Goal: Task Accomplishment & Management: Manage account settings

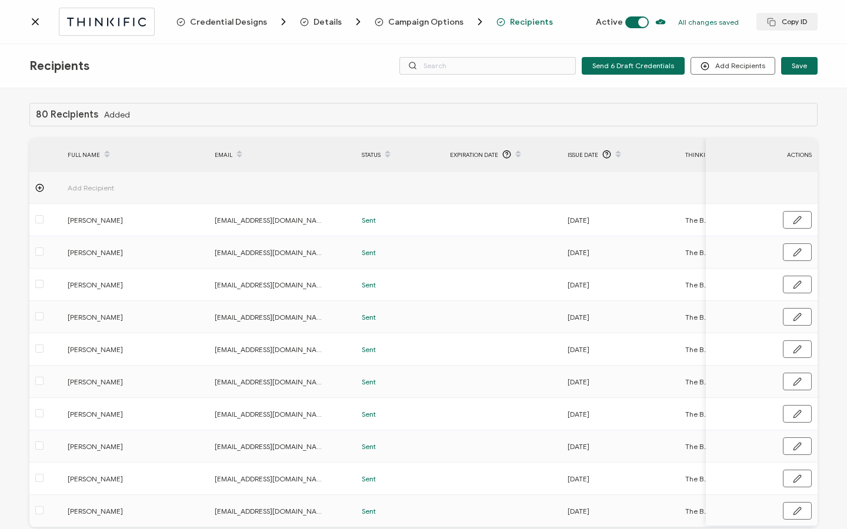
scroll to position [59, 0]
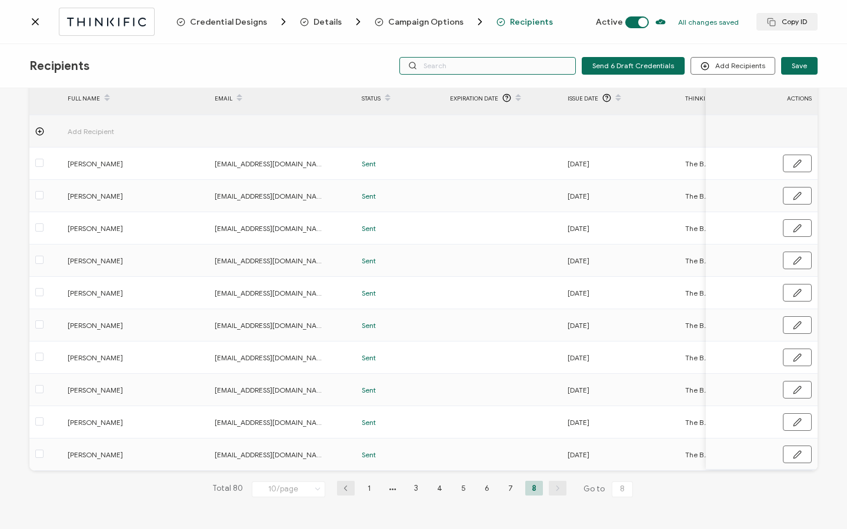
click at [539, 67] on input "text" at bounding box center [487, 66] width 176 height 18
type input "[PERSON_NAME]"
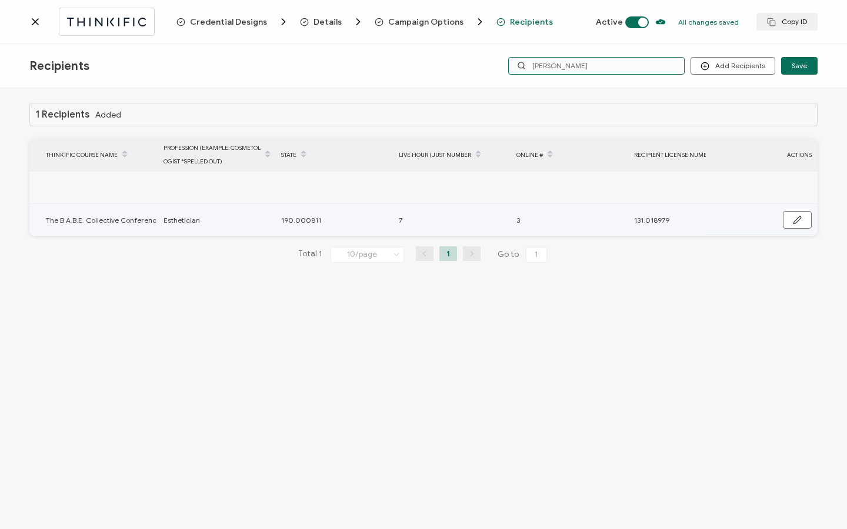
scroll to position [0, 679]
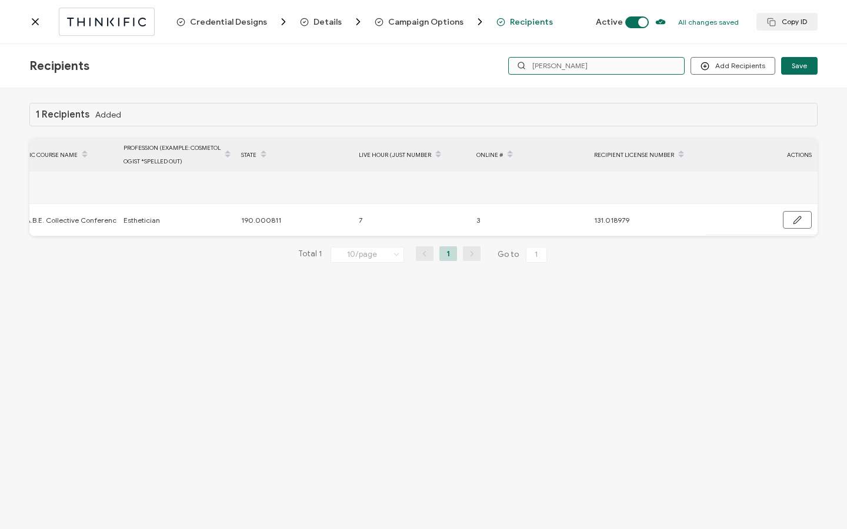
click at [569, 65] on input "[PERSON_NAME]" at bounding box center [596, 66] width 176 height 18
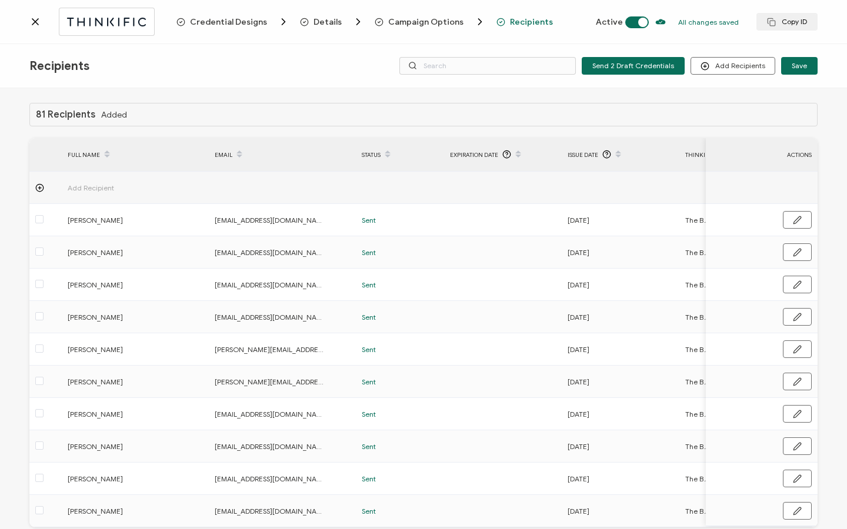
click at [38, 24] on icon at bounding box center [35, 22] width 6 height 6
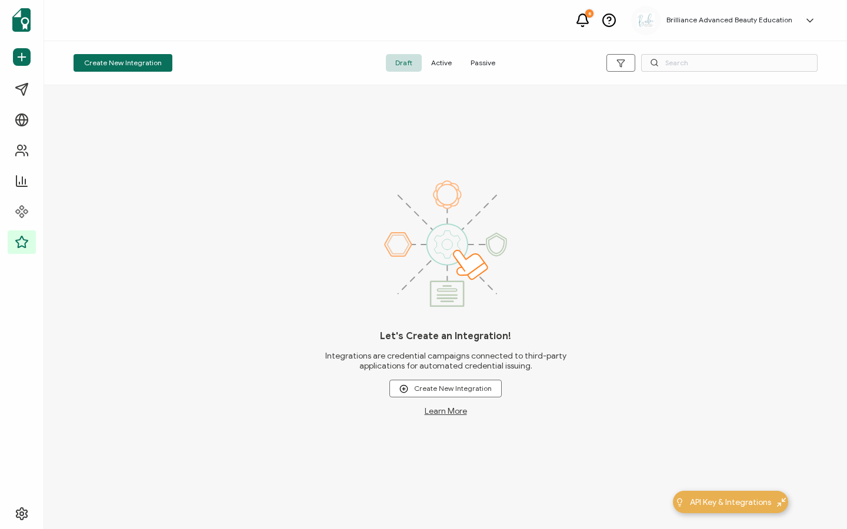
click at [446, 66] on span "Active" at bounding box center [441, 63] width 39 height 18
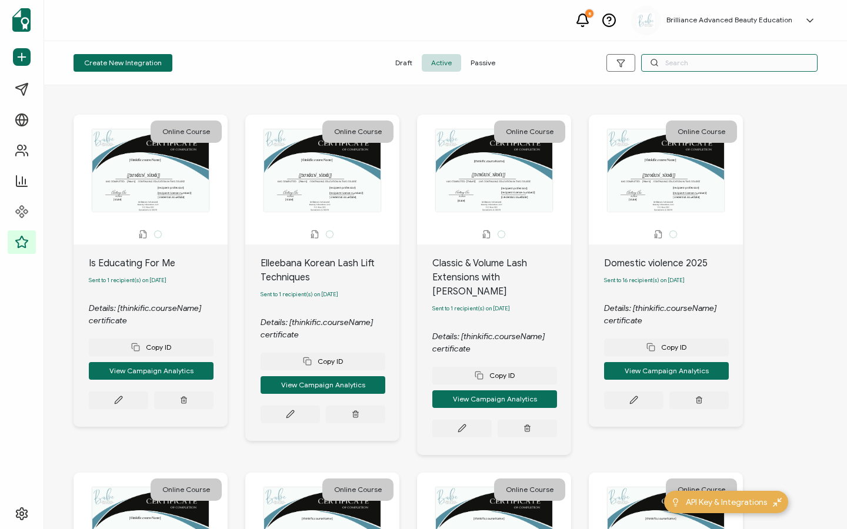
click at [699, 63] on input "text" at bounding box center [729, 63] width 176 height 18
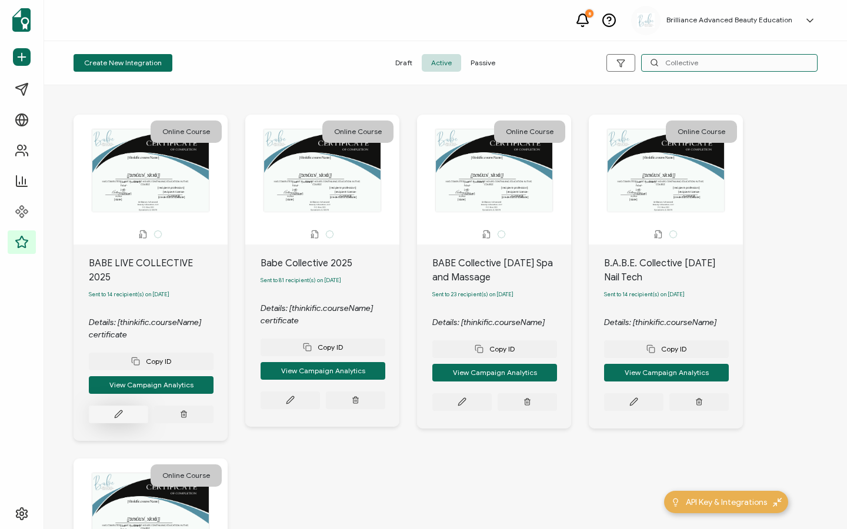
type input "Collective"
click at [124, 406] on button at bounding box center [118, 415] width 59 height 18
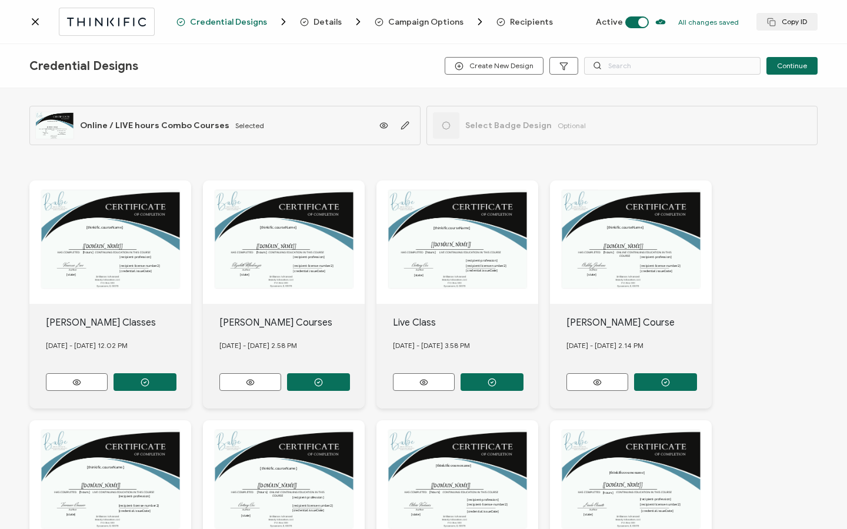
click at [535, 21] on span "Recipients" at bounding box center [531, 22] width 43 height 9
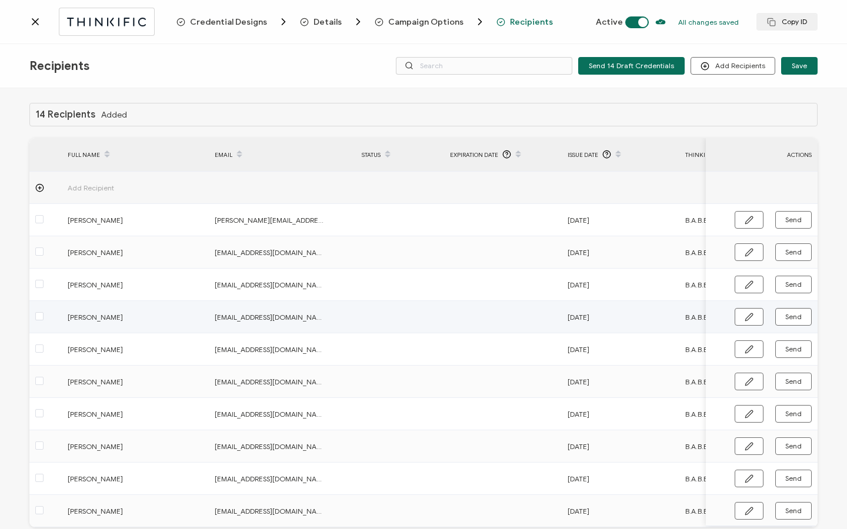
scroll to position [59, 0]
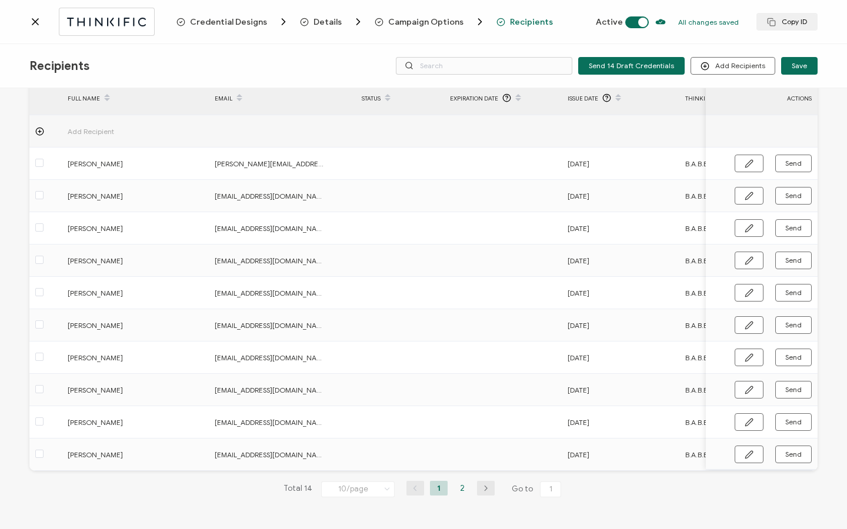
click at [460, 486] on li "2" at bounding box center [462, 488] width 18 height 15
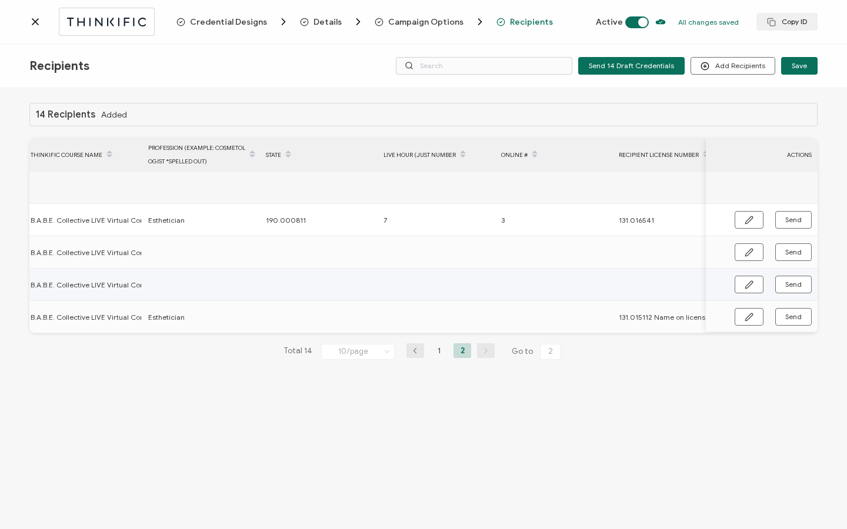
scroll to position [0, 664]
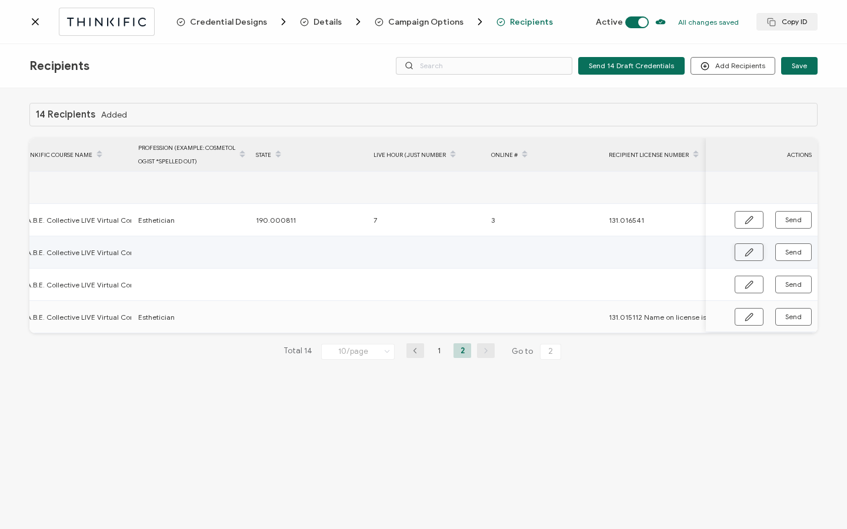
click at [753, 250] on icon "button" at bounding box center [748, 252] width 9 height 9
click at [216, 251] on input "text" at bounding box center [189, 252] width 103 height 19
type input "E"
type input "Es"
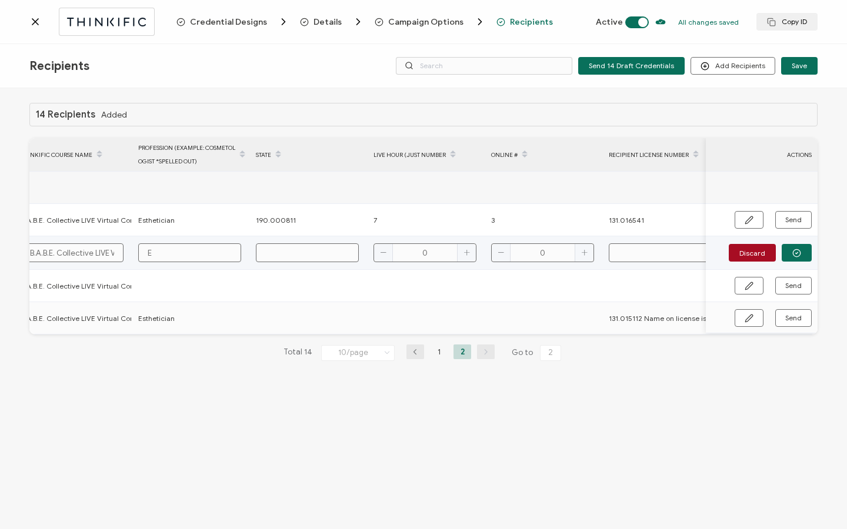
type input "Es"
type input "Est"
type input "Esth"
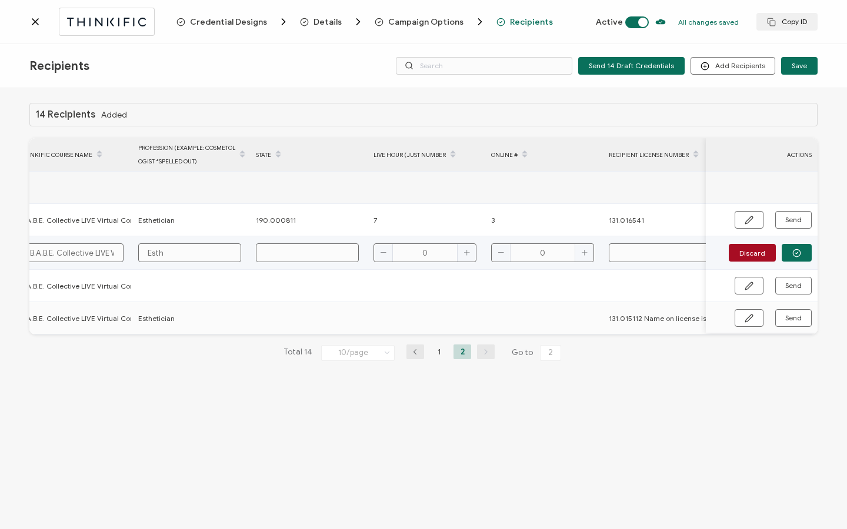
type input "Esthe"
type input "Esthet"
type input "Estheti"
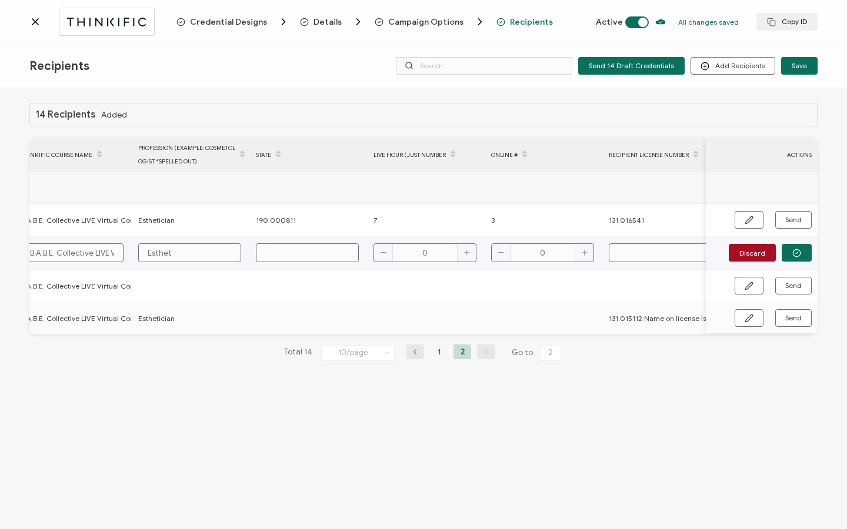
type input "Estheti"
type input "Esthetic"
type input "Esthetici"
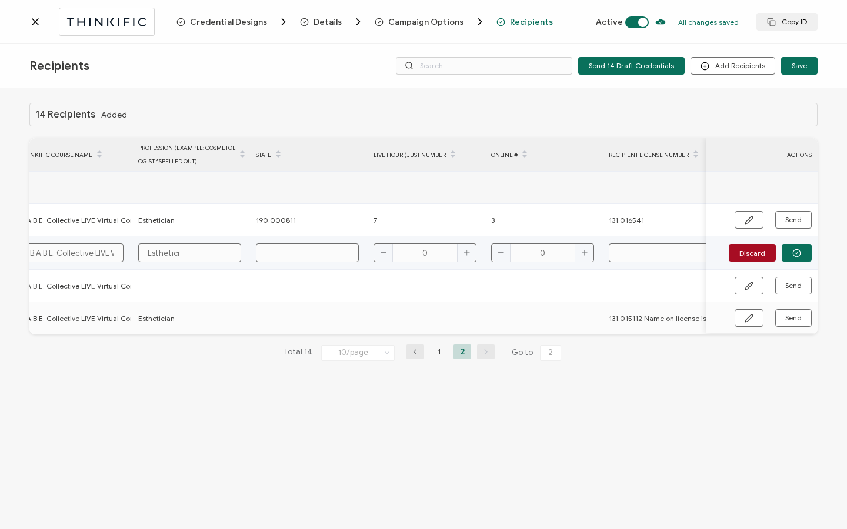
type input "Estheticia"
type input "Esthetician"
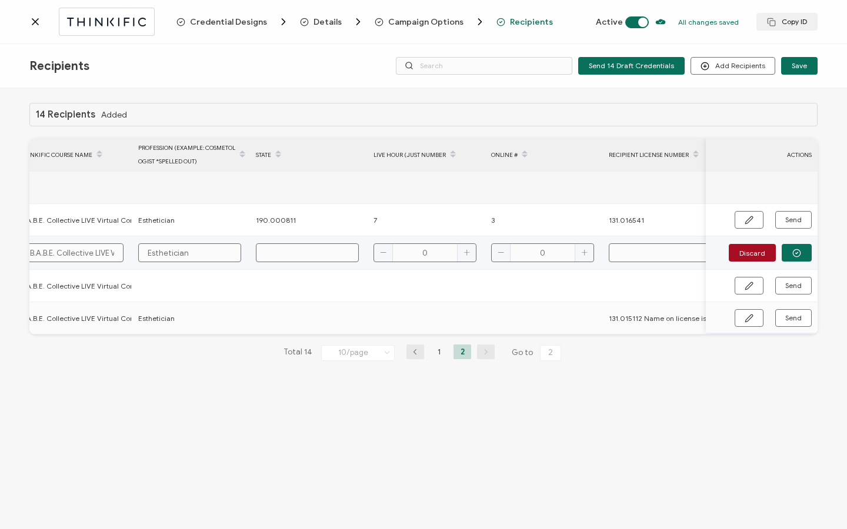
type input "1"
type input "19"
type input "190"
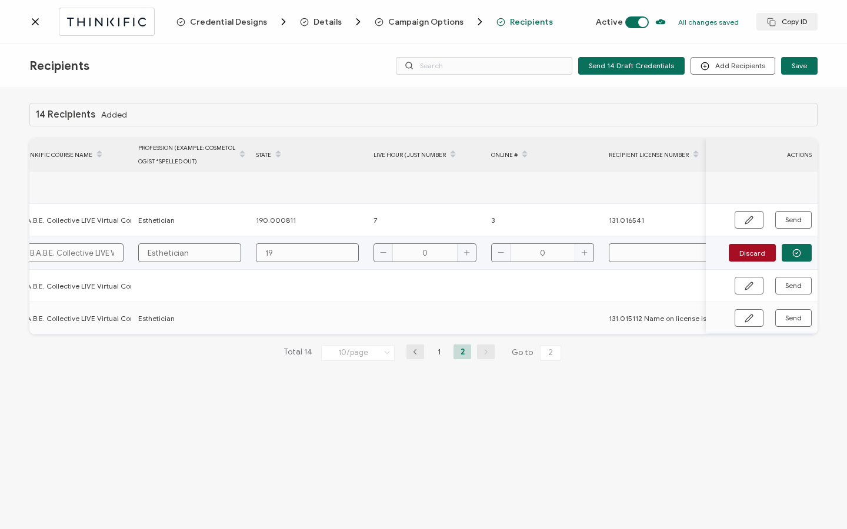
type input "190"
type input "190."
type input "190.0"
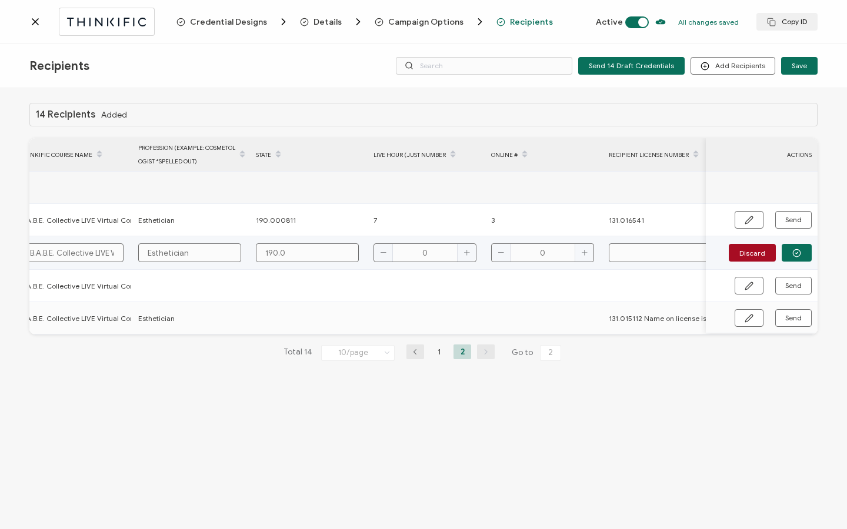
type input "190.00"
type input "190.000"
type input "190.0008"
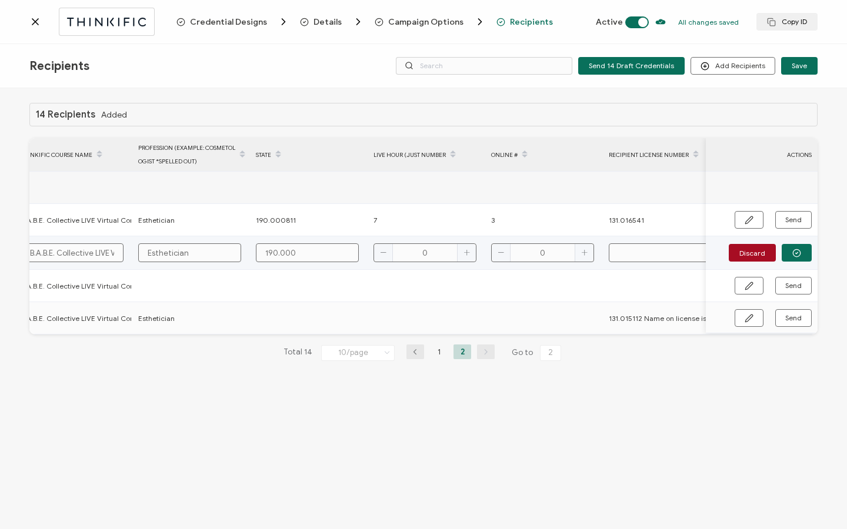
type input "190.0008"
type input "190.00081"
type input "190.000811"
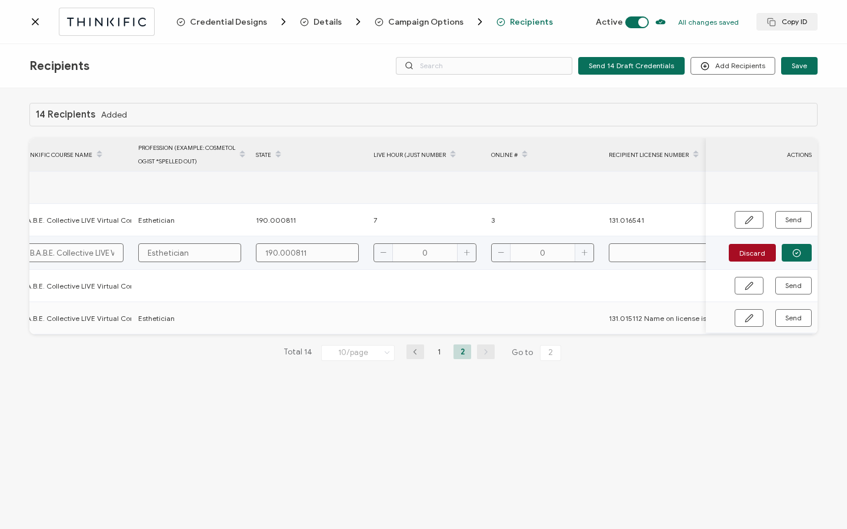
type input "190.000811"
type input "7"
type input "3"
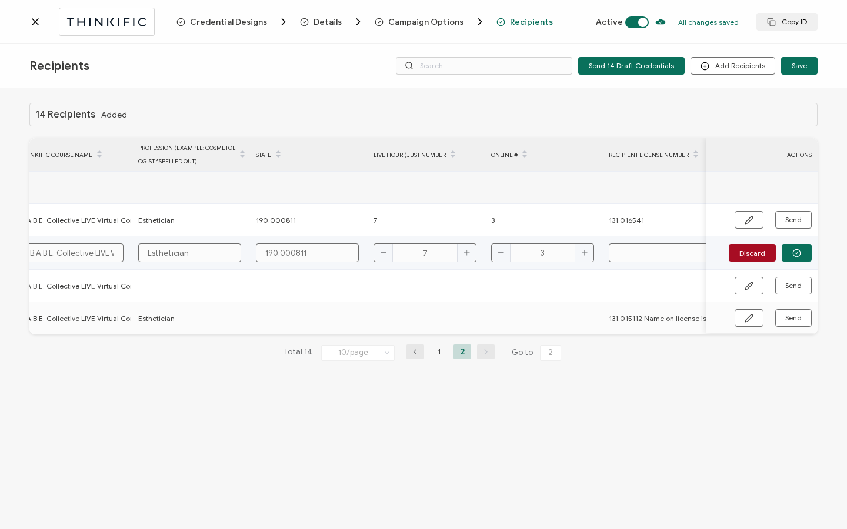
paste input "Hello Faith, Thank you for enrolling with us. You have now been enrolled in you…"
type input "Hello Faith, Thank you for enrolling with us. You have now been enrolled in you…"
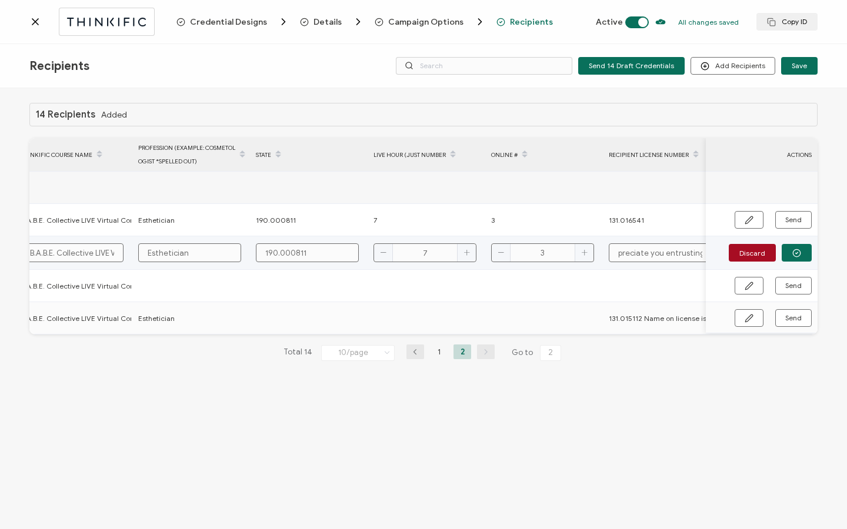
type input "Hello Faith, Thank you for enrolling with us. You have now been enrolled in you…"
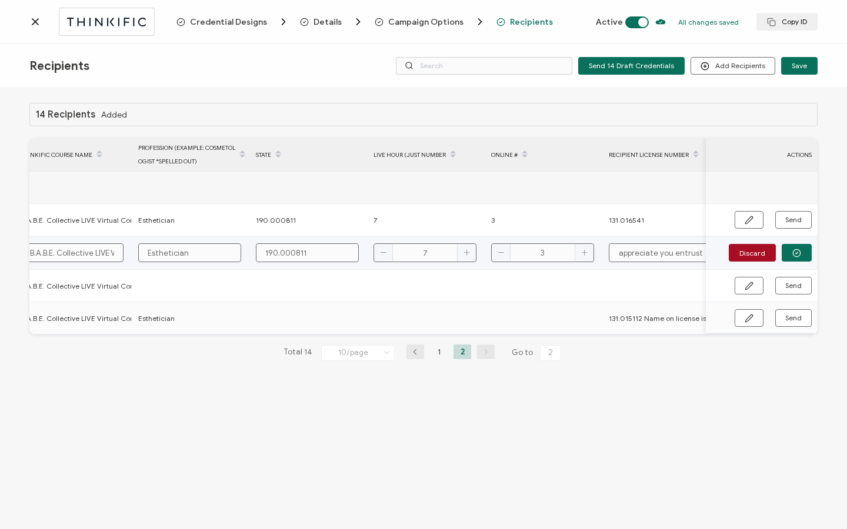
type input "Hello Faith, Thank you for enrolling with us. You have now been enrolled in you…"
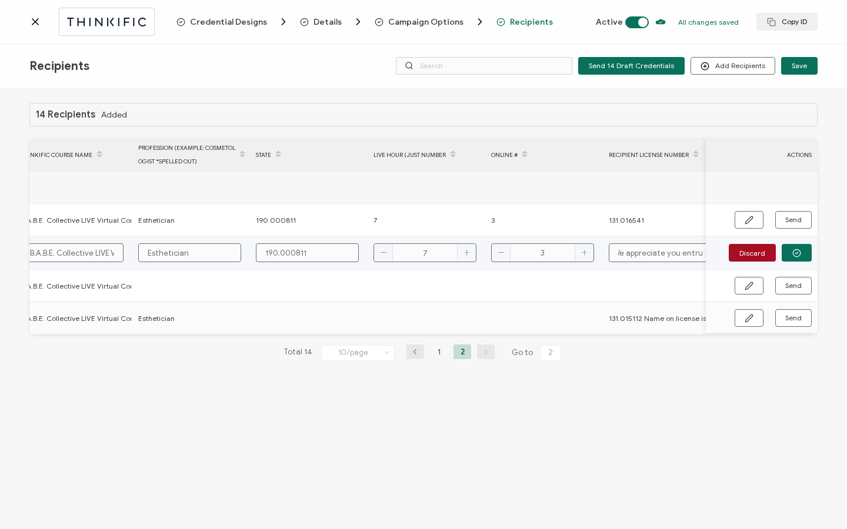
type input "Hello Faith, Thank you for enrolling with us. You have now been enrolled in you…"
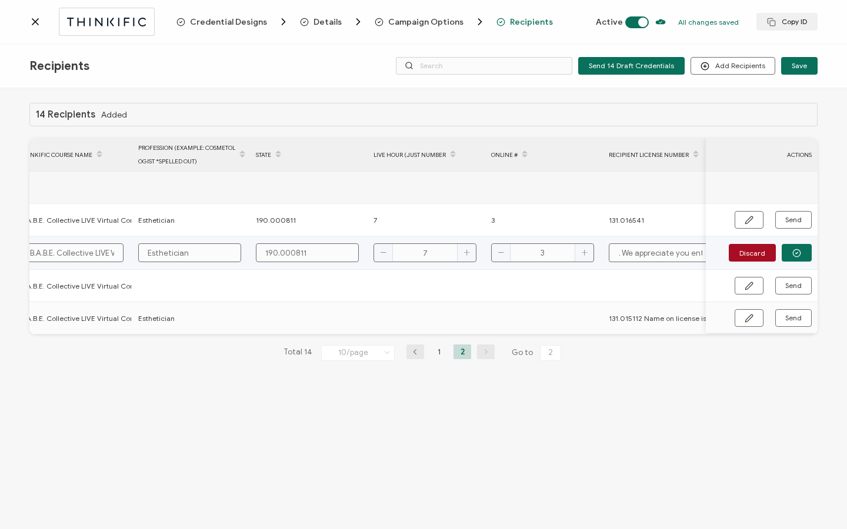
type input "Hello Faith, Thank you for enrolling with us. You have now been enrolled in you…"
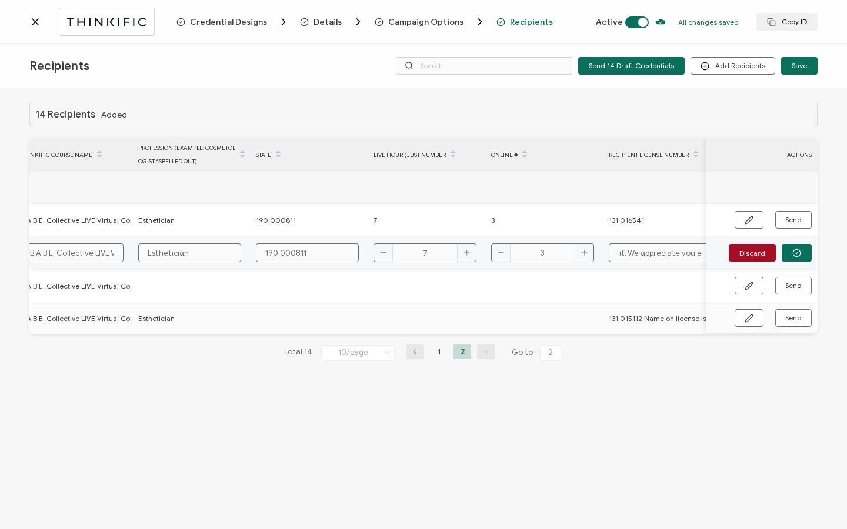
type input "Hello Faith, Thank you for enrolling with us. You have now been enrolled in you…"
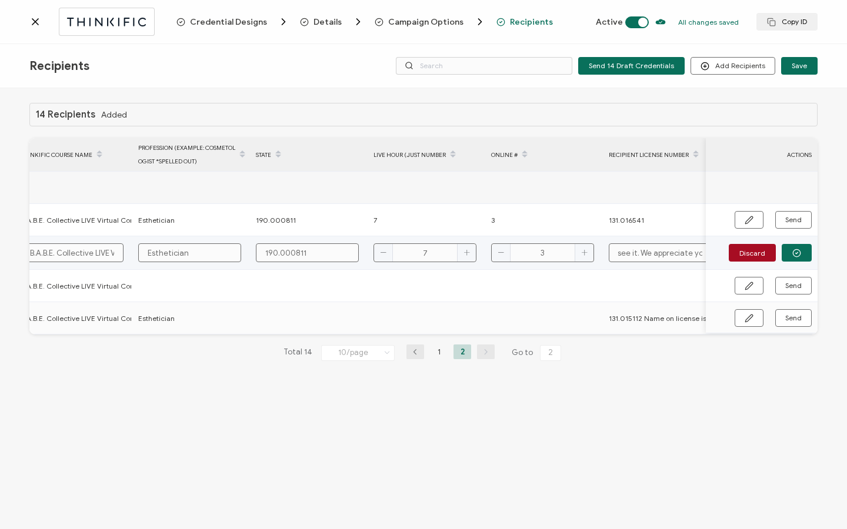
type input "Hello Faith, Thank you for enrolling with us. You have now been enrolled in you…"
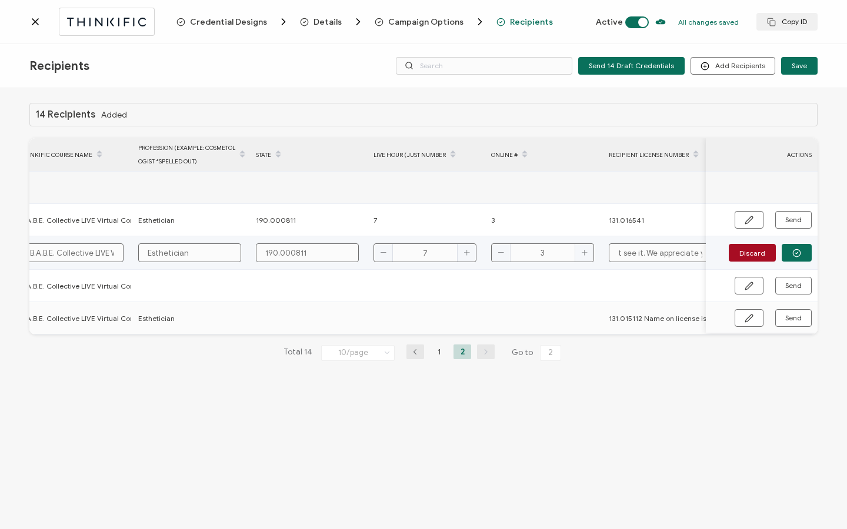
type input "Hello Faith, Thank you for enrolling with us. You have now been enrolled in you…"
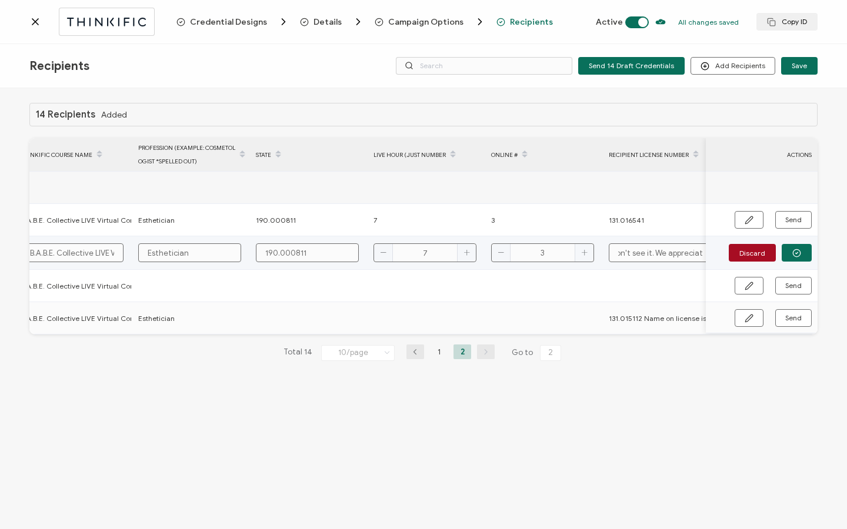
type input "Hello Faith, Thank you for enrolling with us. You have now been enrolled in you…"
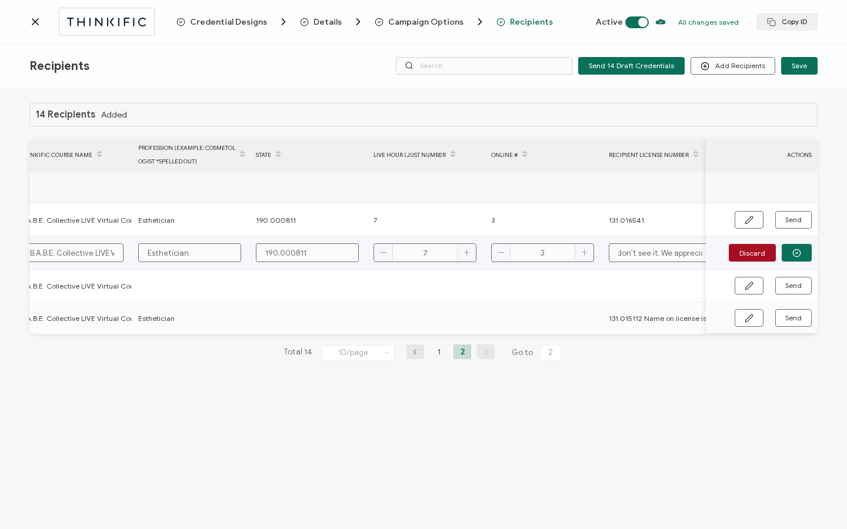
type input "Hello Faith, Thank you for enrolling with us. You have now been enrolled in you…"
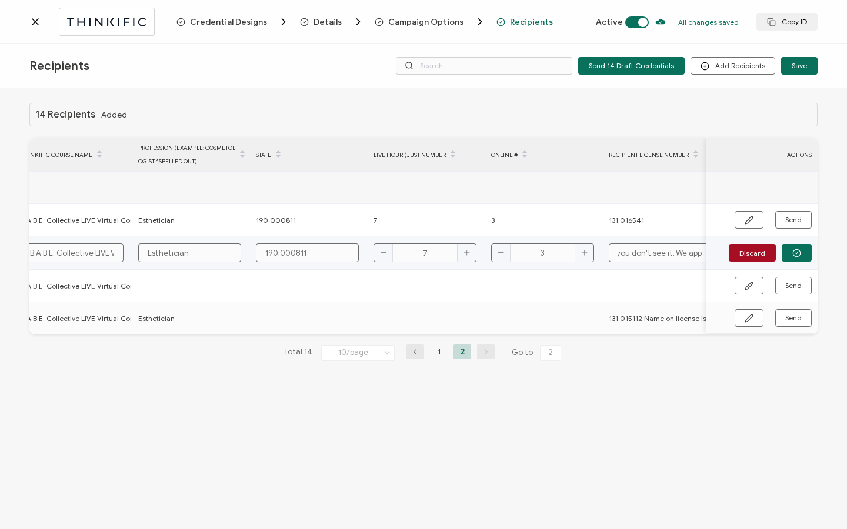
type input "Hello Faith, Thank you for enrolling with us. You have now been enrolled in you…"
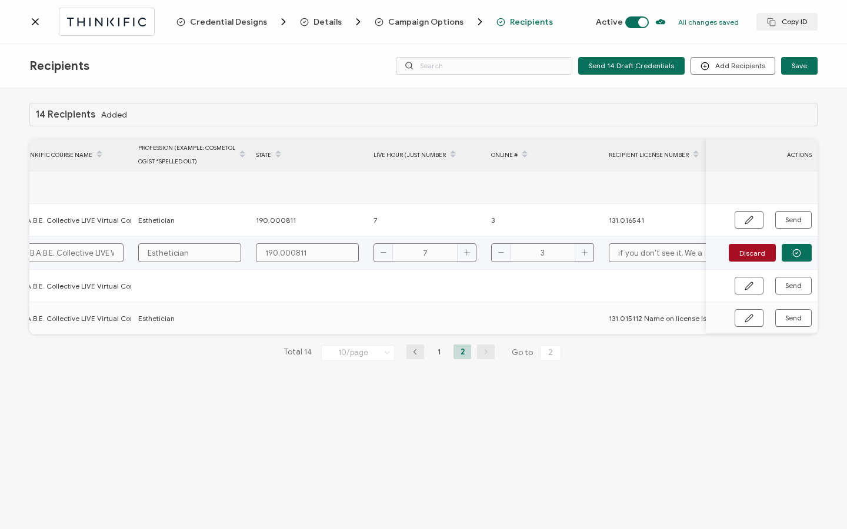
type input "Hello Faith, Thank you for enrolling with us. You have now been enrolled in you…"
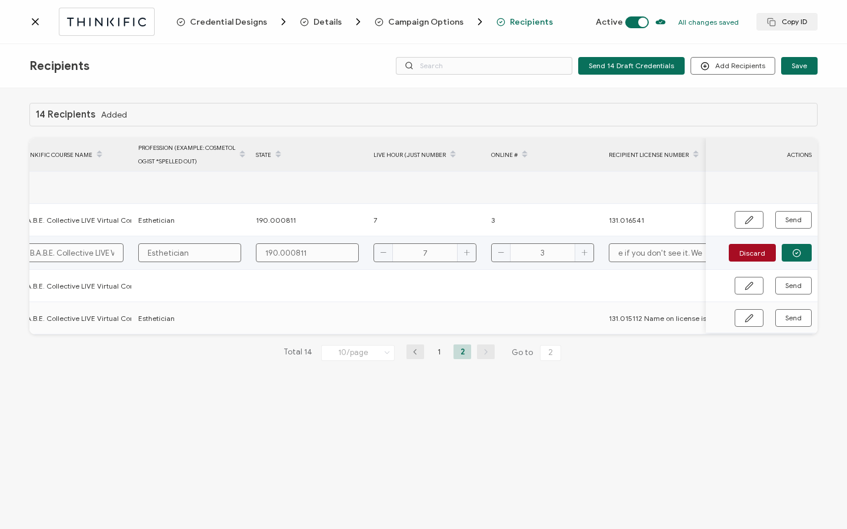
type input "Hello Faith, Thank you for enrolling with us. You have now been enrolled in you…"
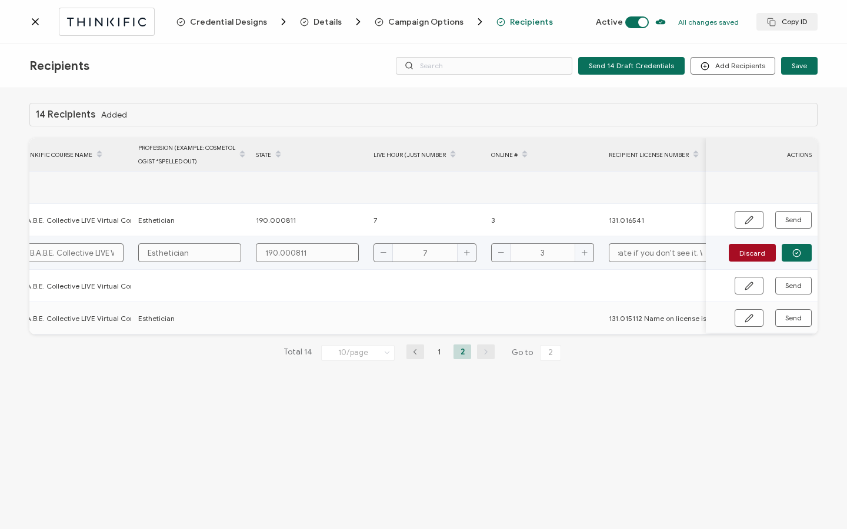
type input "Hello Faith, Thank you for enrolling with us. You have now been enrolled in you…"
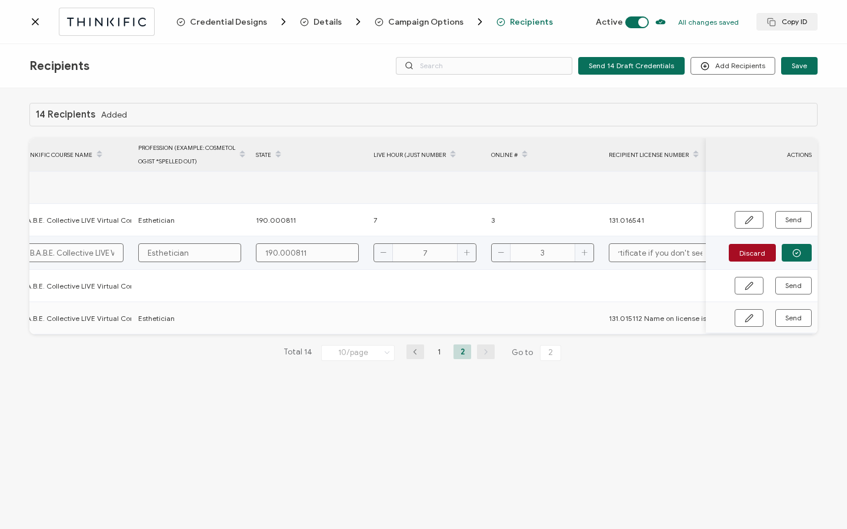
type input "Hello Faith, Thank you for enrolling with us. You have now been enrolled in you…"
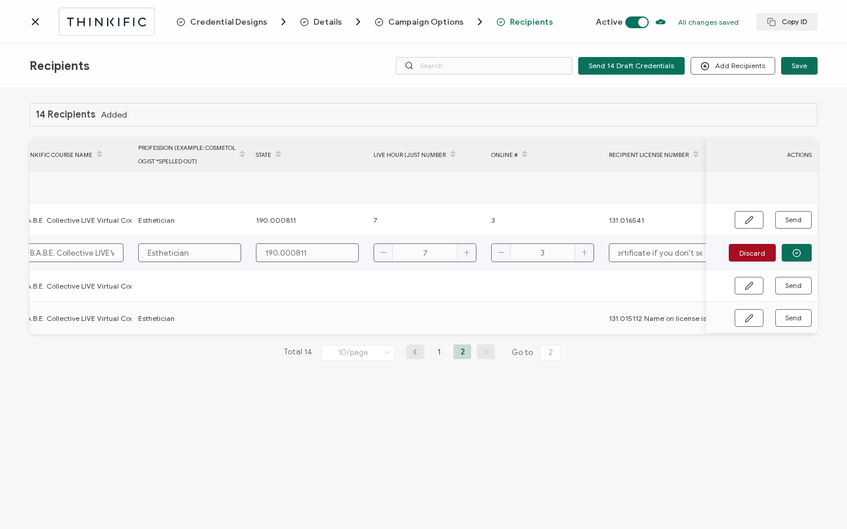
type input "Hello Faith, Thank you for enrolling with us. You have now been enrolled in you…"
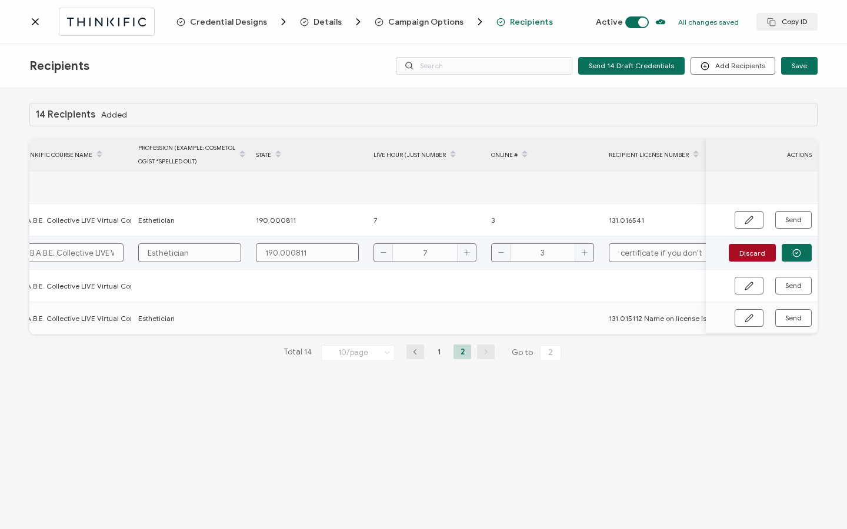
type input "Hello Faith, Thank you for enrolling with us. You have now been enrolled in you…"
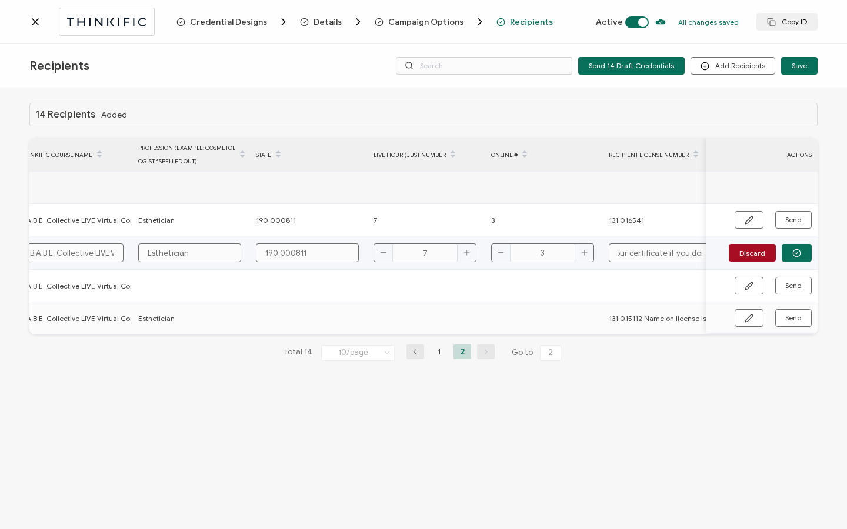
type input "Hello Faith, Thank you for enrolling with us. You have now been enrolled in you…"
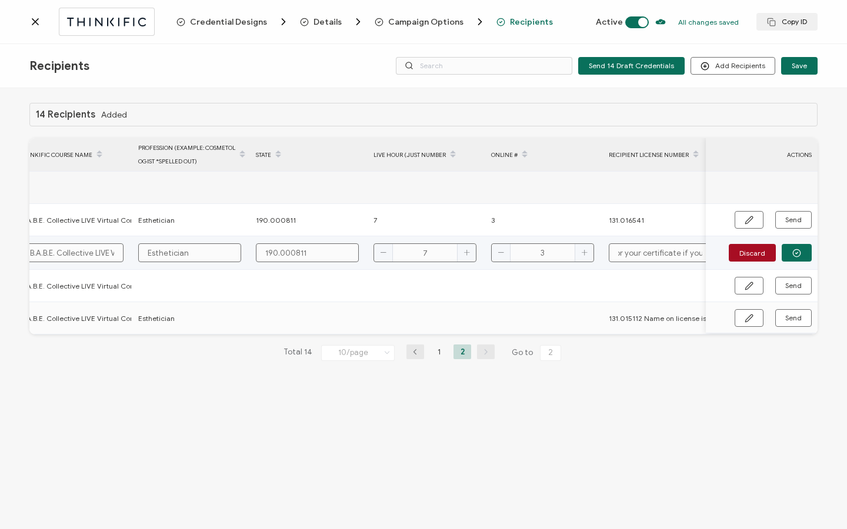
type input "Hello Faith, Thank you for enrolling with us. You have now been enrolled in you…"
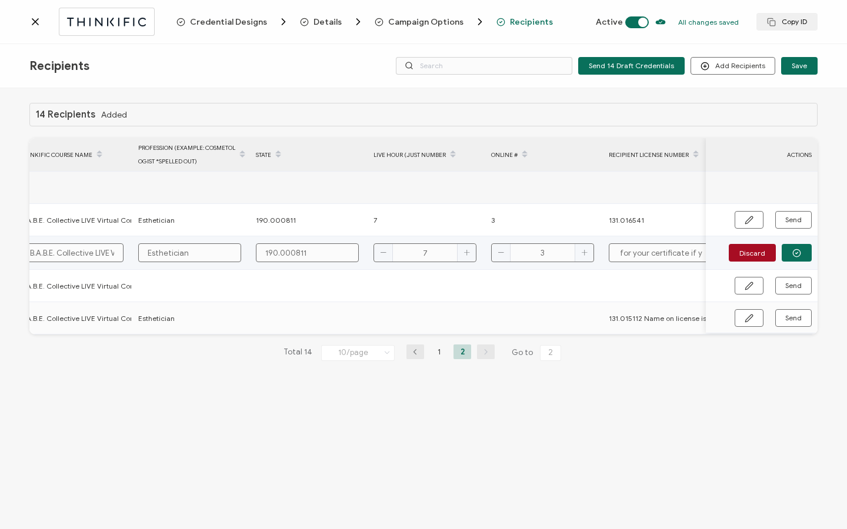
type input "Hello Faith, Thank you for enrolling with us. You have now been enrolled in you…"
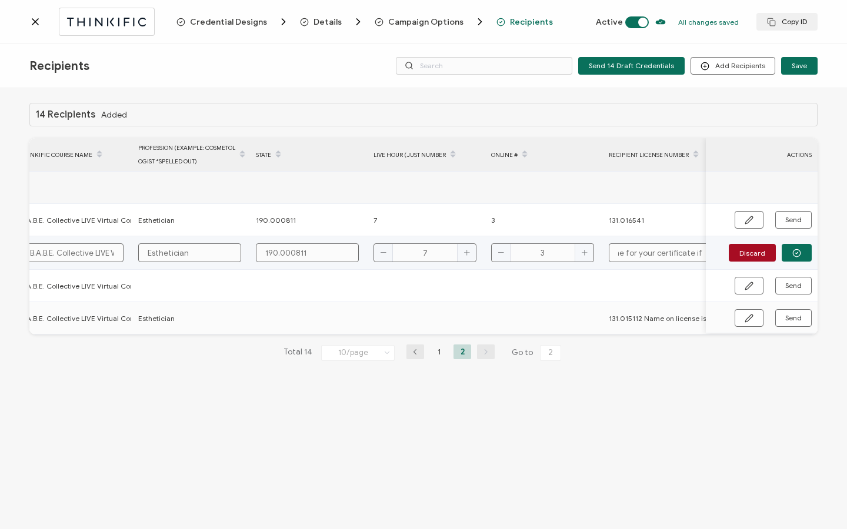
type input "Hello Faith, Thank you for enrolling with us. You have now been enrolled in you…"
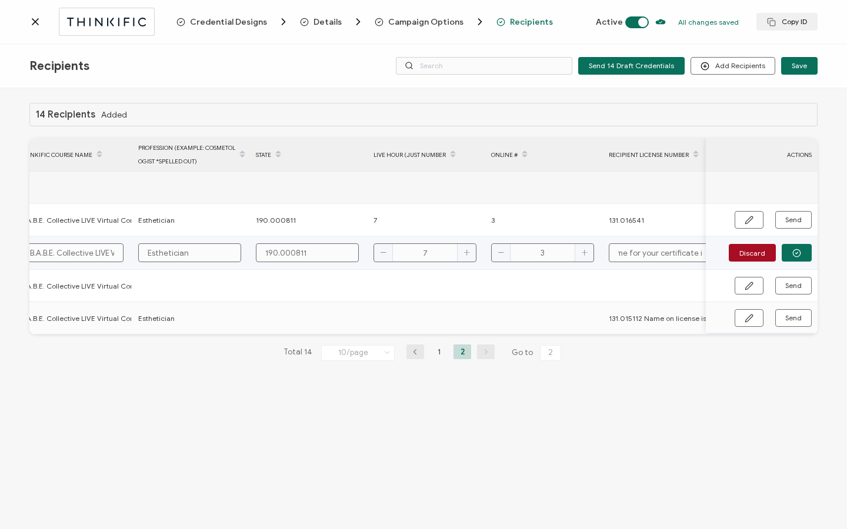
type input "Hello Faith, Thank you for enrolling with us. You have now been enrolled in you…"
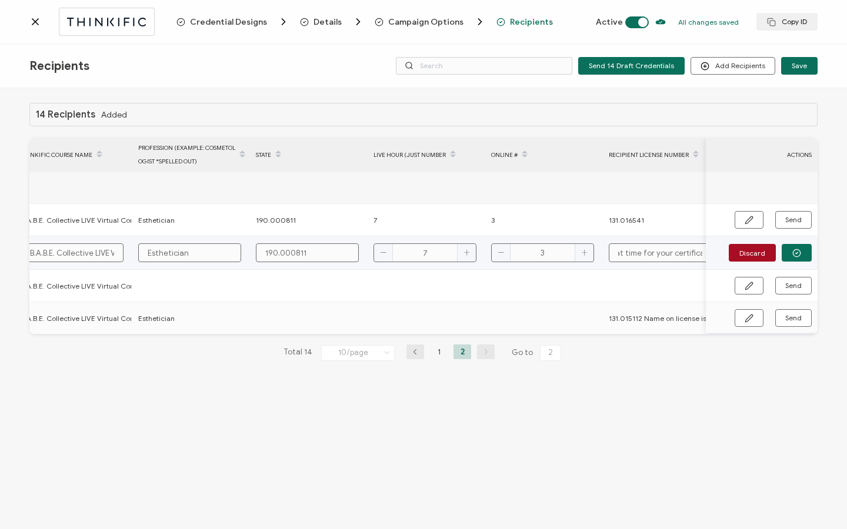
type input "Hello Faith, Thank you for enrolling with us. You have now been enrolled in you…"
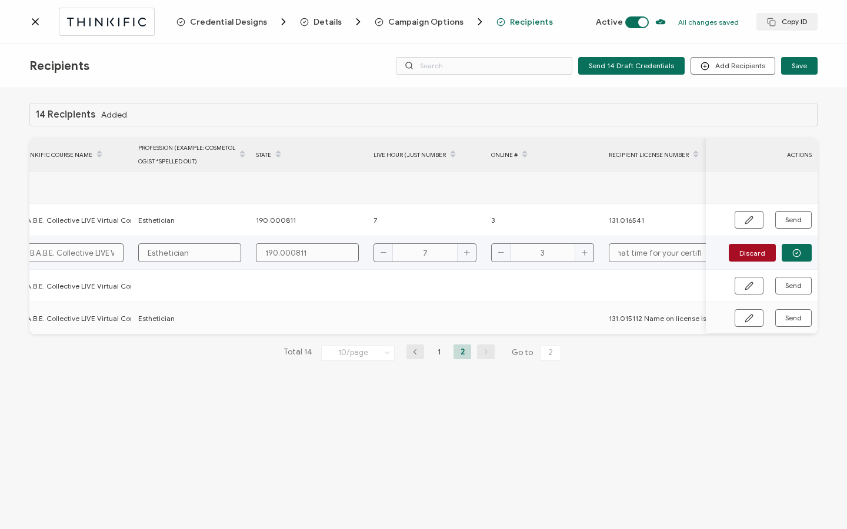
type input "Hello Faith, Thank you for enrolling with us. You have now been enrolled in you…"
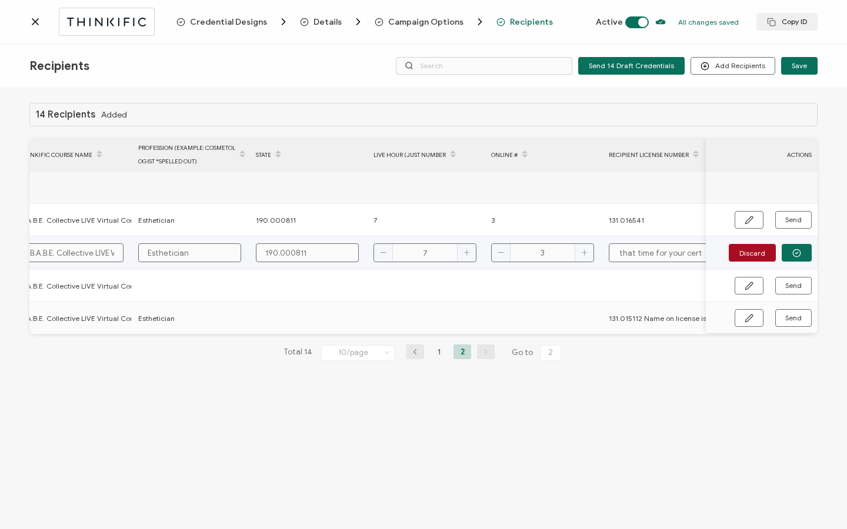
type input "Hello Faith, Thank you for enrolling with us. You have now been enrolled in you…"
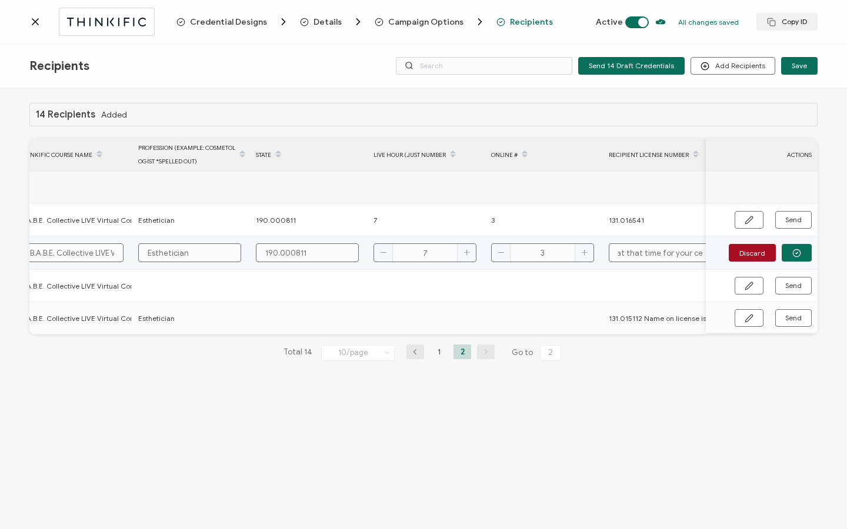
type input "Hello Faith, Thank you for enrolling with us. You have now been enrolled in you…"
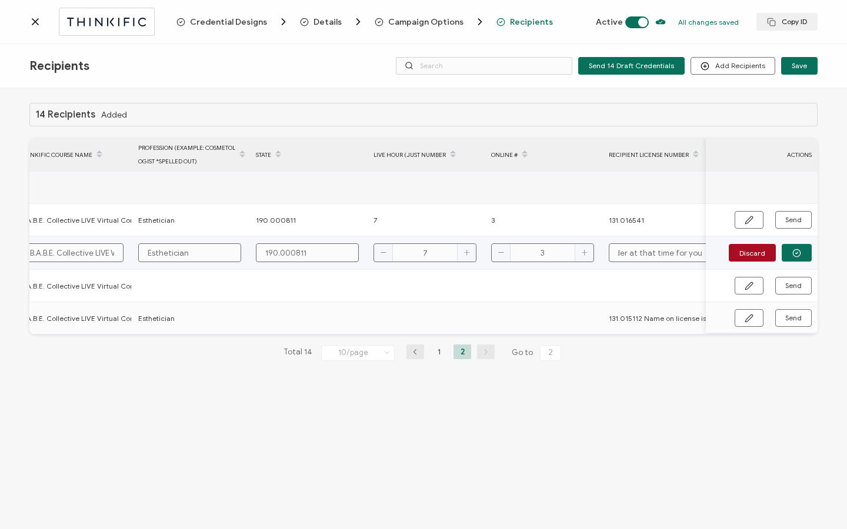
type input "Hello Faith, Thank you for enrolling with us. You have now been enrolled in you…"
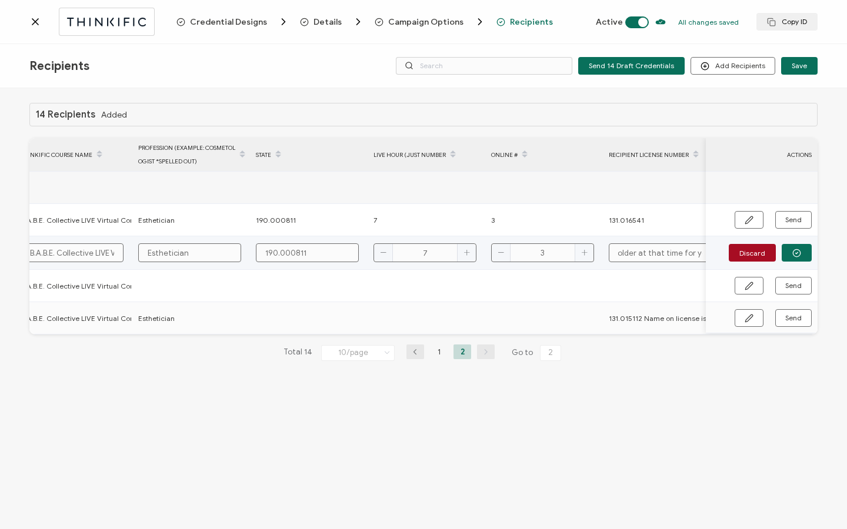
type input "Hello Faith, Thank you for enrolling with us. You have now been enrolled in you…"
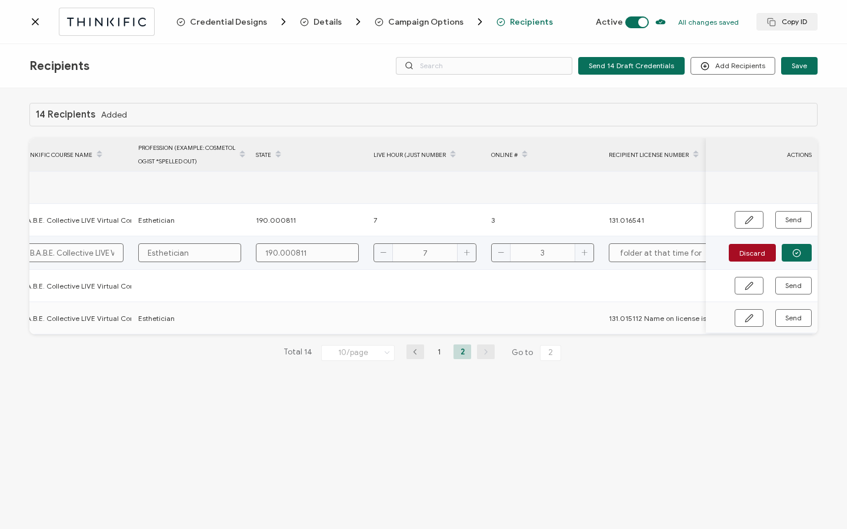
type input "Hello Faith, Thank you for enrolling with us. You have now been enrolled in you…"
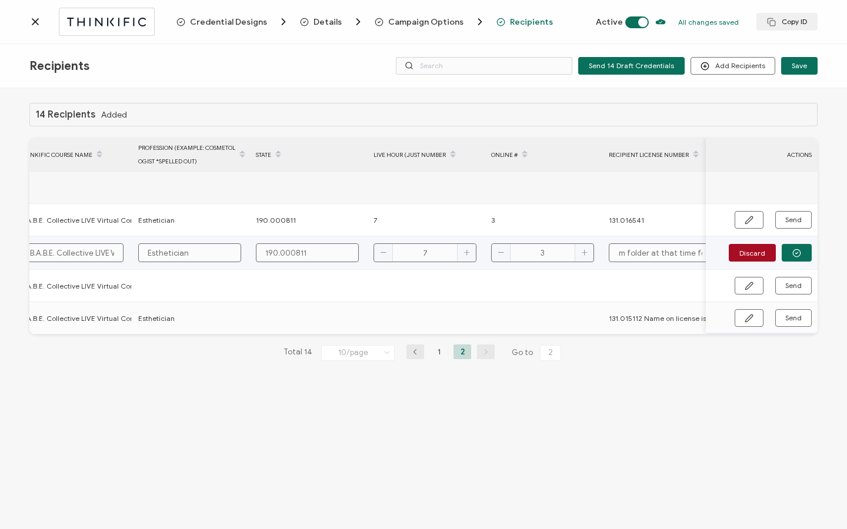
type input "Hello Faith, Thank you for enrolling with us. You have now been enrolled in you…"
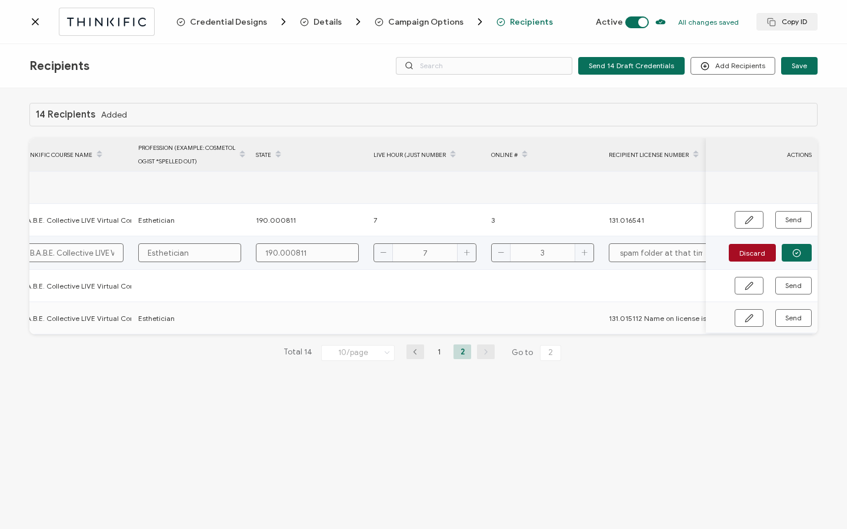
type input "Hello Faith, Thank you for enrolling with us. You have now been enrolled in you…"
drag, startPoint x: 648, startPoint y: 253, endPoint x: 556, endPoint y: 255, distance: 92.3
click at [556, 255] on tr "[PERSON_NAME] [EMAIL_ADDRESS][DOMAIN_NAME] [DATE] B.A.B.E. Collective LIVE Virt…" at bounding box center [98, 253] width 1467 height 34
drag, startPoint x: 673, startPoint y: 255, endPoint x: 593, endPoint y: 255, distance: 79.4
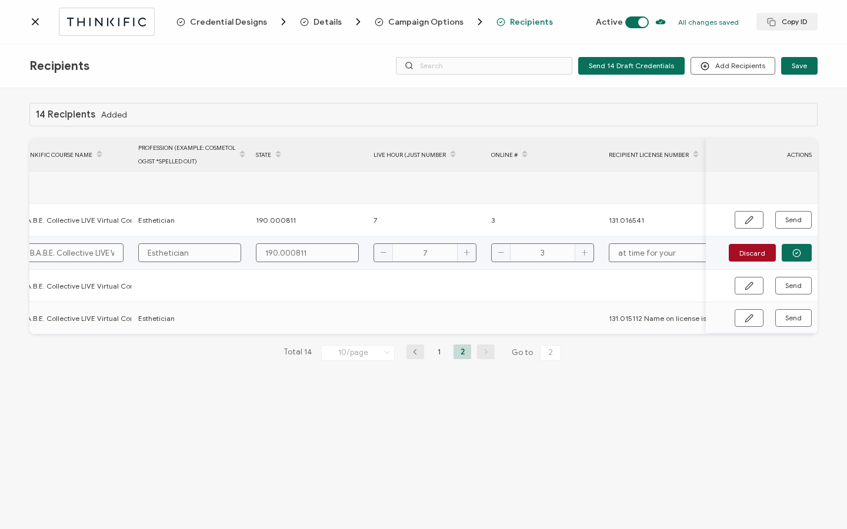
click at [593, 255] on tr "[PERSON_NAME] [EMAIL_ADDRESS][DOMAIN_NAME] [DATE] B.A.B.E. Collective LIVE Virt…" at bounding box center [98, 253] width 1467 height 34
paste input "131.012400"
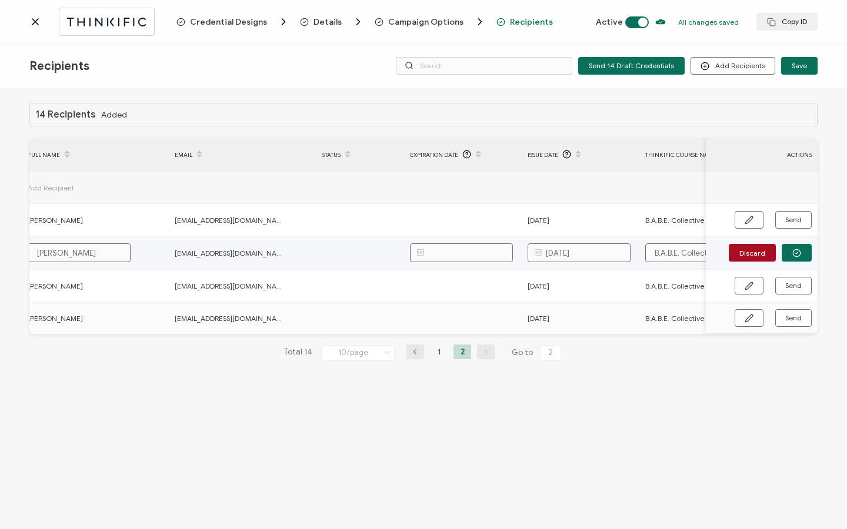
click at [559, 252] on input "[DATE]" at bounding box center [578, 252] width 103 height 19
click at [554, 426] on span "28" at bounding box center [549, 428] width 14 height 14
click at [796, 250] on icon "button" at bounding box center [796, 253] width 9 height 9
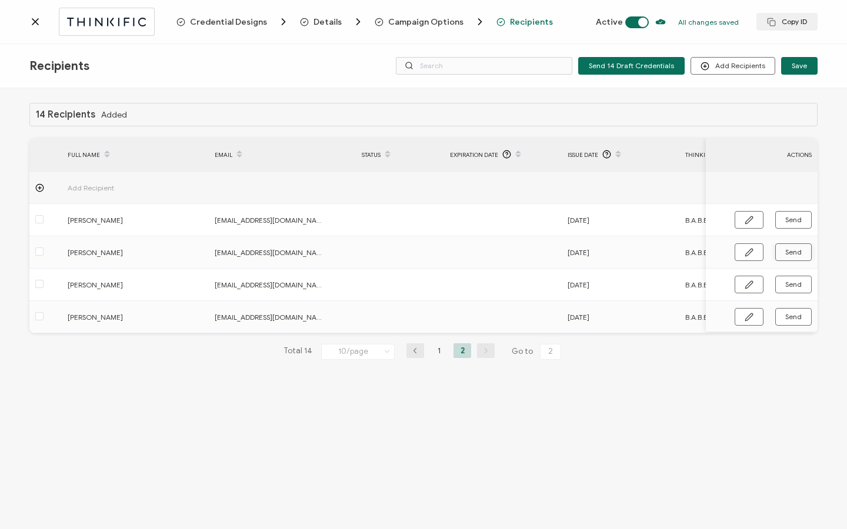
click at [34, 26] on icon at bounding box center [35, 22] width 12 height 12
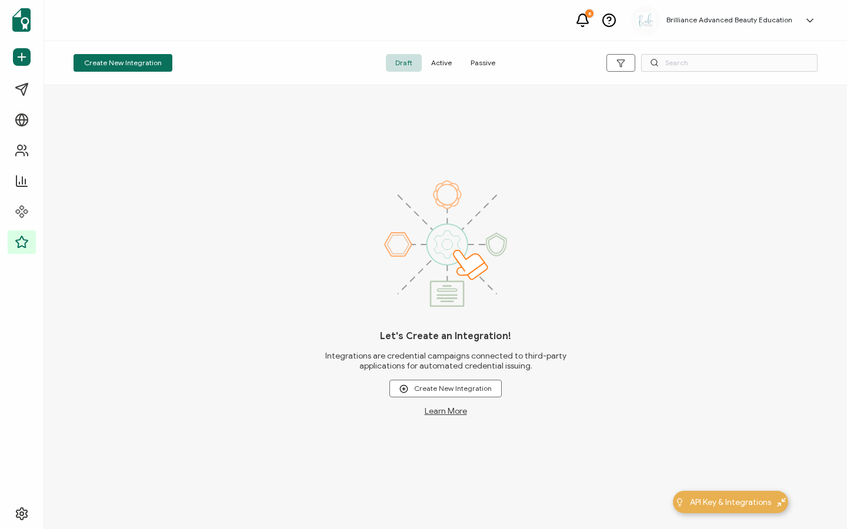
click at [439, 61] on span "Active" at bounding box center [441, 63] width 39 height 18
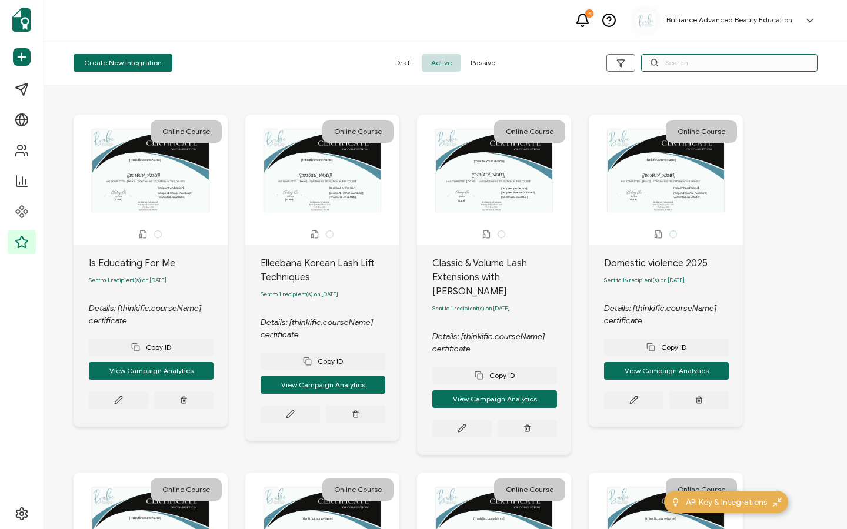
click at [700, 63] on input "text" at bounding box center [729, 63] width 176 height 18
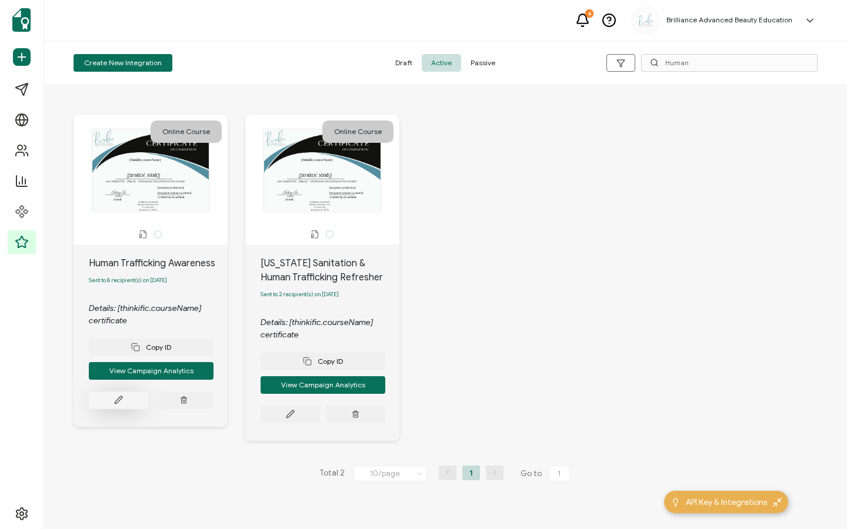
click at [122, 396] on button at bounding box center [118, 401] width 59 height 18
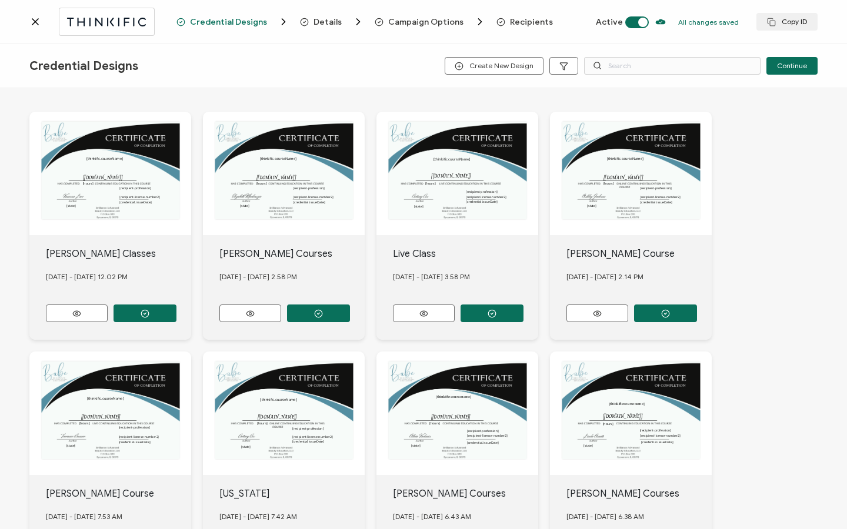
click at [532, 21] on span "Recipients" at bounding box center [531, 22] width 43 height 9
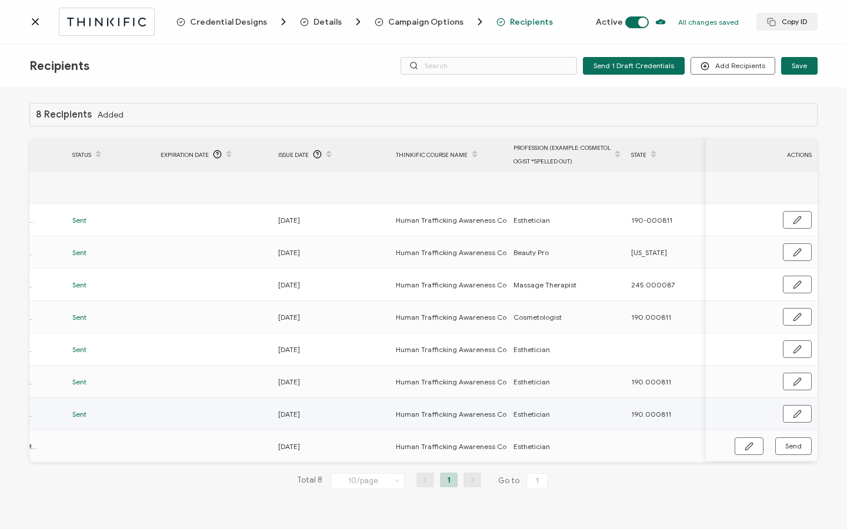
scroll to position [0, 562]
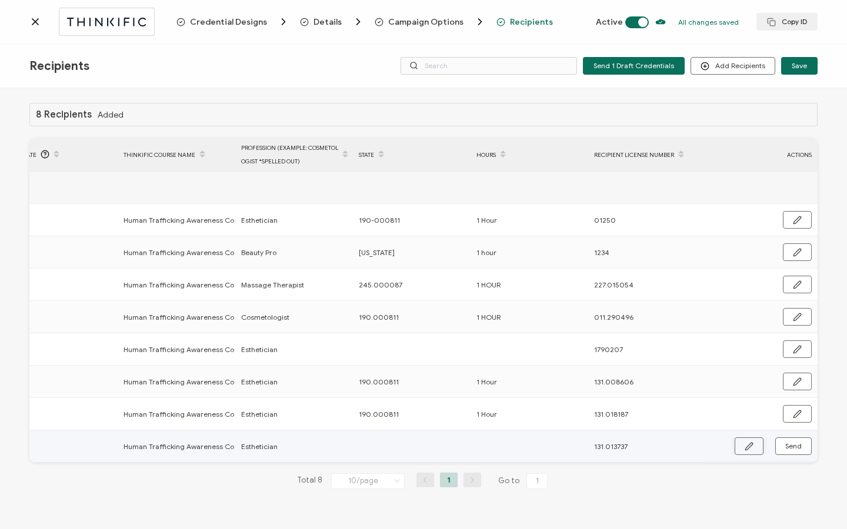
click at [749, 452] on button "button" at bounding box center [748, 446] width 29 height 18
click at [417, 454] on input "text" at bounding box center [410, 446] width 103 height 19
click at [801, 443] on button "button" at bounding box center [796, 447] width 30 height 18
click at [800, 446] on span "Send" at bounding box center [793, 446] width 16 height 7
click at [40, 18] on icon at bounding box center [35, 22] width 12 height 12
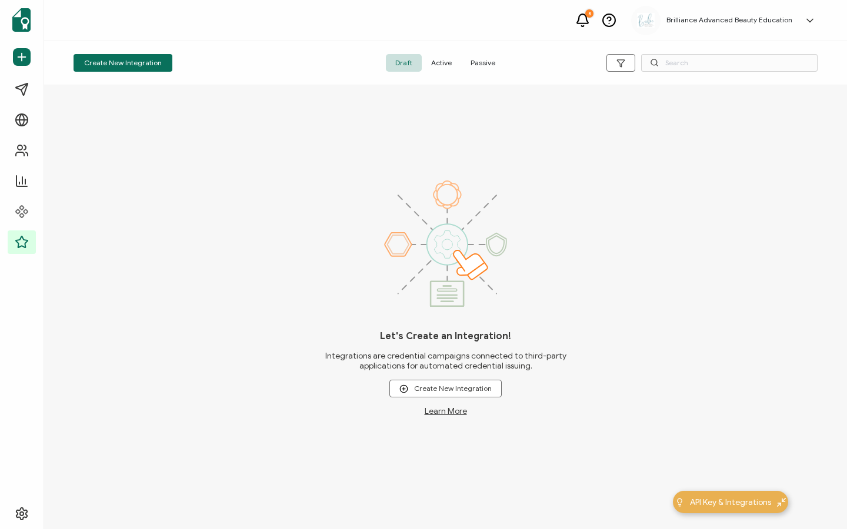
click at [453, 59] on span "Active" at bounding box center [441, 63] width 39 height 18
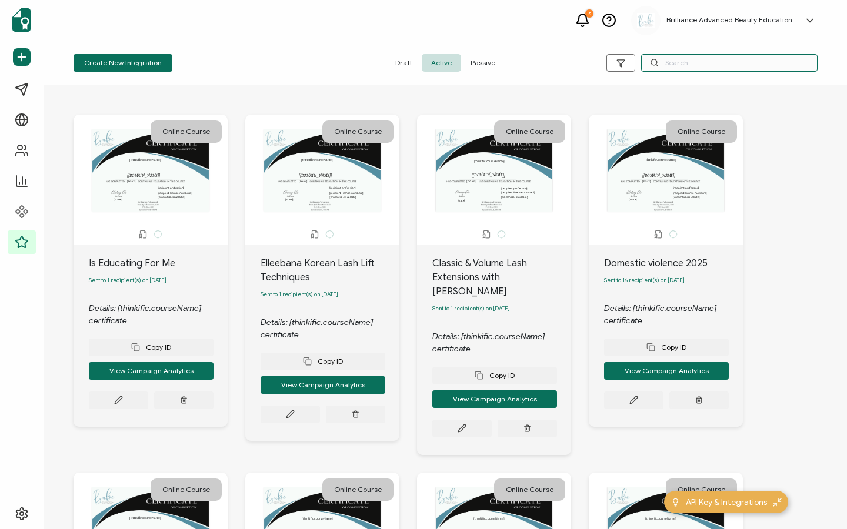
click at [733, 61] on input "text" at bounding box center [729, 63] width 176 height 18
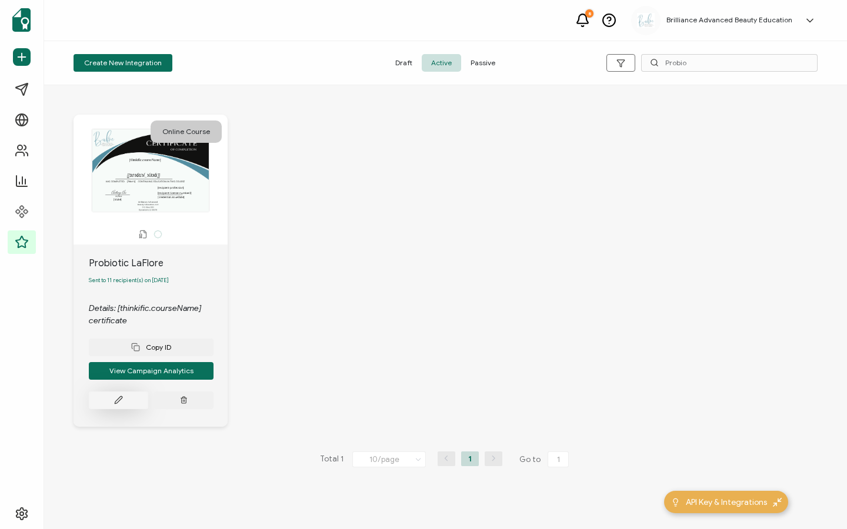
click at [116, 400] on icon at bounding box center [118, 400] width 9 height 9
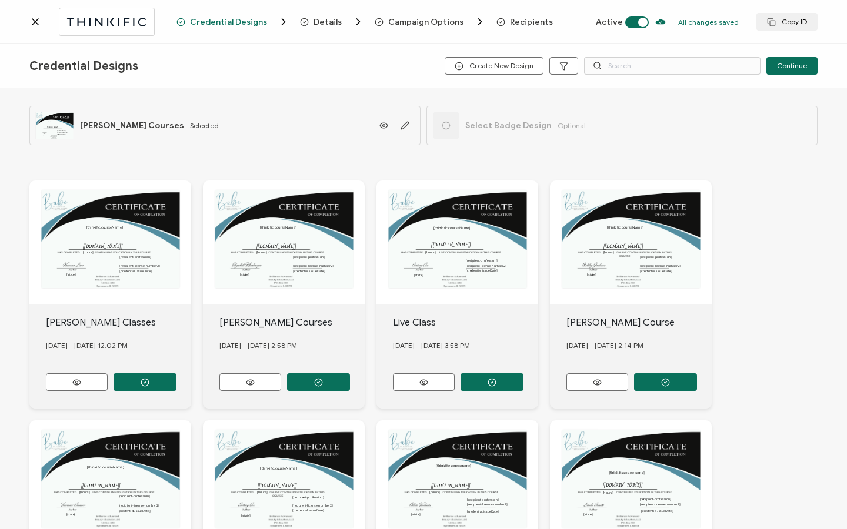
click at [524, 21] on span "Recipients" at bounding box center [531, 22] width 43 height 9
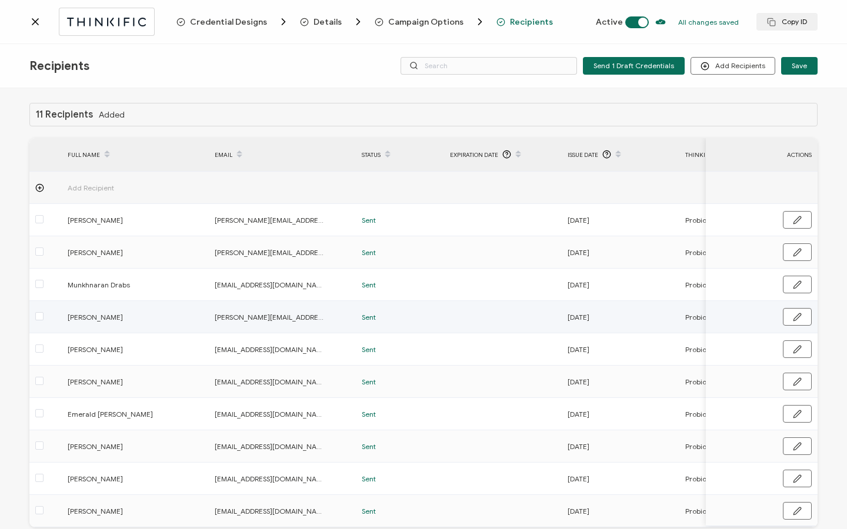
scroll to position [59, 0]
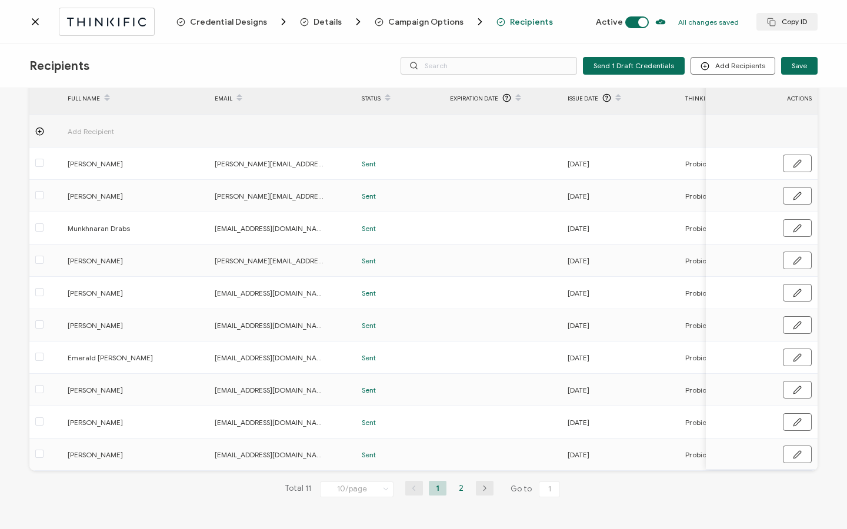
click at [457, 487] on li "2" at bounding box center [461, 488] width 18 height 15
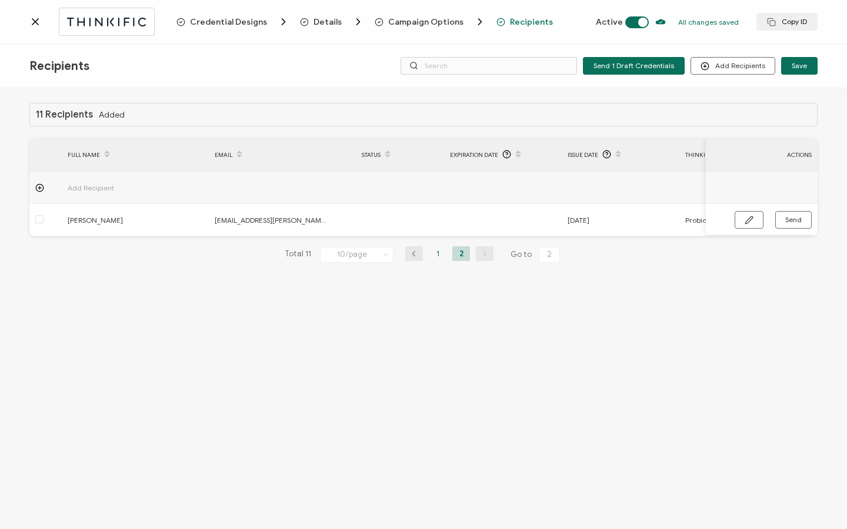
click at [439, 259] on li "1" at bounding box center [438, 253] width 18 height 15
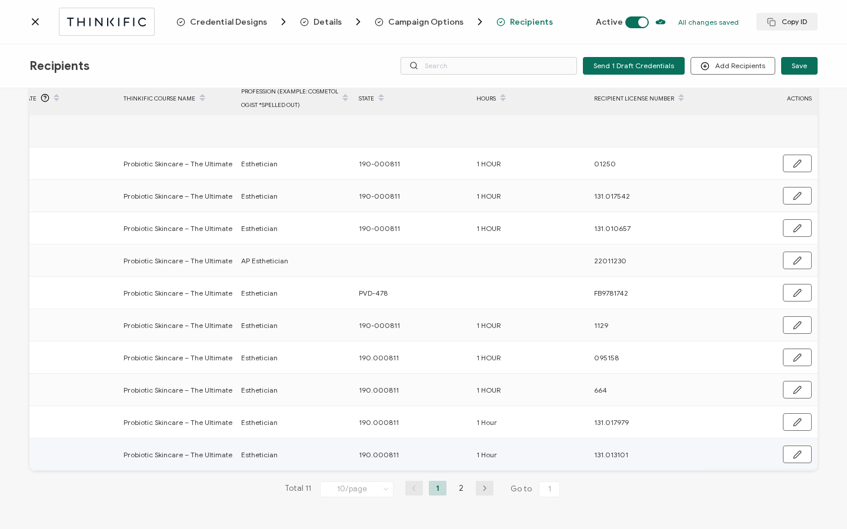
scroll to position [0, 566]
click at [459, 487] on li "2" at bounding box center [461, 488] width 18 height 15
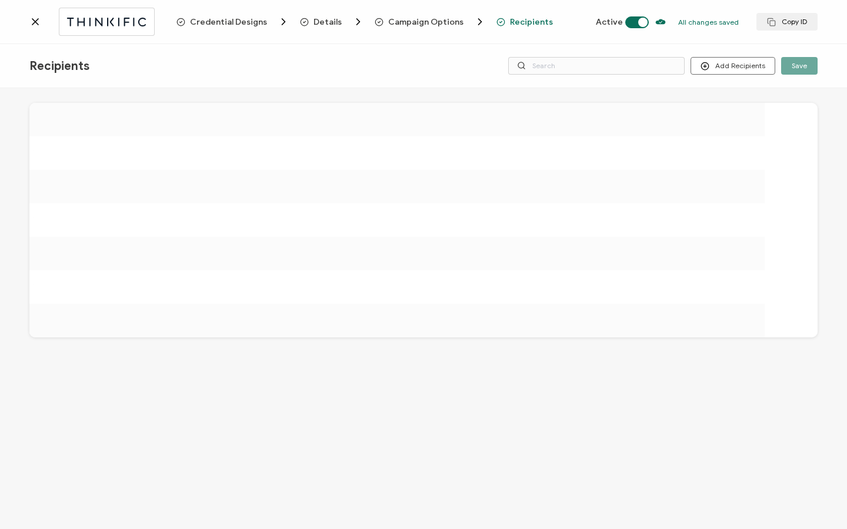
scroll to position [0, 0]
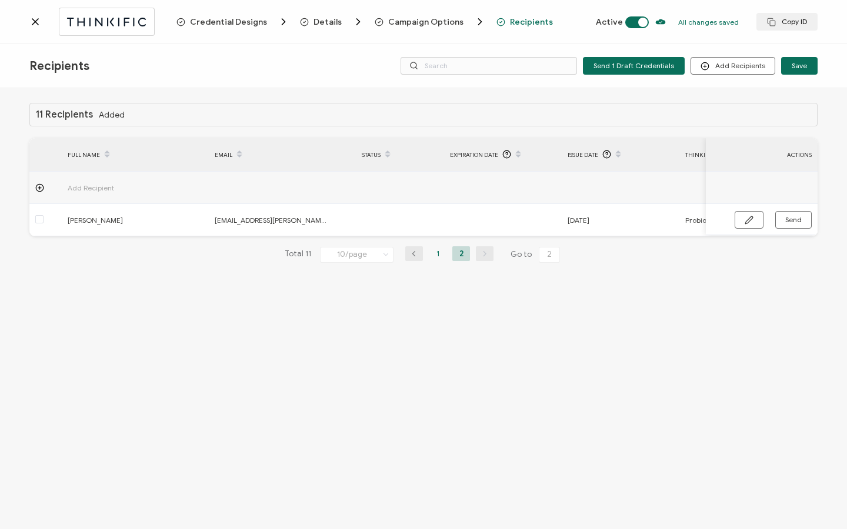
click at [436, 256] on li "1" at bounding box center [438, 253] width 18 height 15
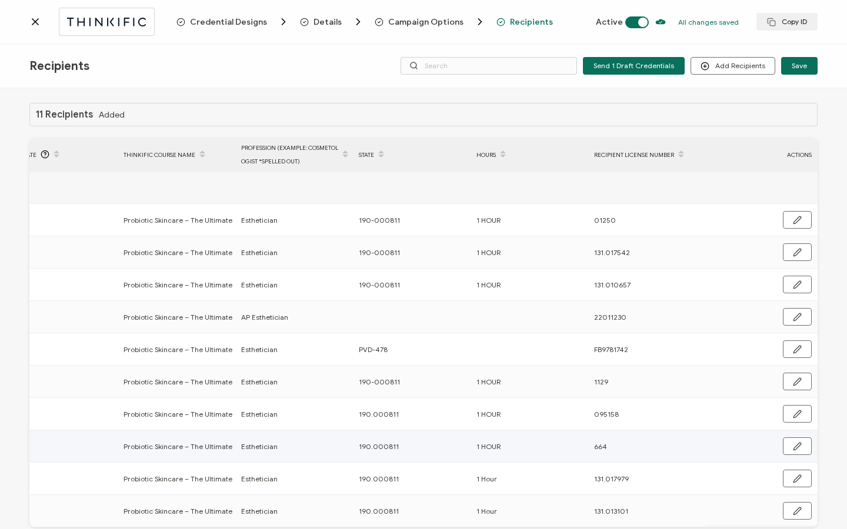
scroll to position [59, 0]
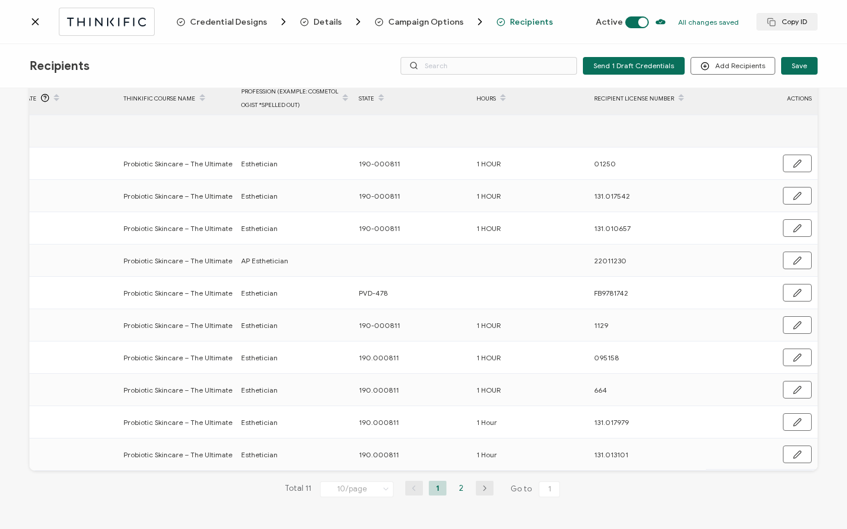
click at [463, 492] on li "2" at bounding box center [461, 488] width 18 height 15
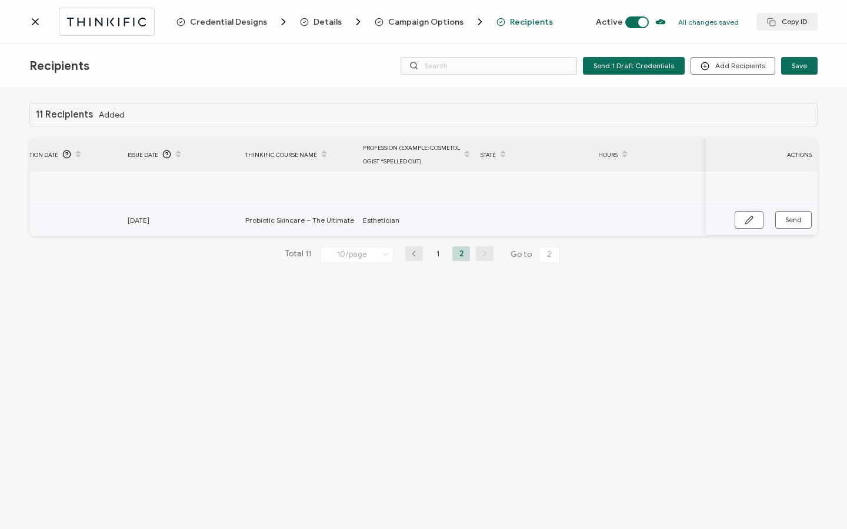
scroll to position [0, 562]
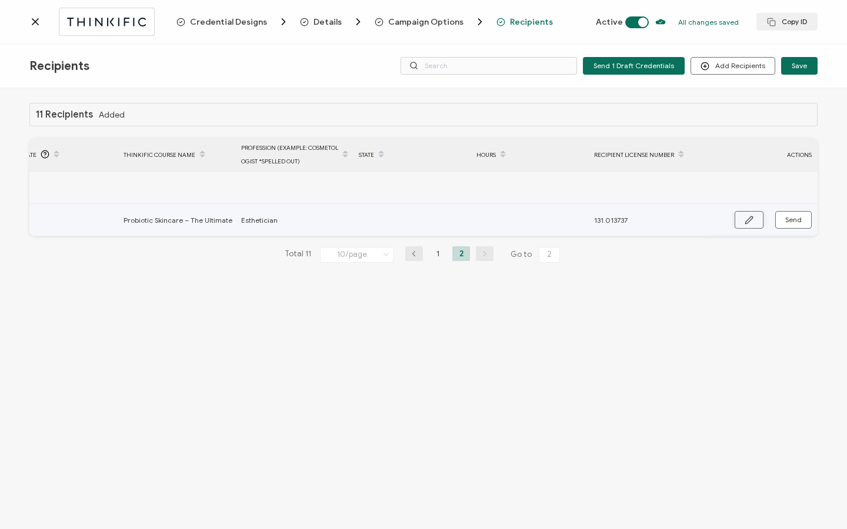
click at [749, 218] on icon "button" at bounding box center [748, 219] width 7 height 7
click at [439, 221] on input "text" at bounding box center [410, 220] width 103 height 19
click at [805, 218] on button "button" at bounding box center [796, 221] width 30 height 18
click at [801, 221] on span "Send" at bounding box center [793, 219] width 16 height 7
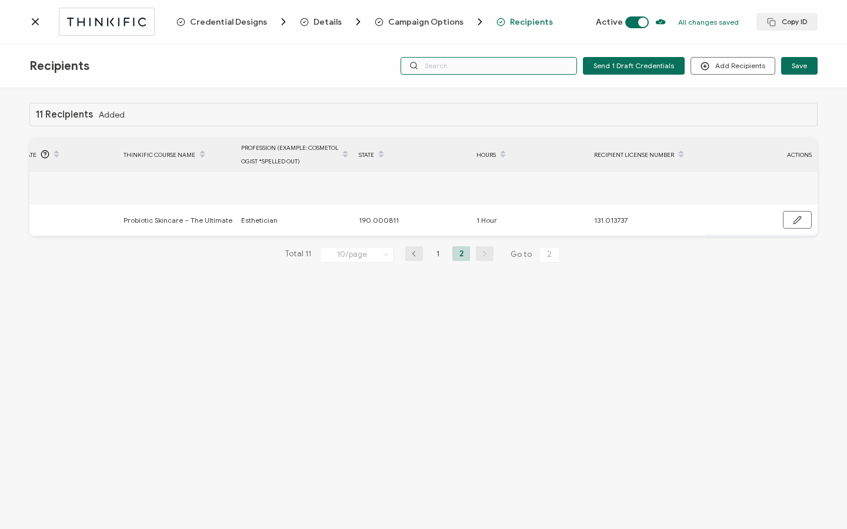
click at [549, 71] on input "text" at bounding box center [488, 66] width 176 height 18
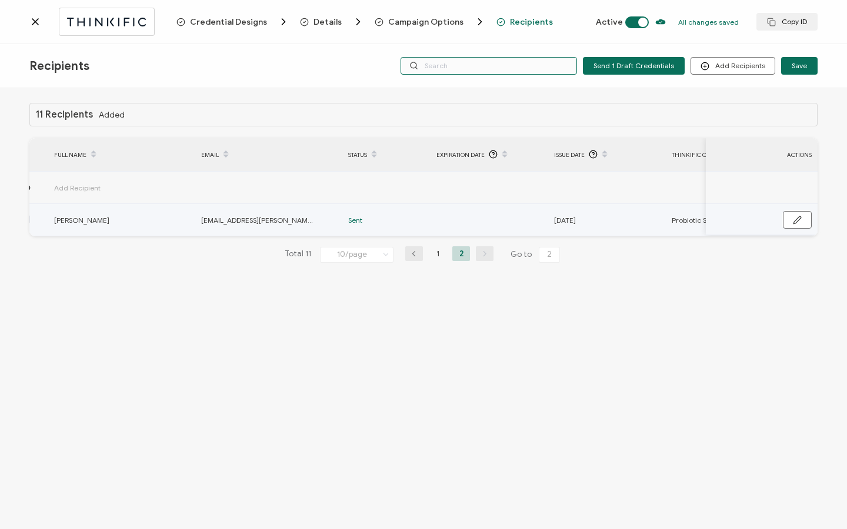
scroll to position [0, 0]
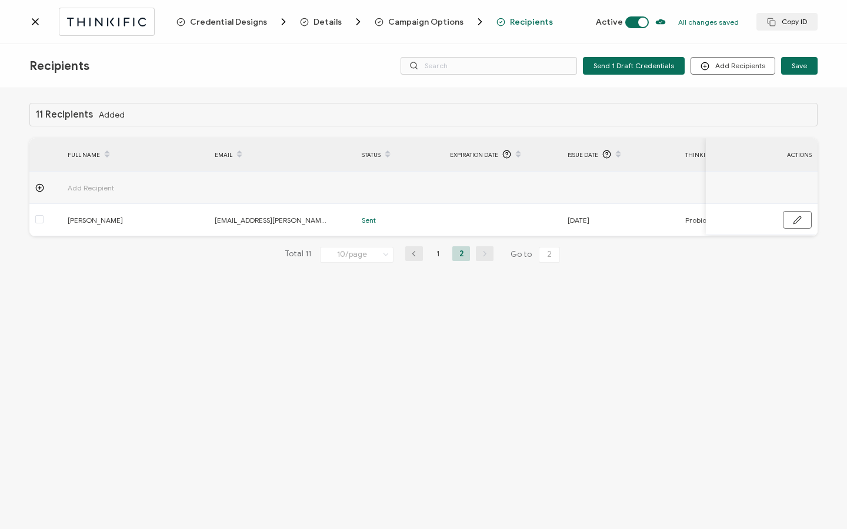
click at [34, 23] on icon at bounding box center [35, 22] width 6 height 6
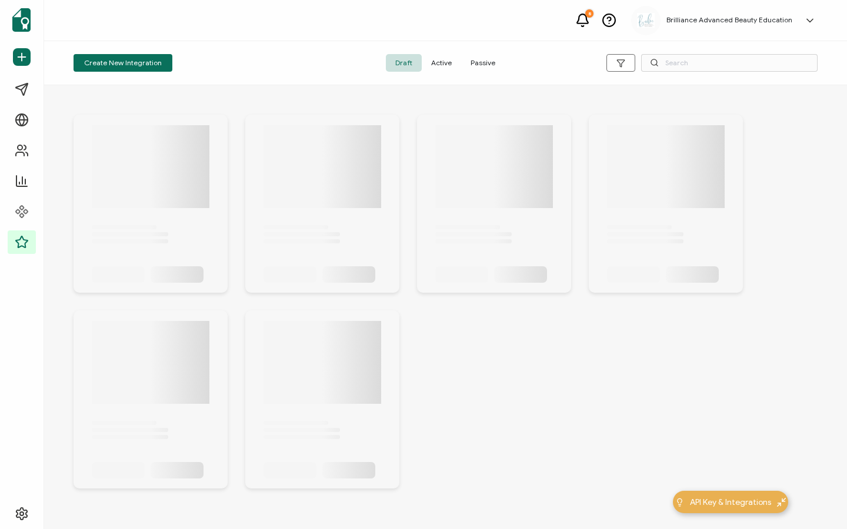
click at [442, 60] on span "Active" at bounding box center [441, 63] width 39 height 18
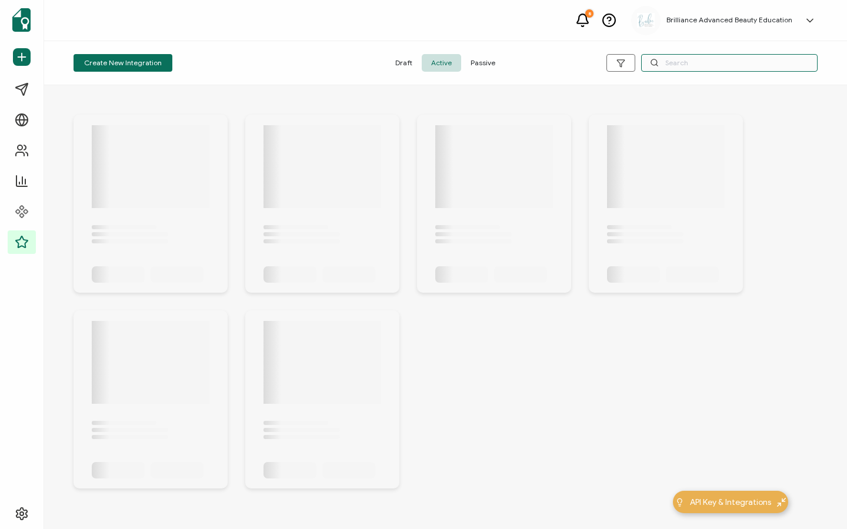
click at [739, 64] on input "text" at bounding box center [729, 63] width 176 height 18
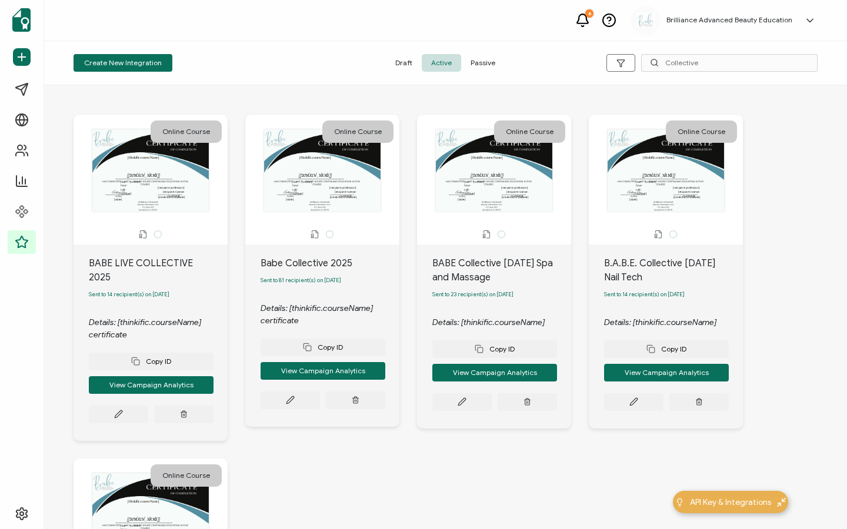
click at [480, 66] on span "Passive" at bounding box center [483, 63] width 44 height 18
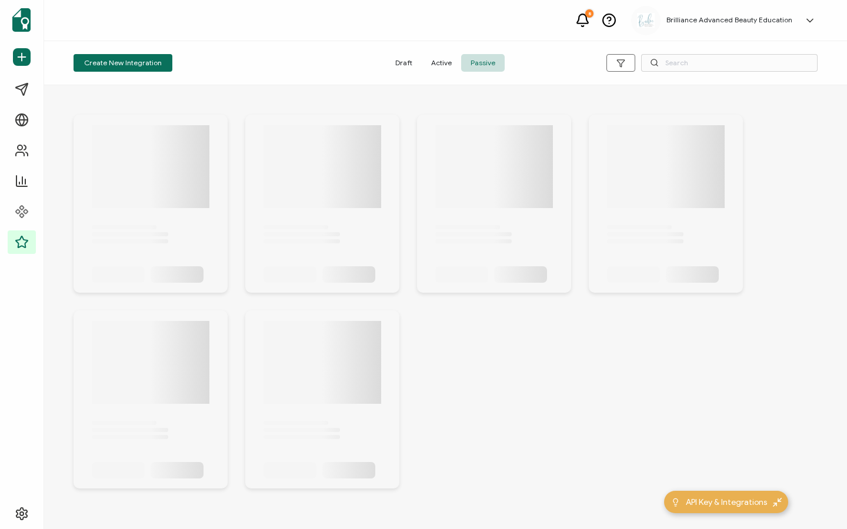
click at [440, 64] on span "Active" at bounding box center [441, 63] width 39 height 18
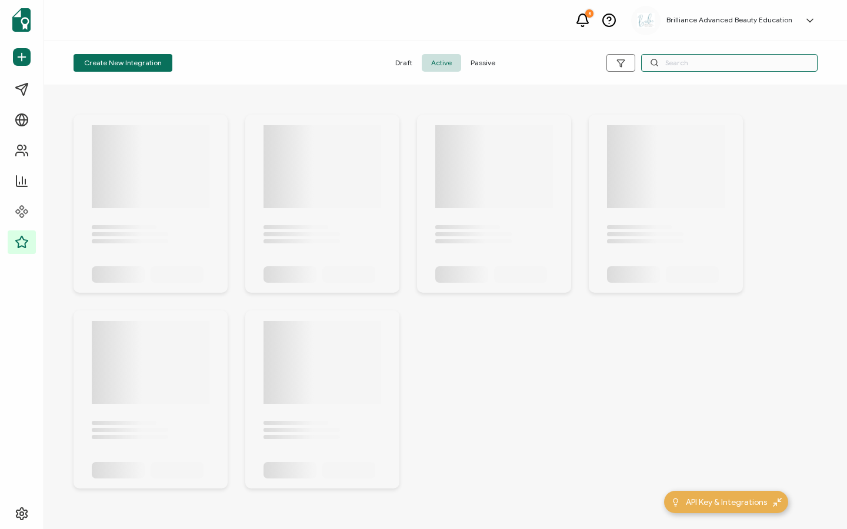
click at [684, 59] on input "text" at bounding box center [729, 63] width 176 height 18
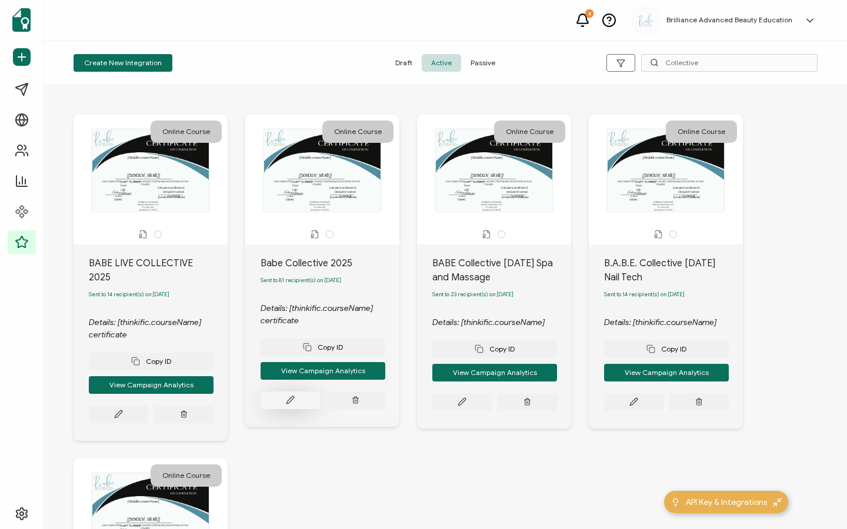
click at [283, 396] on button at bounding box center [289, 401] width 59 height 18
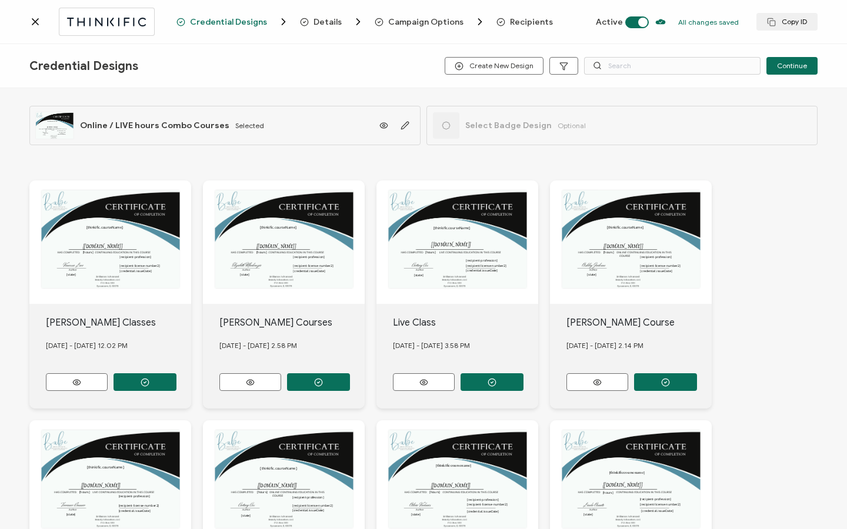
click at [510, 19] on span "Recipients" at bounding box center [531, 22] width 43 height 9
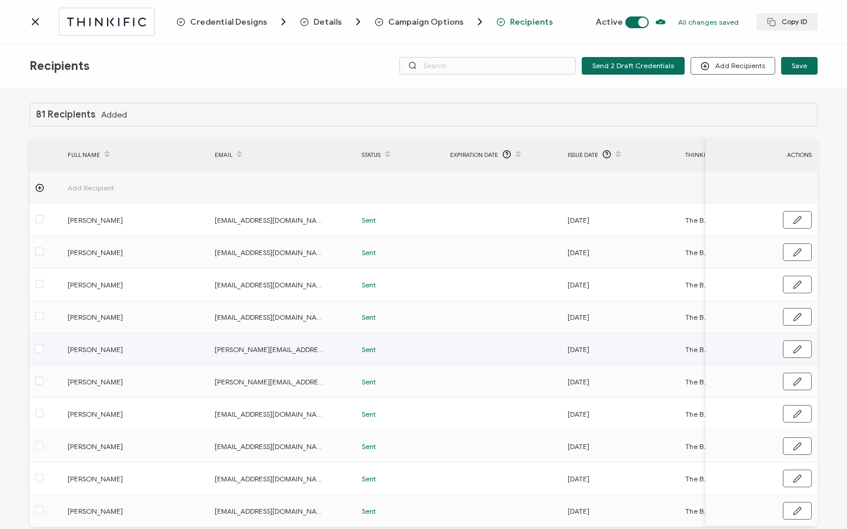
scroll to position [59, 0]
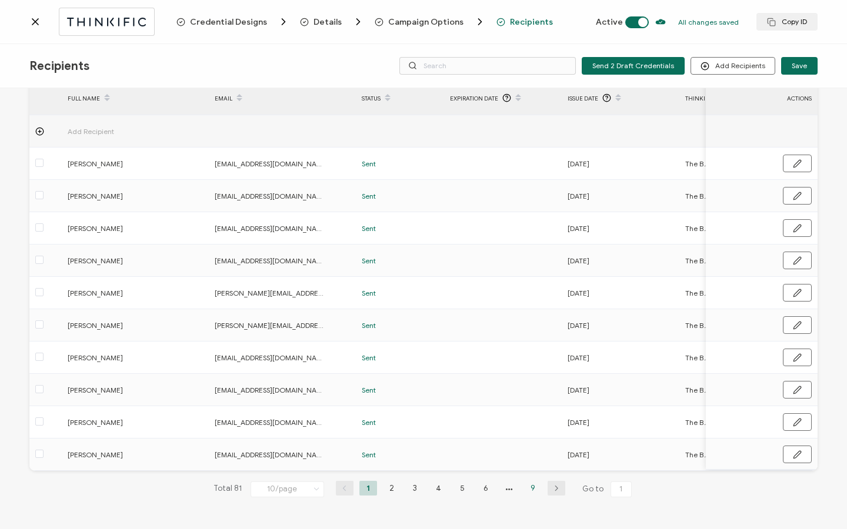
click at [527, 488] on li "9" at bounding box center [533, 488] width 18 height 15
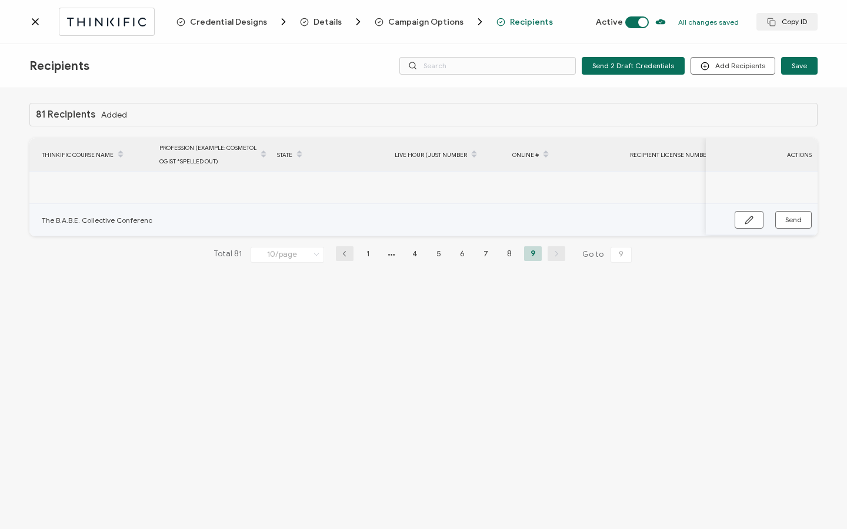
scroll to position [0, 679]
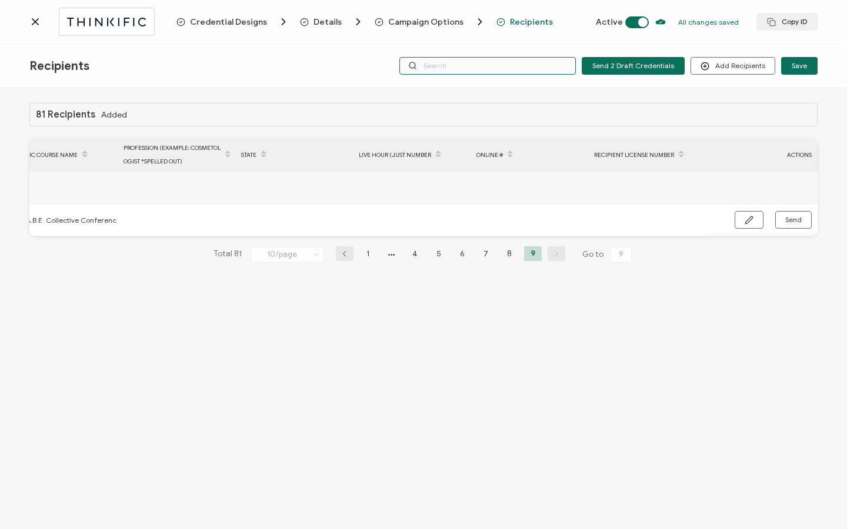
click at [454, 69] on input "text" at bounding box center [487, 66] width 176 height 18
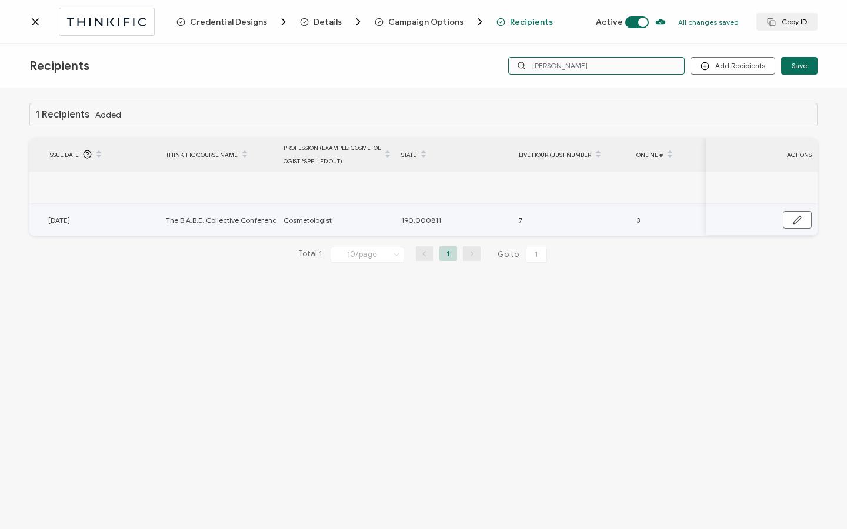
scroll to position [0, 544]
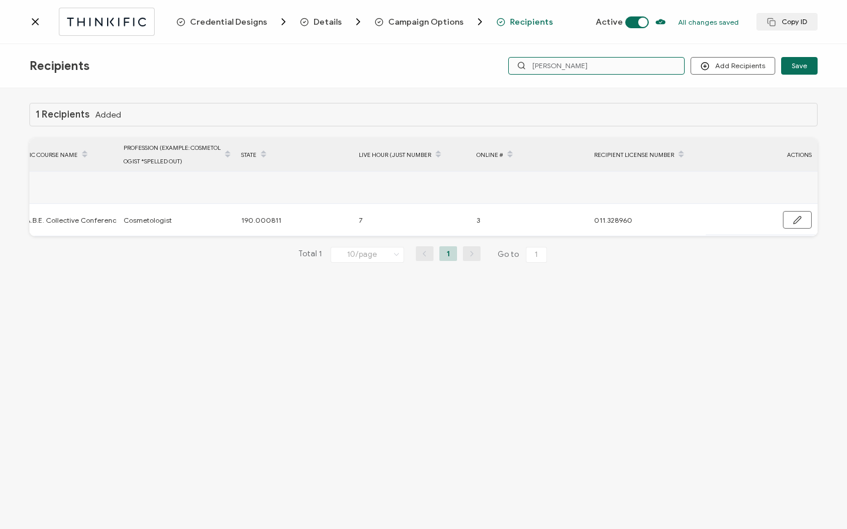
drag, startPoint x: 574, startPoint y: 69, endPoint x: 522, endPoint y: 69, distance: 52.3
click at [522, 69] on div "[PERSON_NAME]" at bounding box center [596, 66] width 176 height 18
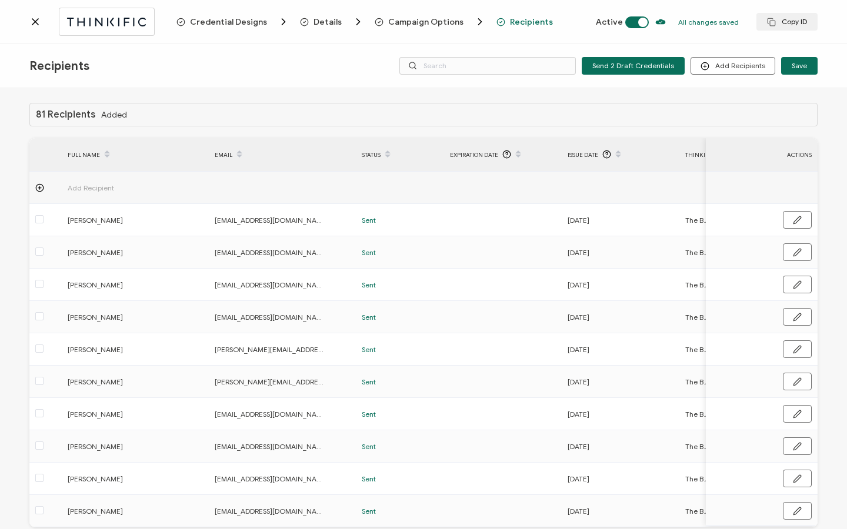
click at [533, 76] on div "Recipients Send 2 Draft Credentials Add Recipients Upload Recipients Import Fro…" at bounding box center [423, 66] width 847 height 44
click at [529, 68] on input "text" at bounding box center [487, 66] width 176 height 18
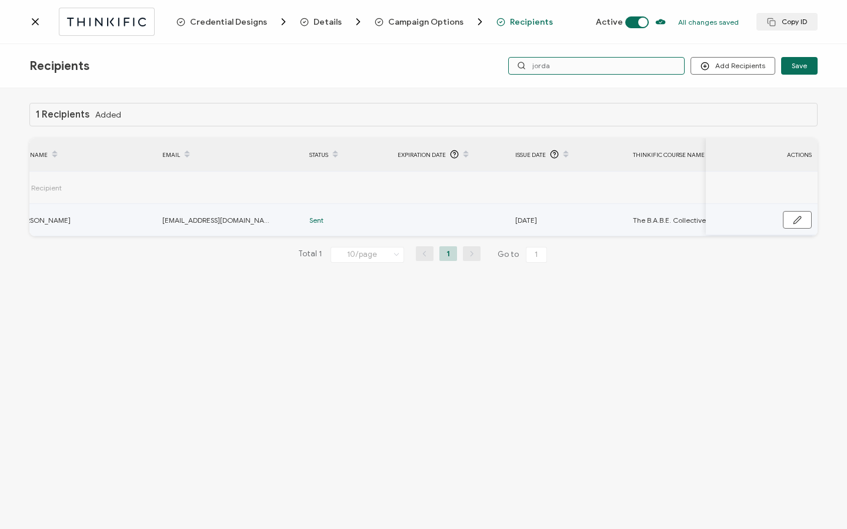
scroll to position [0, 51]
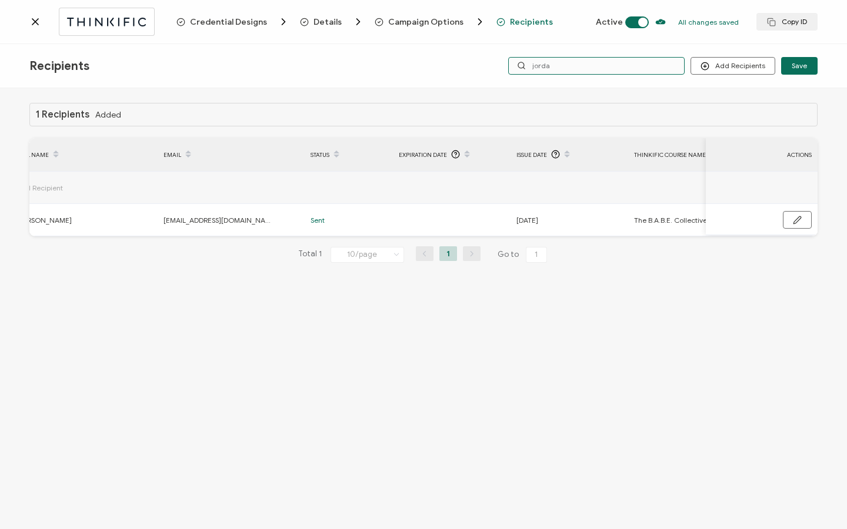
click at [560, 71] on input "jorda" at bounding box center [596, 66] width 176 height 18
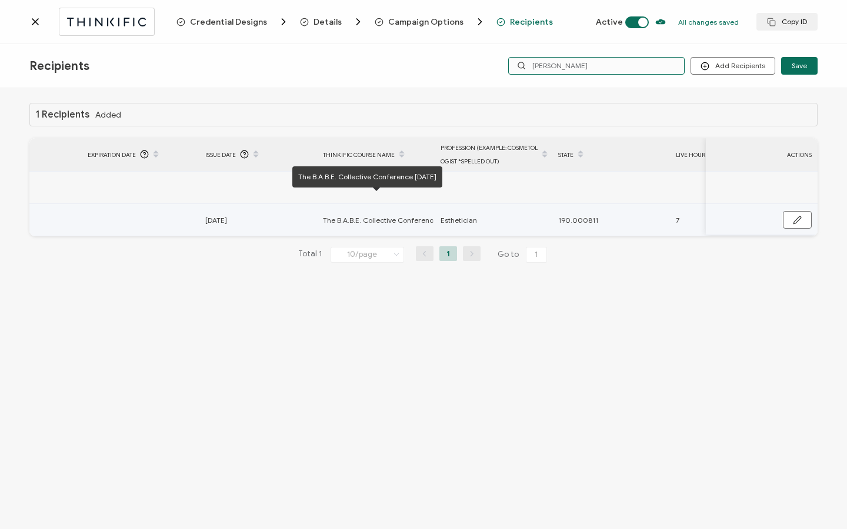
scroll to position [0, 679]
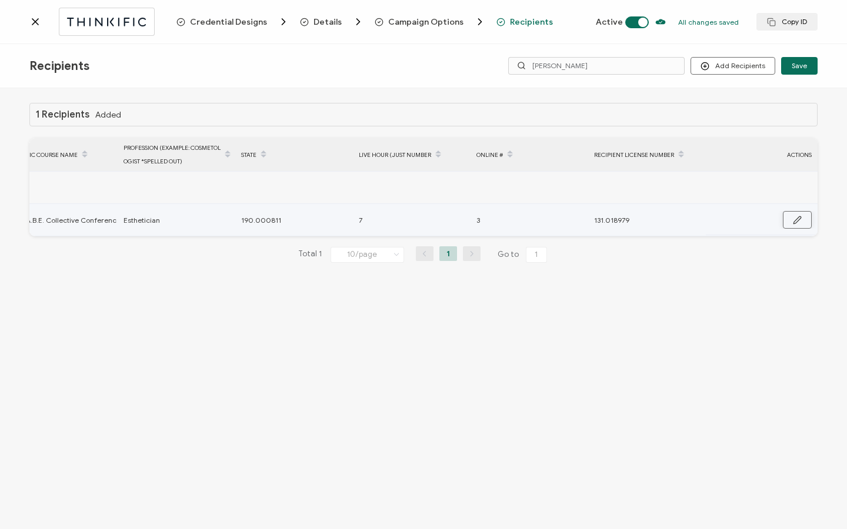
click at [790, 225] on button "button" at bounding box center [797, 220] width 29 height 18
click at [793, 219] on circle "button" at bounding box center [797, 221] width 8 height 8
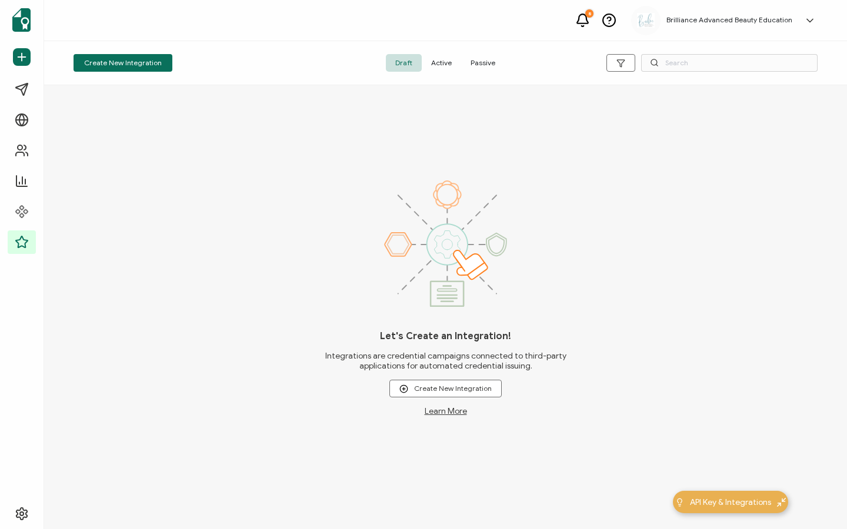
click at [450, 66] on span "Active" at bounding box center [441, 63] width 39 height 18
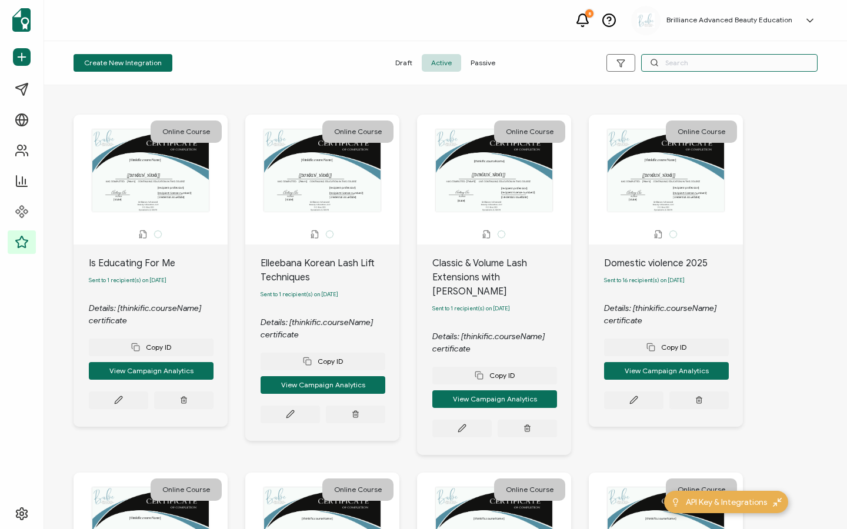
click at [662, 69] on input "text" at bounding box center [729, 63] width 176 height 18
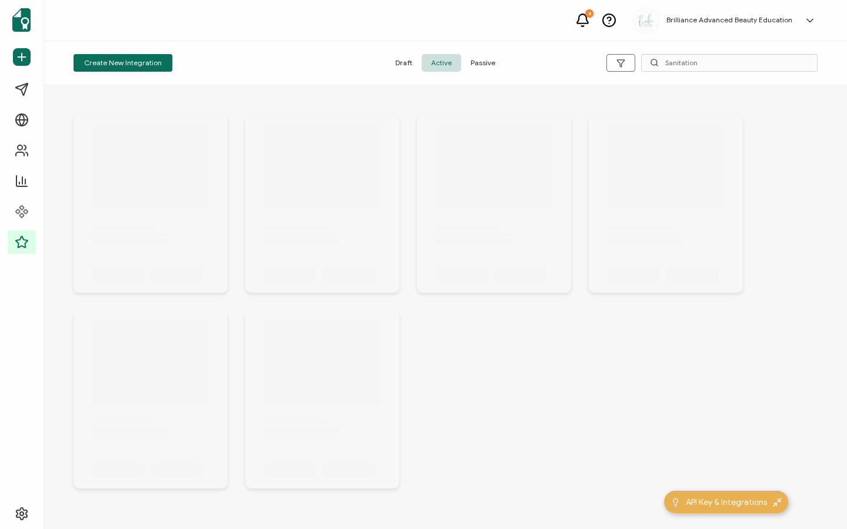
click at [486, 61] on span "Passive" at bounding box center [483, 63] width 44 height 18
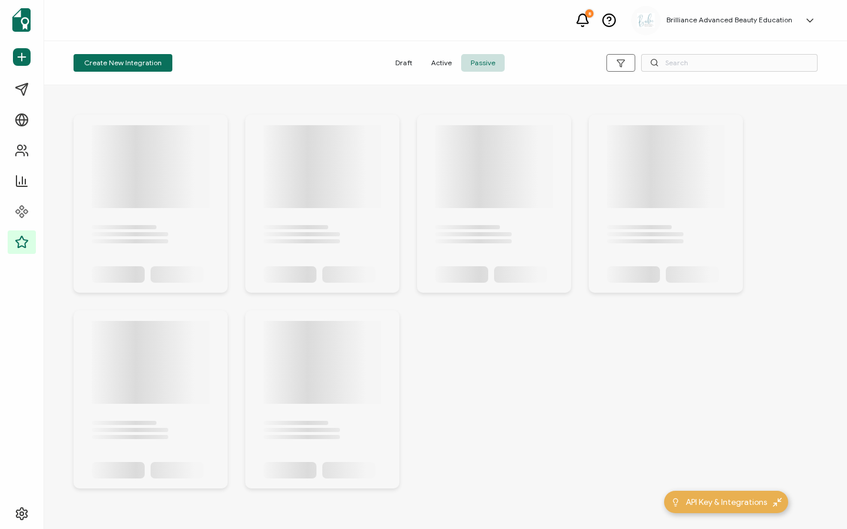
click at [443, 62] on span "Active" at bounding box center [441, 63] width 39 height 18
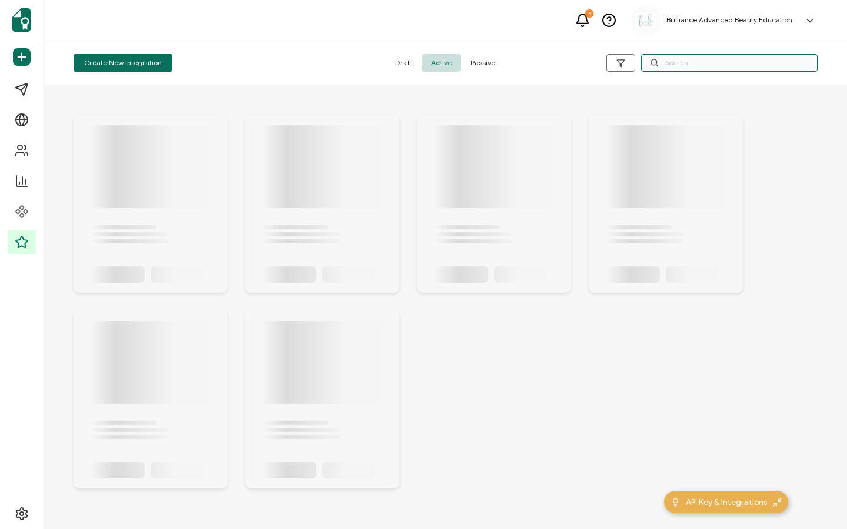
click at [704, 61] on input "text" at bounding box center [729, 63] width 176 height 18
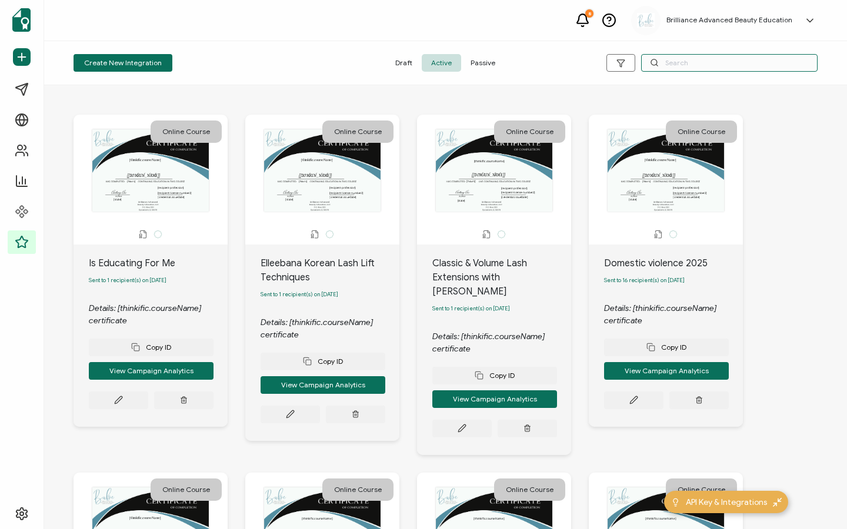
click at [694, 62] on input "text" at bounding box center [729, 63] width 176 height 18
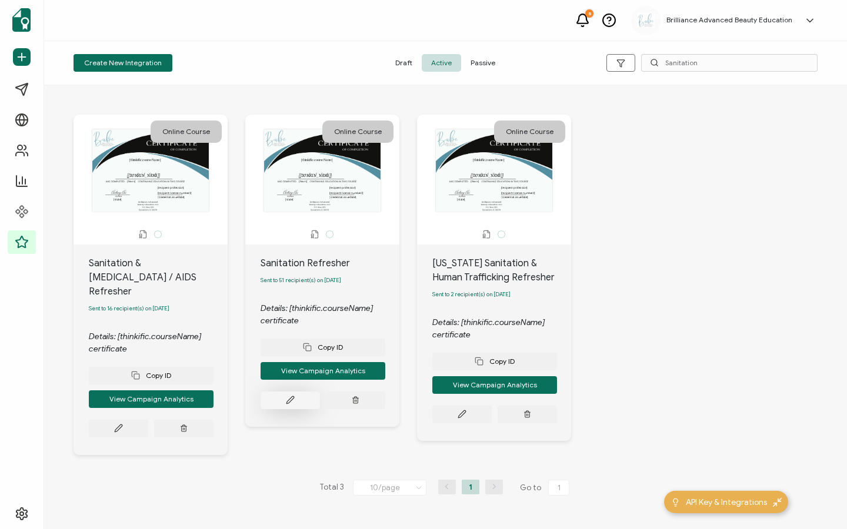
click at [276, 409] on button at bounding box center [289, 401] width 59 height 18
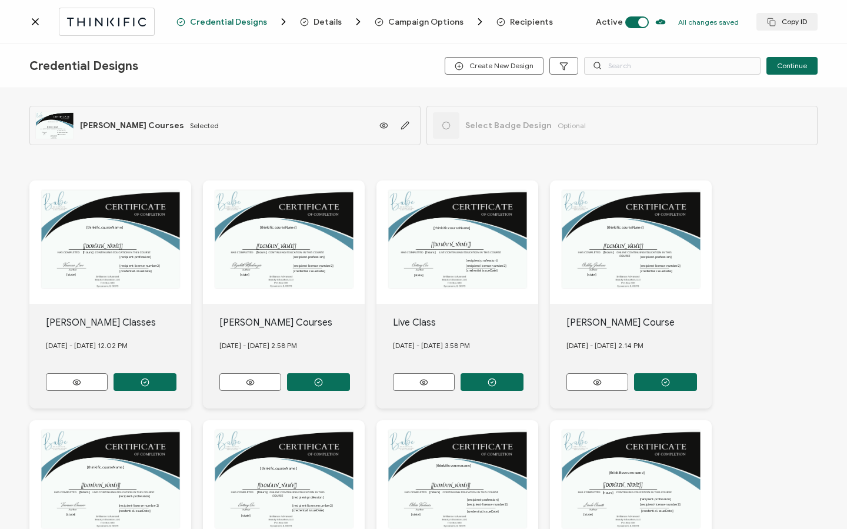
click at [519, 21] on span "Recipients" at bounding box center [531, 22] width 43 height 9
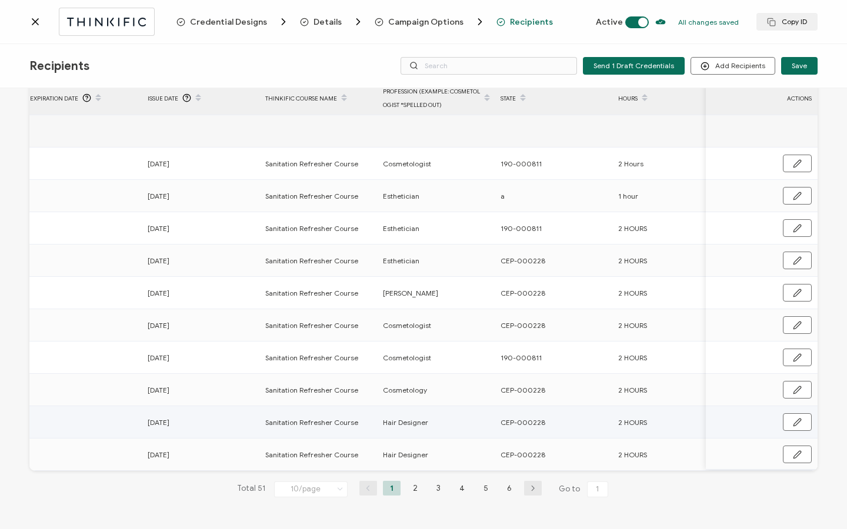
scroll to position [0, 566]
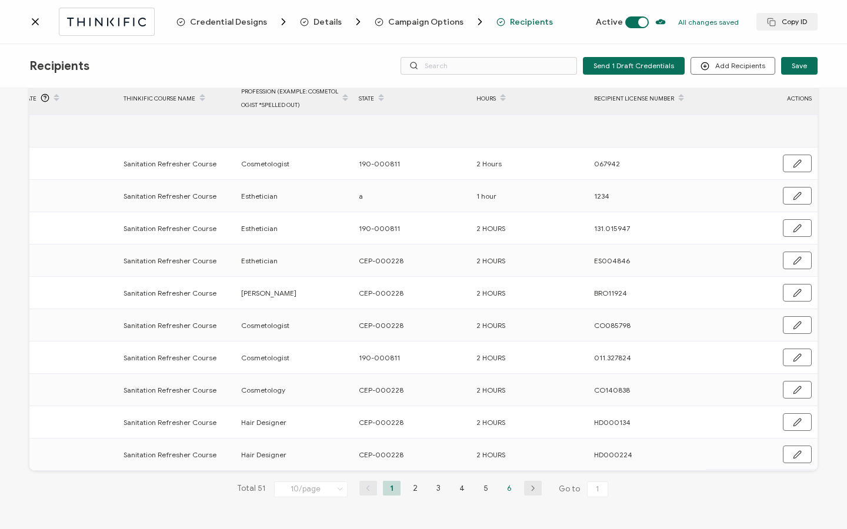
click at [505, 491] on li "6" at bounding box center [509, 488] width 18 height 15
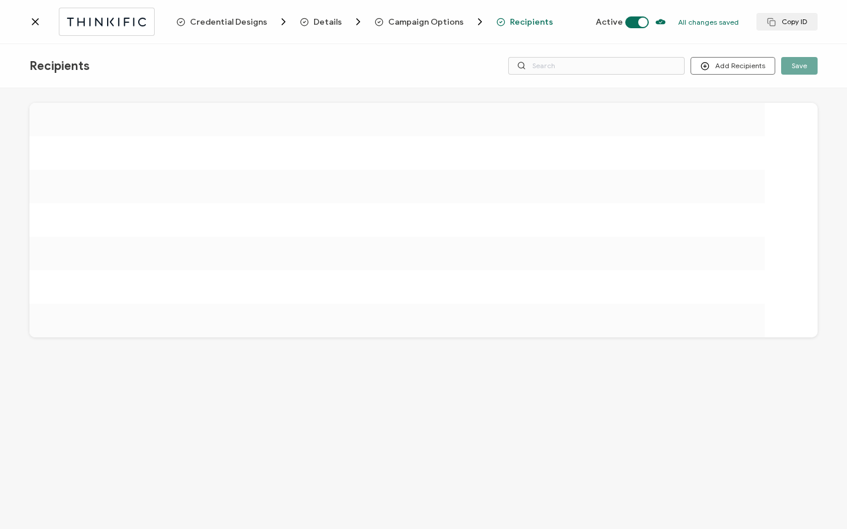
scroll to position [0, 0]
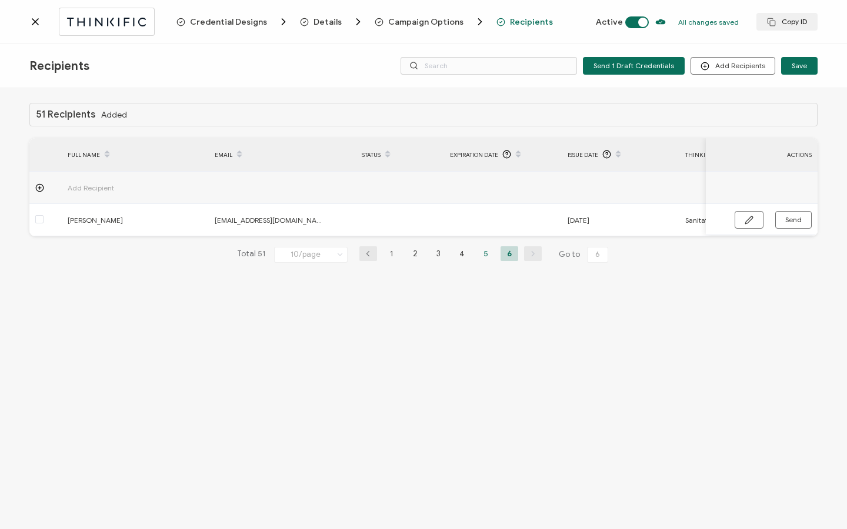
click at [484, 256] on li "5" at bounding box center [486, 253] width 18 height 15
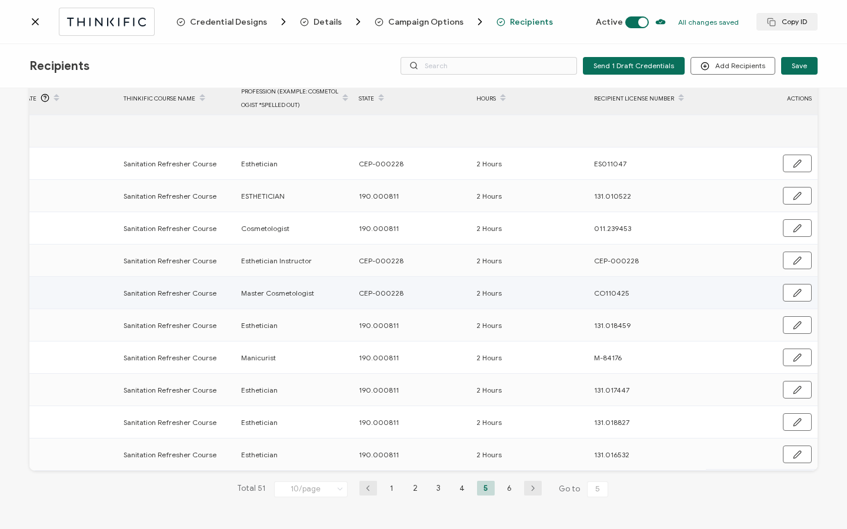
scroll to position [59, 0]
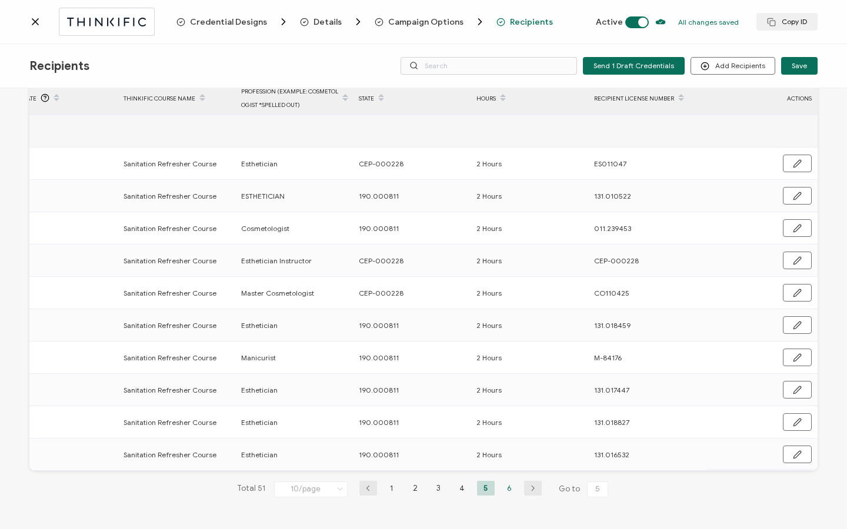
click at [507, 487] on li "6" at bounding box center [509, 488] width 18 height 15
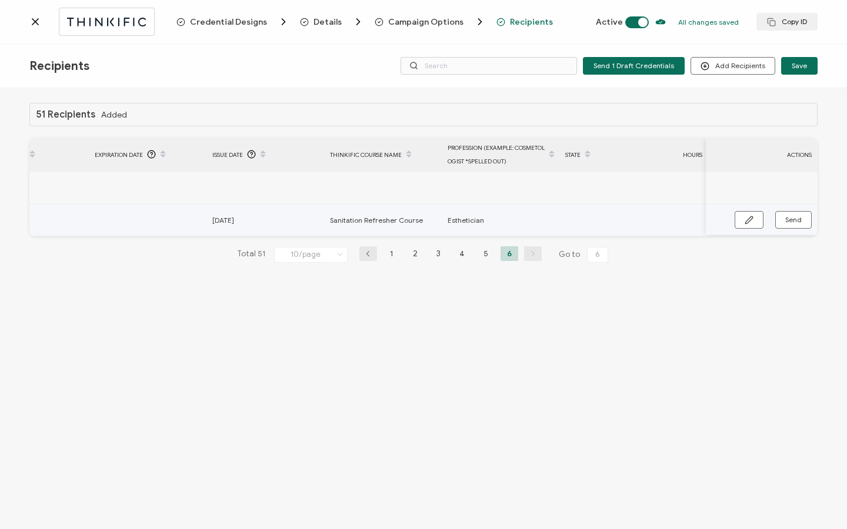
scroll to position [0, 562]
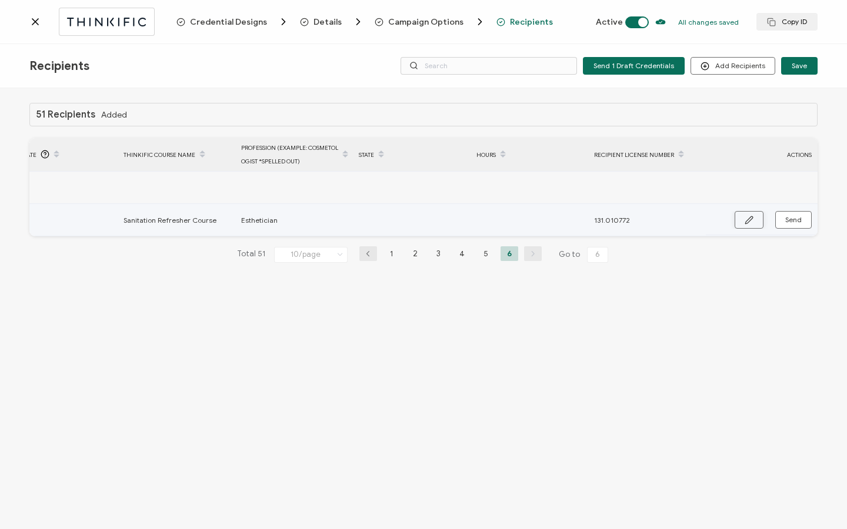
click at [742, 224] on button "button" at bounding box center [748, 220] width 29 height 18
click at [393, 217] on input "text" at bounding box center [410, 220] width 103 height 19
click at [804, 223] on button "button" at bounding box center [796, 221] width 30 height 18
click at [789, 225] on button "Send" at bounding box center [793, 220] width 36 height 18
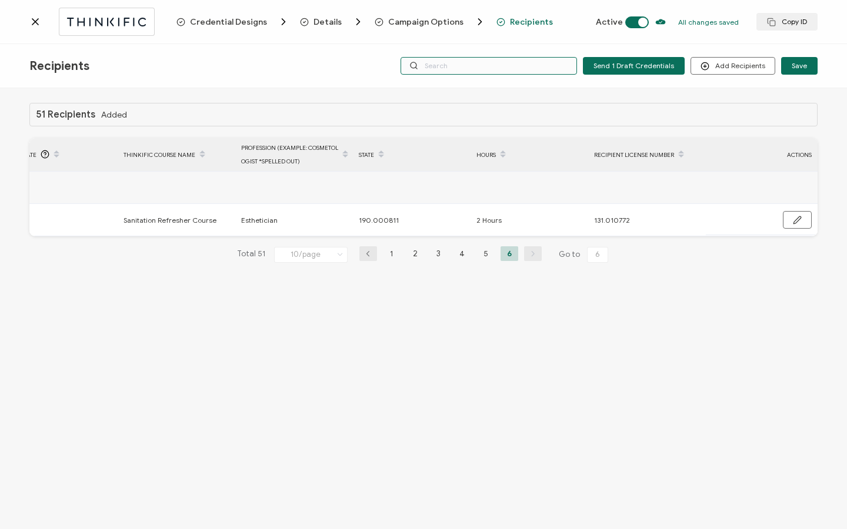
click at [467, 64] on input "text" at bounding box center [488, 66] width 176 height 18
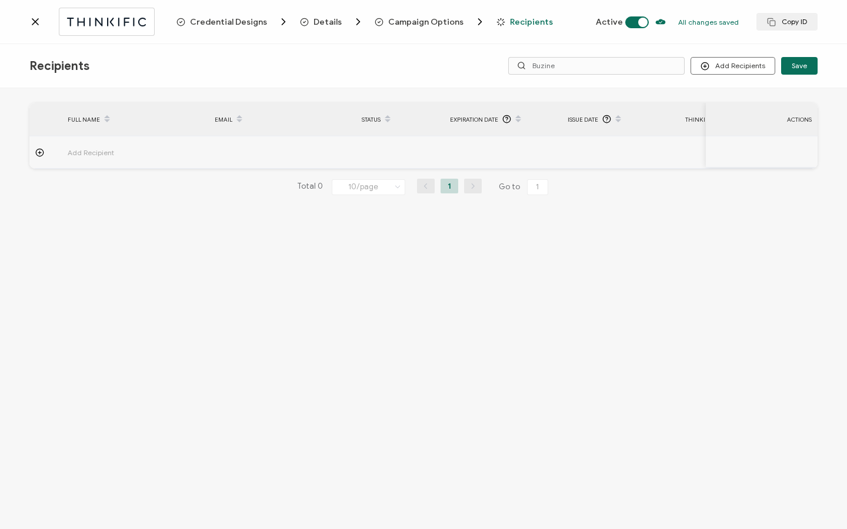
click at [36, 23] on icon at bounding box center [35, 22] width 6 height 6
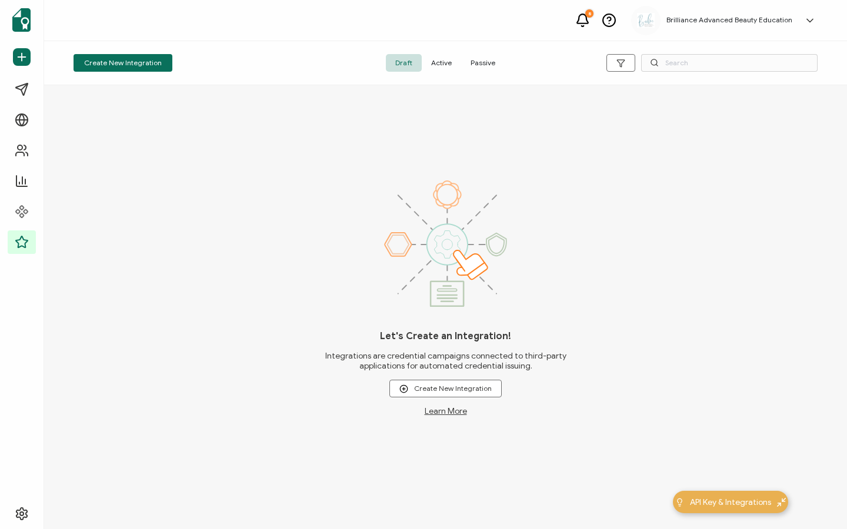
click at [433, 65] on span "Active" at bounding box center [441, 63] width 39 height 18
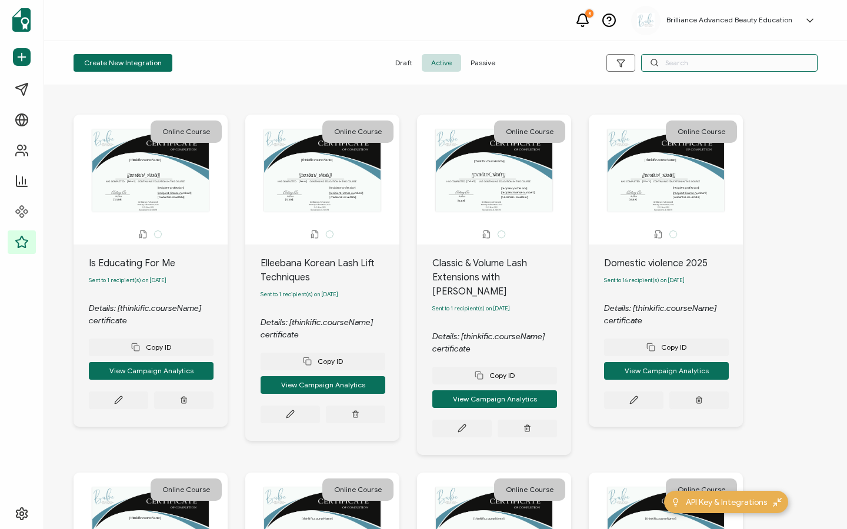
click at [700, 60] on input "text" at bounding box center [729, 63] width 176 height 18
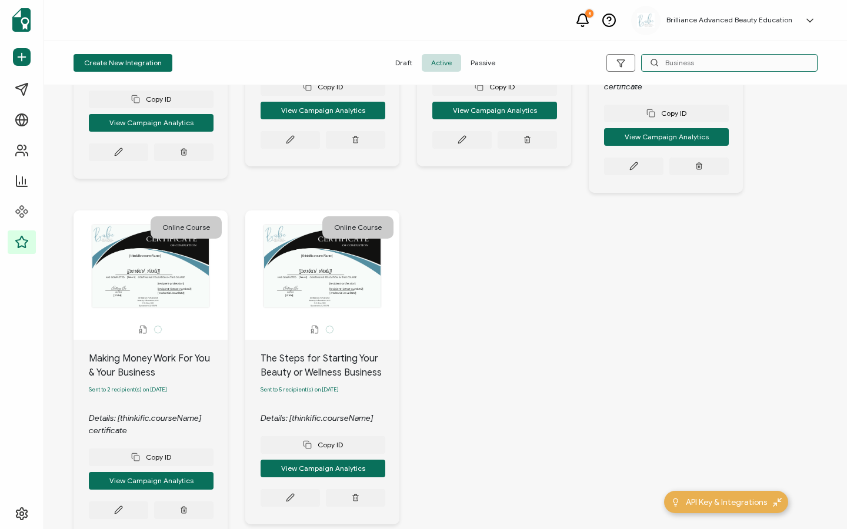
scroll to position [323, 0]
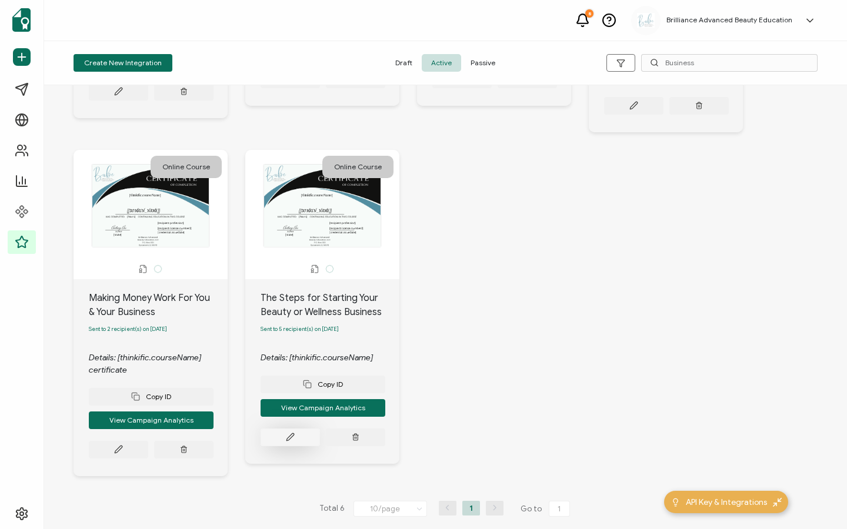
click at [286, 433] on icon at bounding box center [290, 437] width 9 height 9
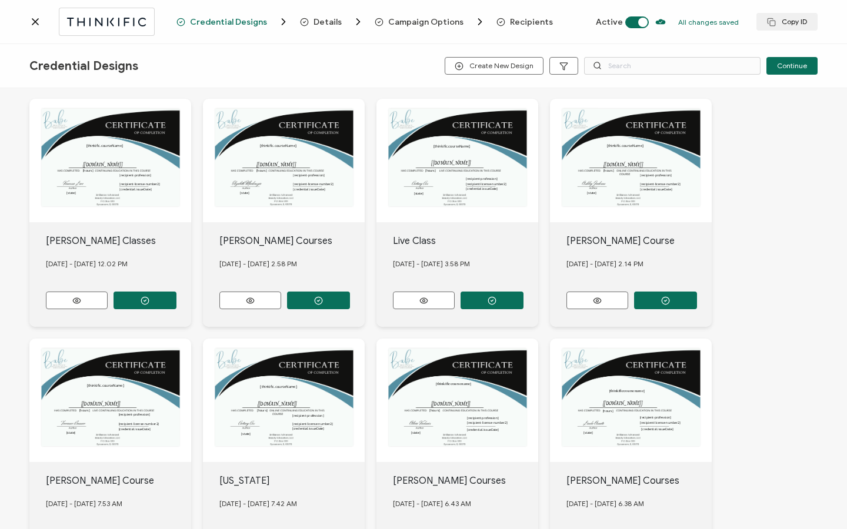
scroll to position [79, 0]
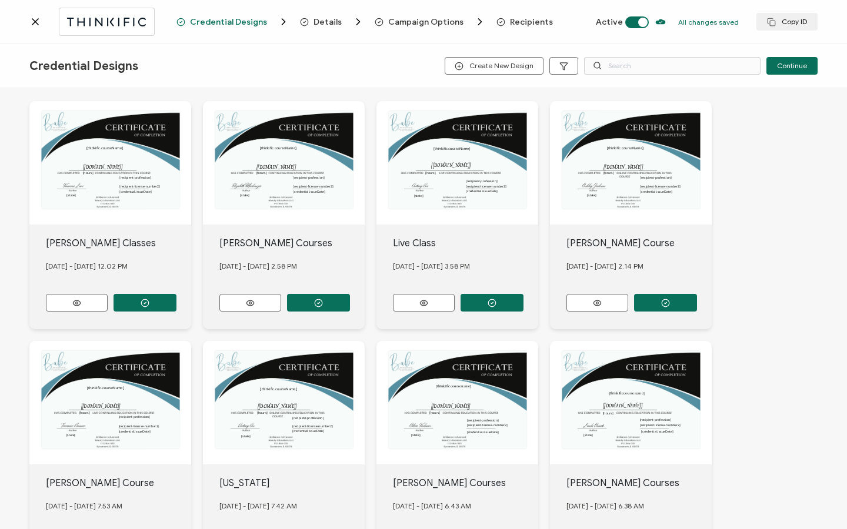
click at [528, 26] on span "Recipients" at bounding box center [531, 22] width 43 height 9
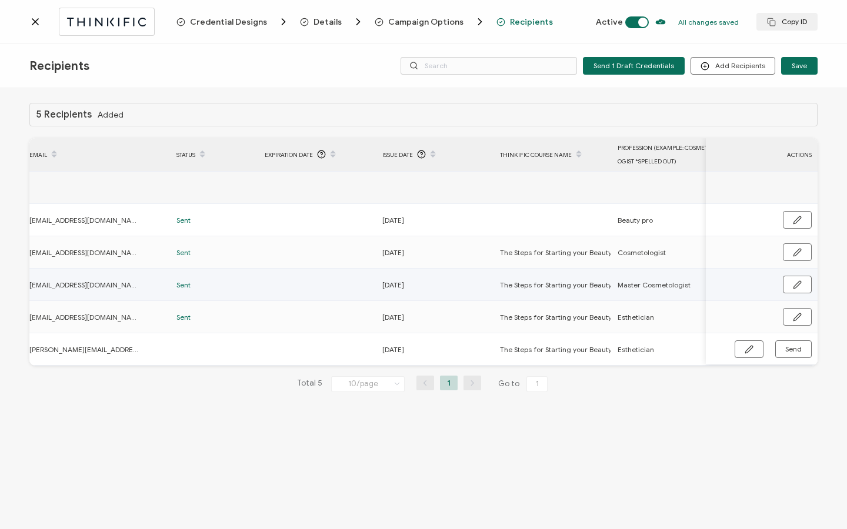
scroll to position [0, 562]
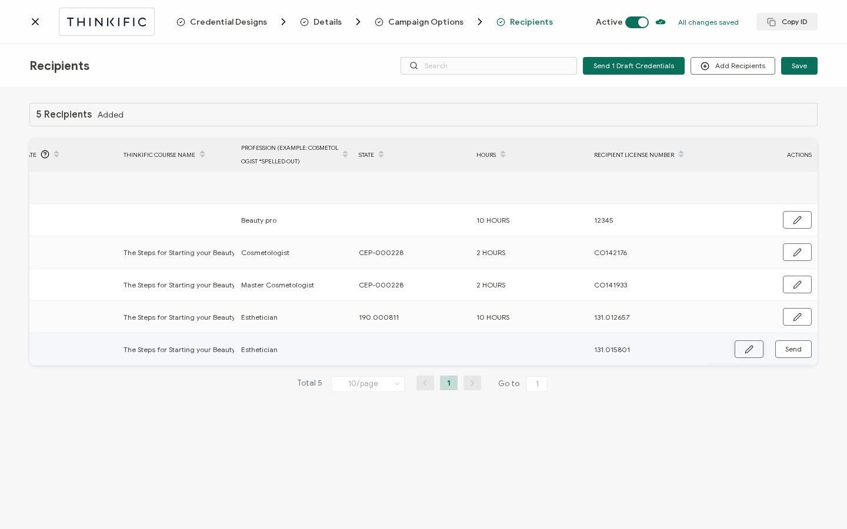
click at [753, 351] on icon "button" at bounding box center [748, 349] width 9 height 9
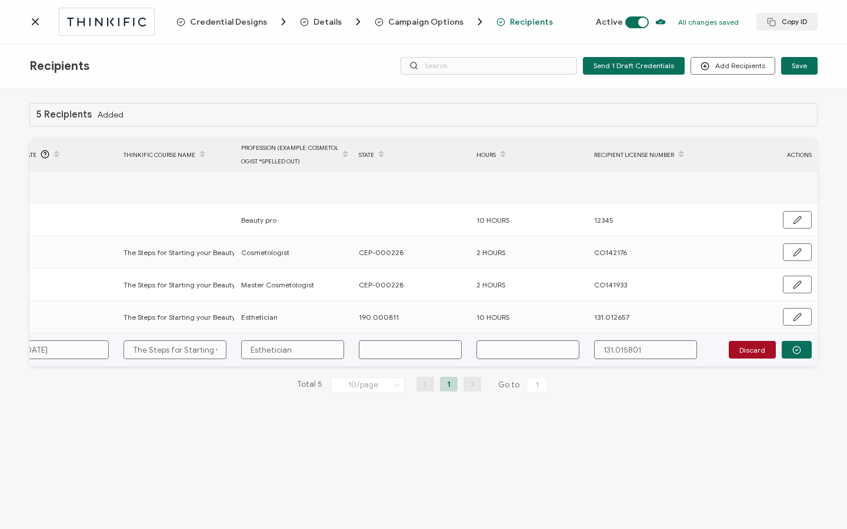
click at [429, 351] on input "text" at bounding box center [410, 349] width 103 height 19
click at [800, 353] on icon "button" at bounding box center [796, 350] width 9 height 9
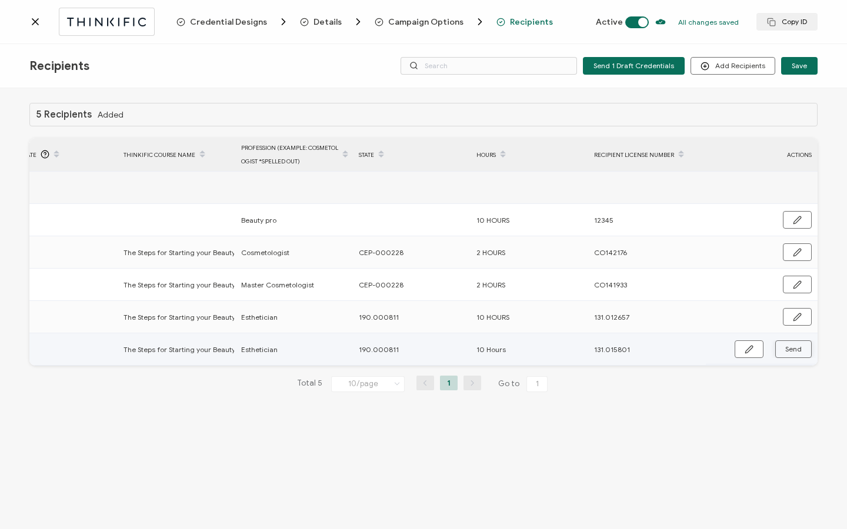
click at [800, 353] on span "Send" at bounding box center [793, 349] width 16 height 7
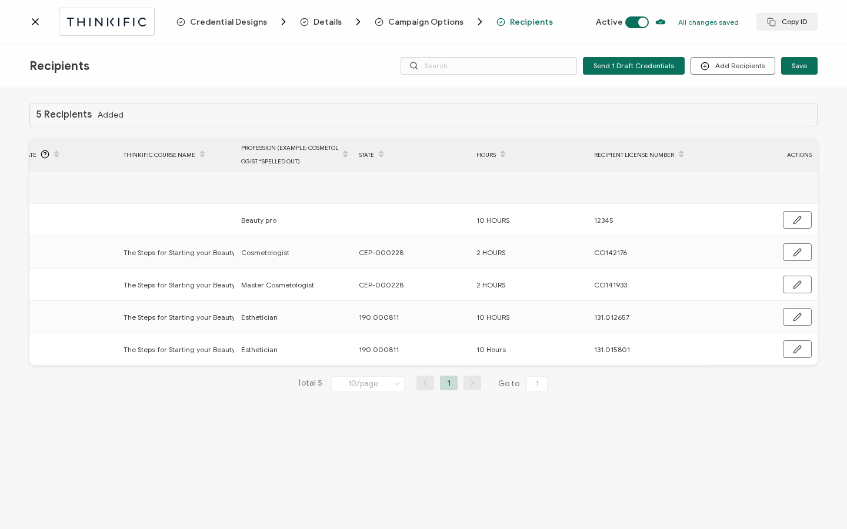
click at [36, 20] on icon at bounding box center [35, 22] width 6 height 6
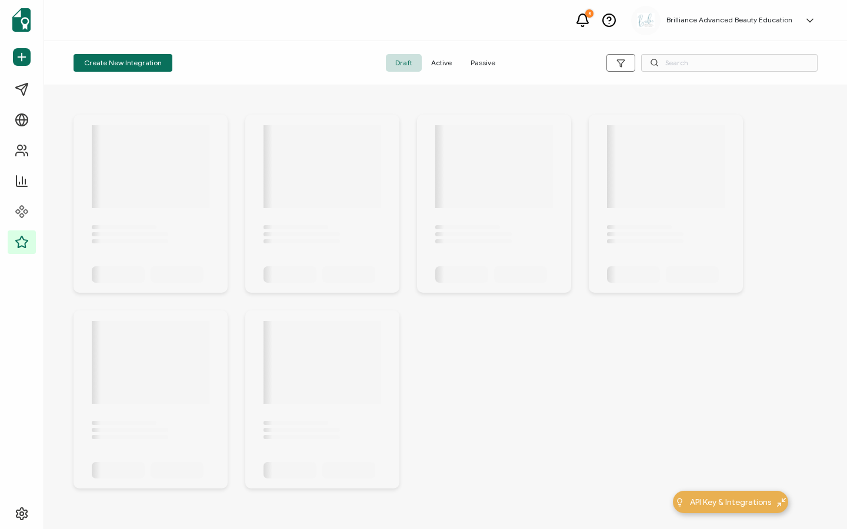
click at [449, 65] on span "Active" at bounding box center [441, 63] width 39 height 18
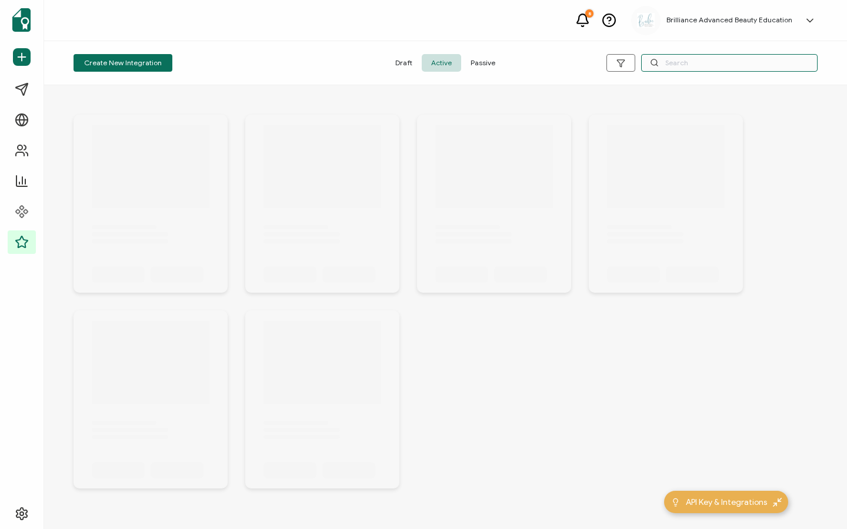
click at [695, 68] on input "text" at bounding box center [729, 63] width 176 height 18
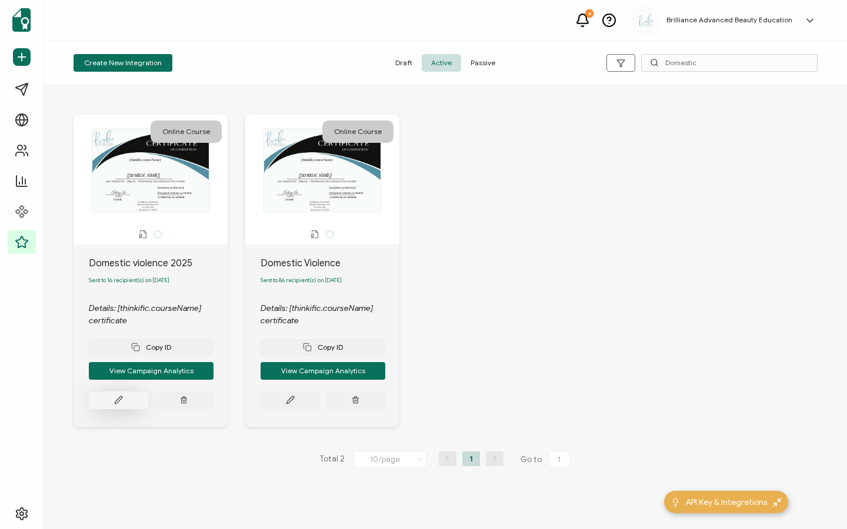
click at [106, 407] on button at bounding box center [118, 401] width 59 height 18
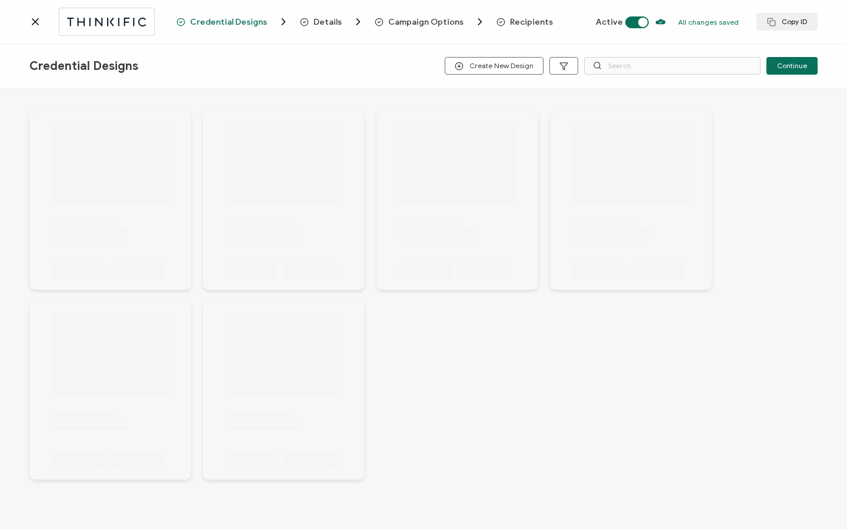
click at [523, 20] on span "Recipients" at bounding box center [531, 22] width 43 height 9
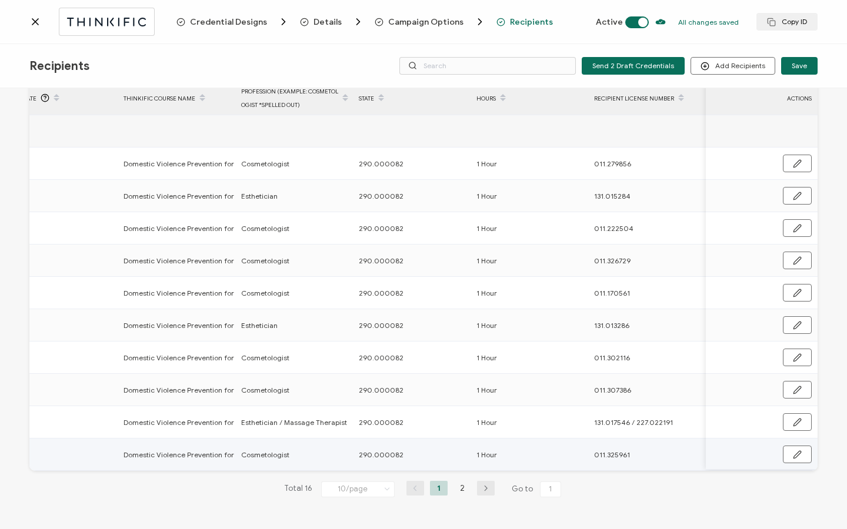
scroll to position [0, 566]
drag, startPoint x: 350, startPoint y: 454, endPoint x: 424, endPoint y: 453, distance: 74.1
click at [424, 453] on div "290.000082" at bounding box center [411, 455] width 116 height 14
copy span "290.000082"
click at [459, 490] on li "2" at bounding box center [462, 488] width 18 height 15
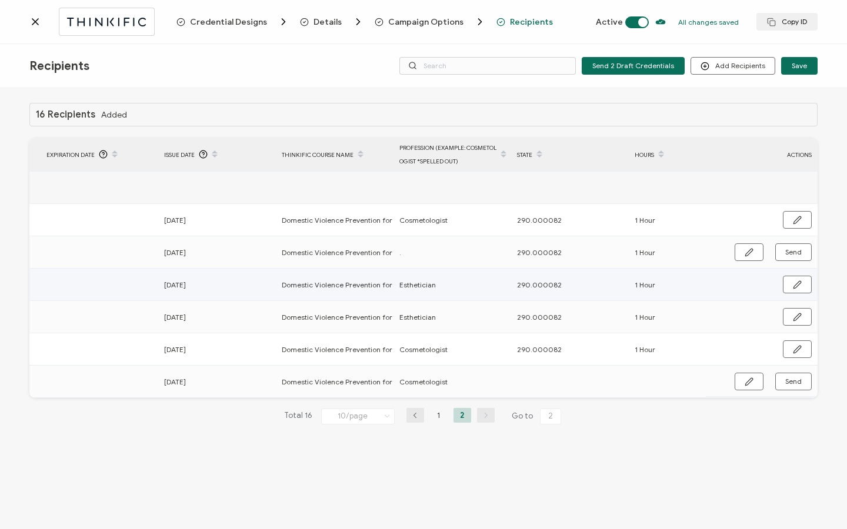
scroll to position [0, 562]
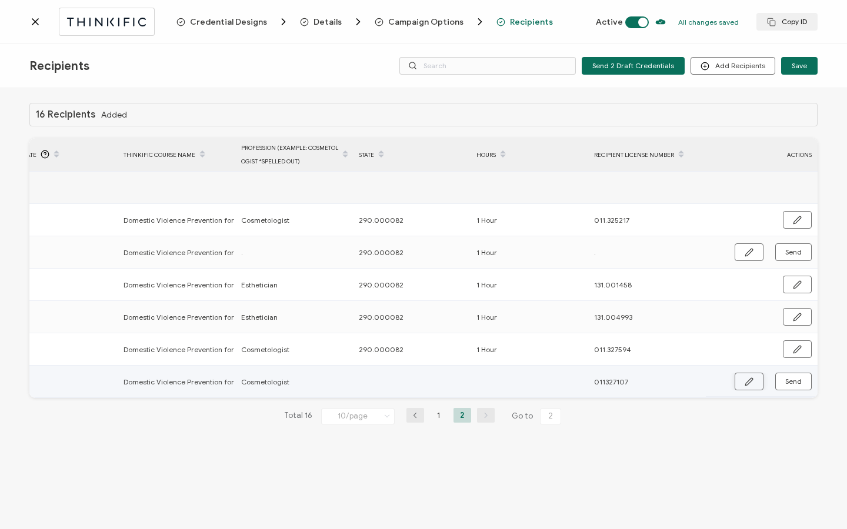
click at [750, 383] on icon "button" at bounding box center [748, 381] width 9 height 9
paste input "290.000082"
click at [510, 379] on input "text" at bounding box center [527, 382] width 103 height 19
click at [614, 383] on input "011327107" at bounding box center [645, 382] width 103 height 19
click at [796, 378] on icon "button" at bounding box center [796, 382] width 9 height 9
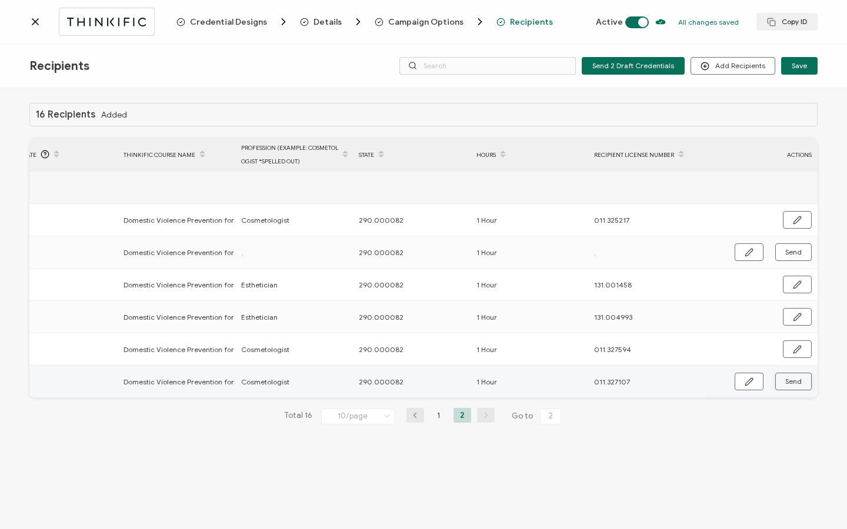
click at [797, 379] on span "Send" at bounding box center [793, 381] width 16 height 7
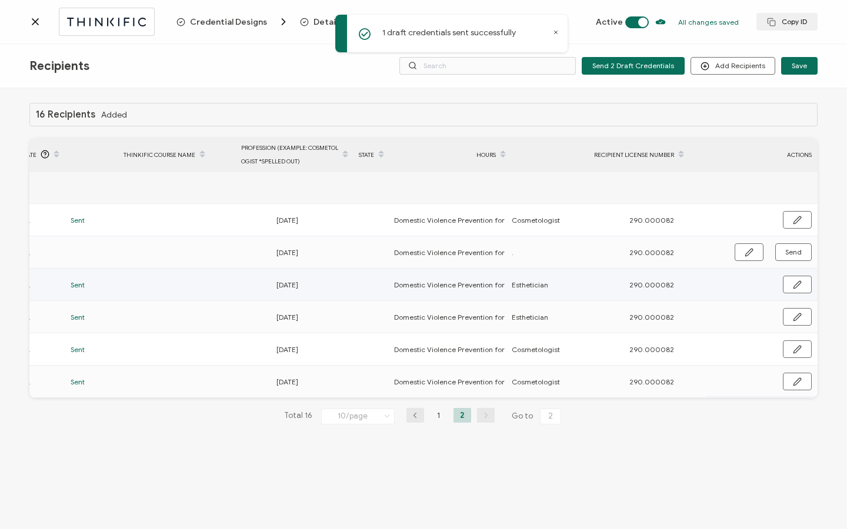
scroll to position [0, 0]
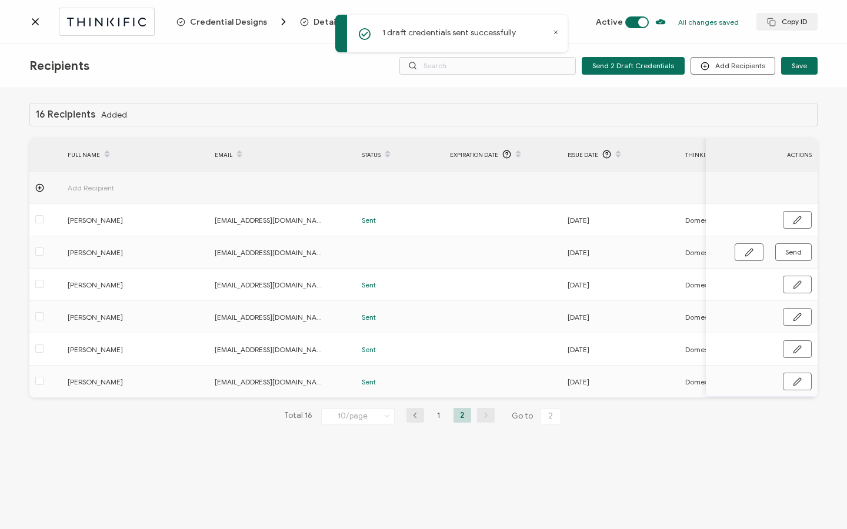
click at [38, 21] on icon at bounding box center [35, 22] width 12 height 12
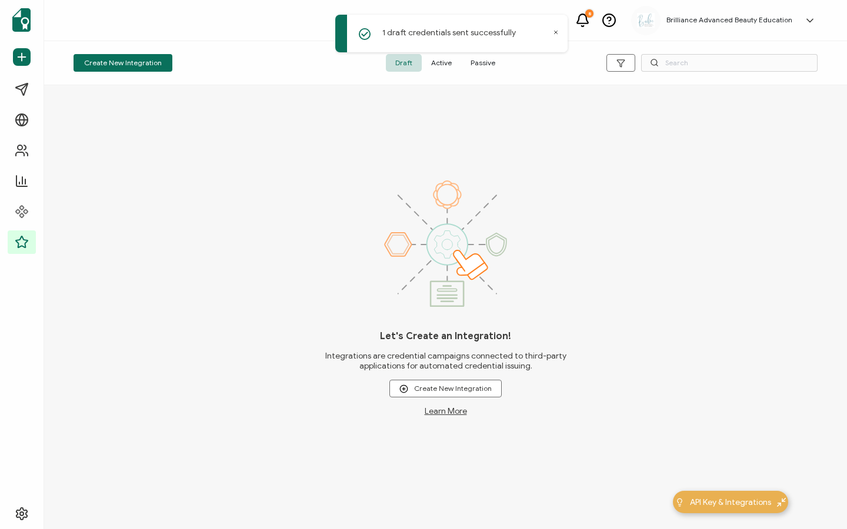
click at [435, 62] on span "Active" at bounding box center [441, 63] width 39 height 18
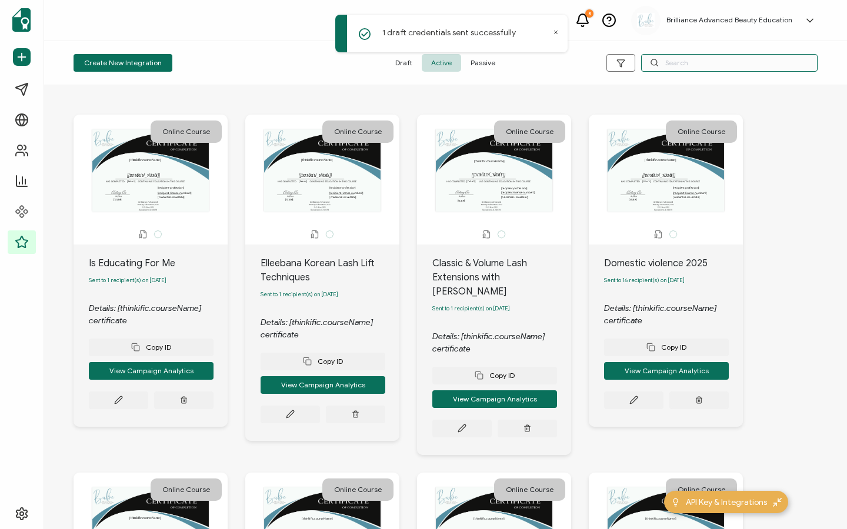
click at [704, 64] on input "text" at bounding box center [729, 63] width 176 height 18
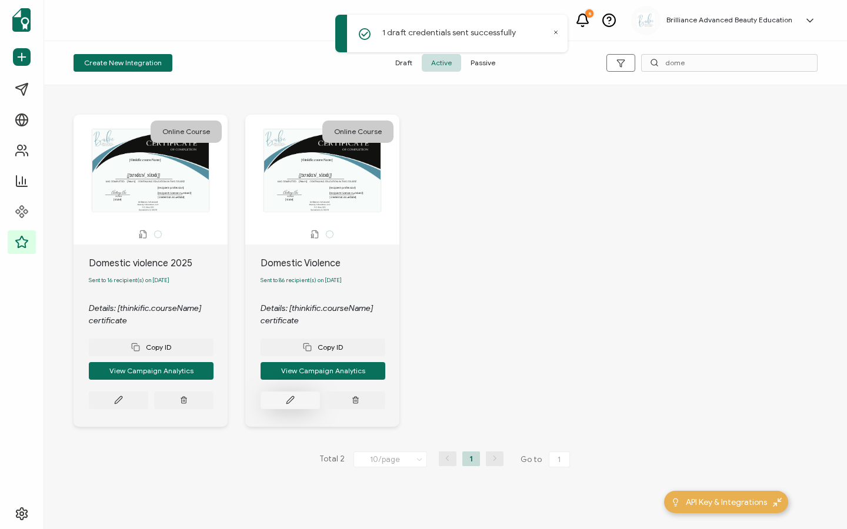
click at [282, 399] on button at bounding box center [289, 401] width 59 height 18
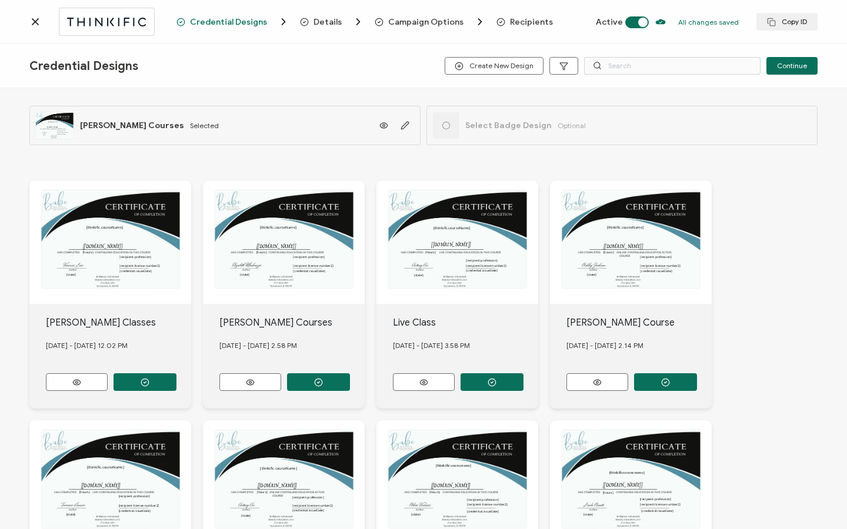
click at [529, 25] on span "Recipients" at bounding box center [531, 22] width 43 height 9
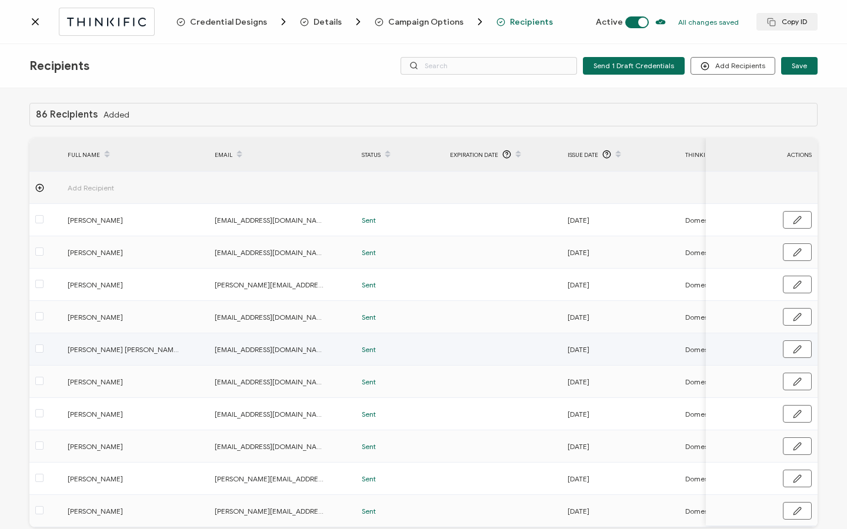
scroll to position [59, 0]
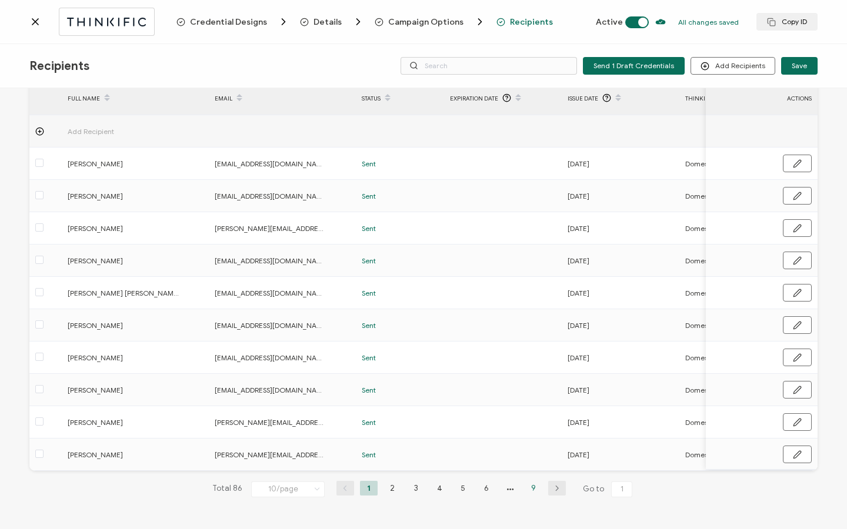
click at [530, 494] on li "9" at bounding box center [534, 488] width 18 height 15
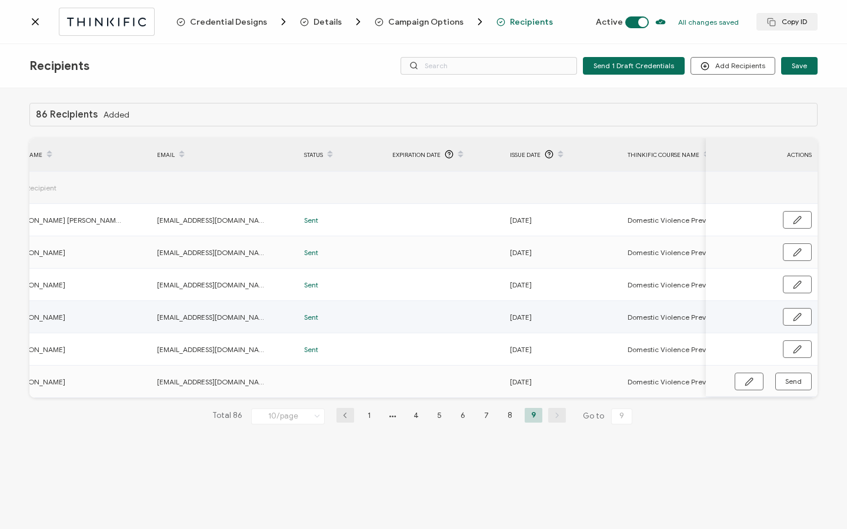
scroll to position [0, 562]
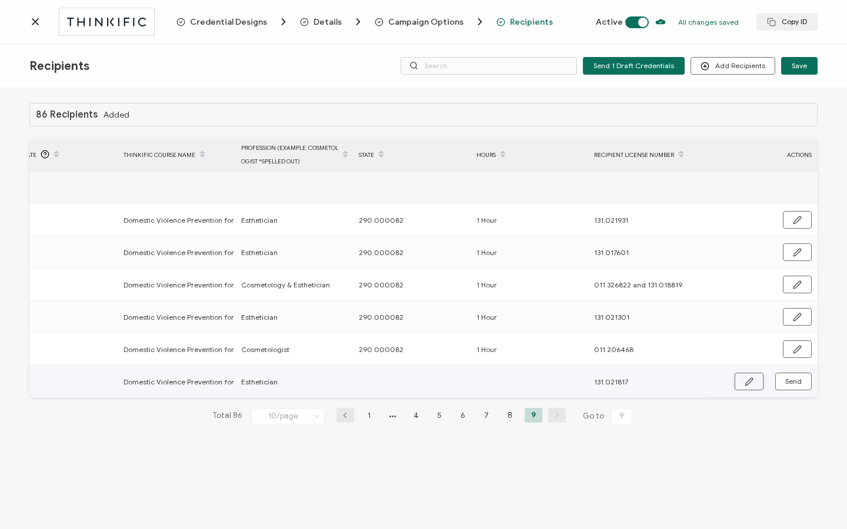
click at [739, 385] on button "button" at bounding box center [748, 382] width 29 height 18
paste input "290.000082"
click at [508, 382] on input "text" at bounding box center [527, 382] width 103 height 19
click at [805, 381] on button "button" at bounding box center [796, 382] width 30 height 18
click at [801, 384] on span "Send" at bounding box center [793, 381] width 16 height 7
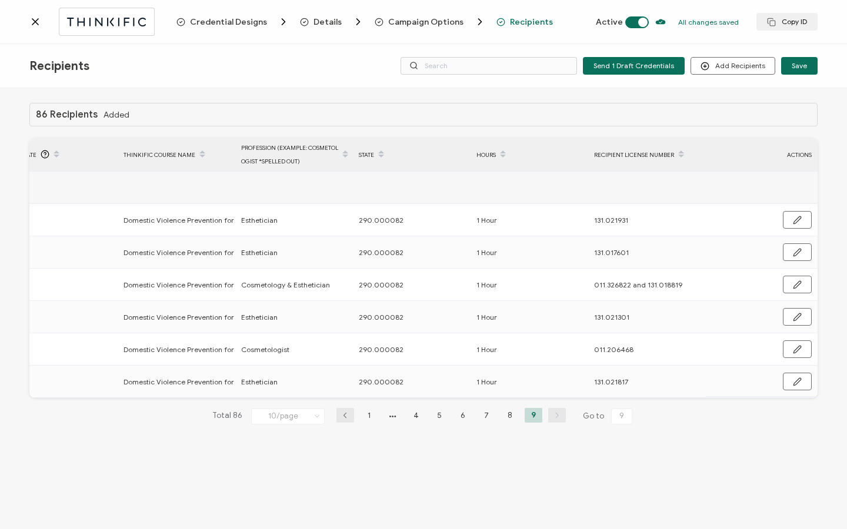
click at [34, 23] on icon at bounding box center [35, 22] width 6 height 6
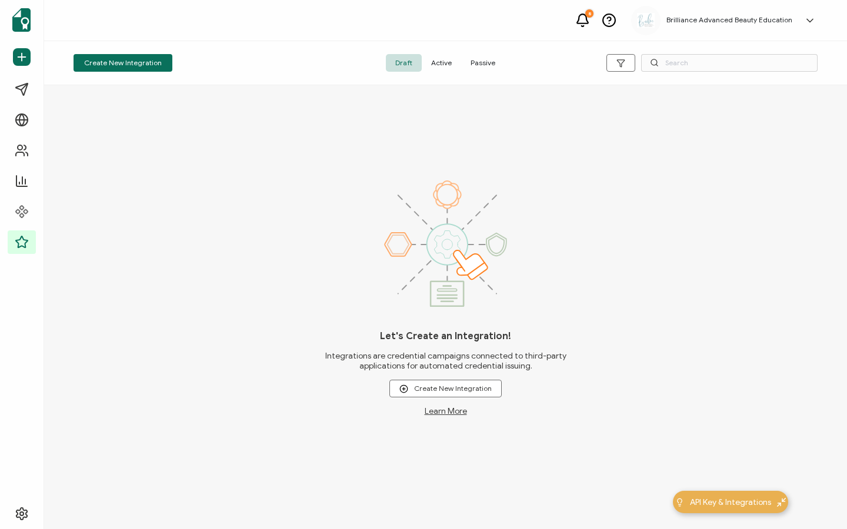
click at [439, 62] on span "Active" at bounding box center [441, 63] width 39 height 18
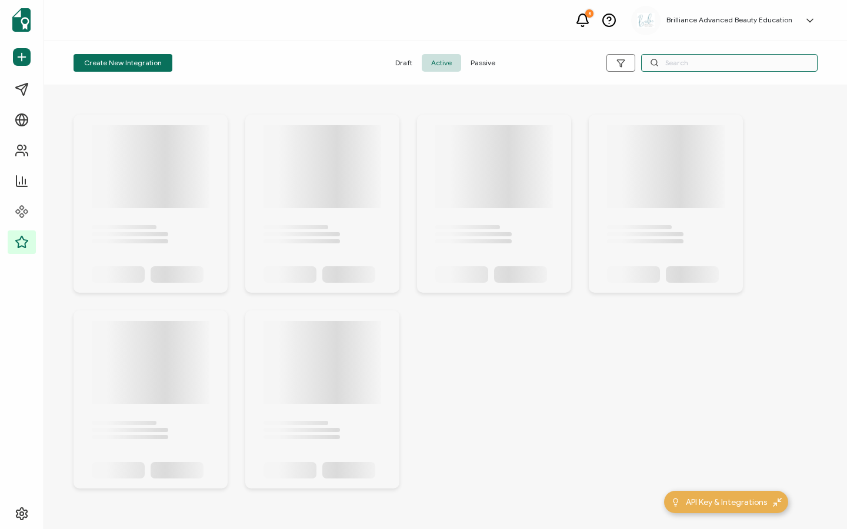
click at [709, 65] on input "text" at bounding box center [729, 63] width 176 height 18
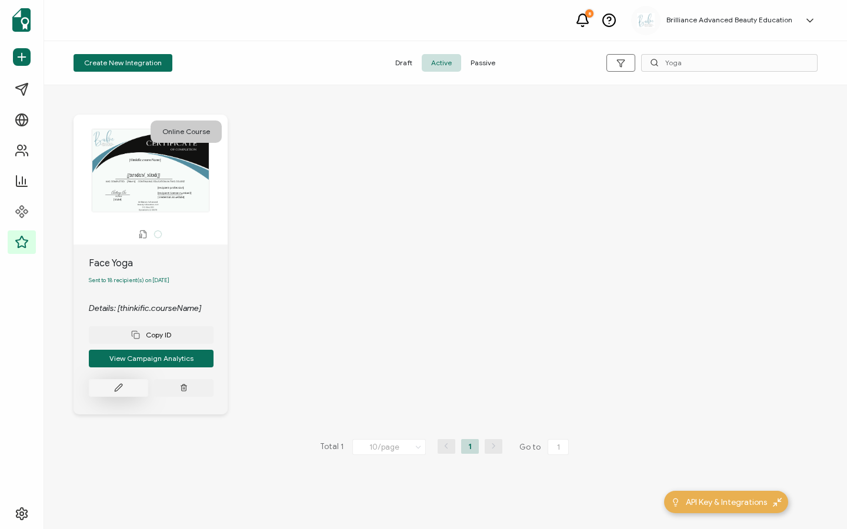
click at [127, 396] on button at bounding box center [118, 388] width 59 height 18
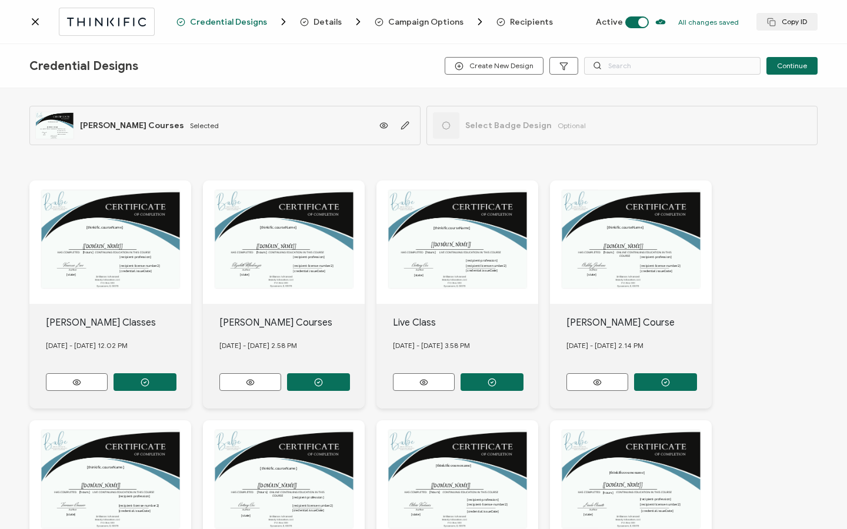
click at [536, 19] on span "Recipients" at bounding box center [531, 22] width 43 height 9
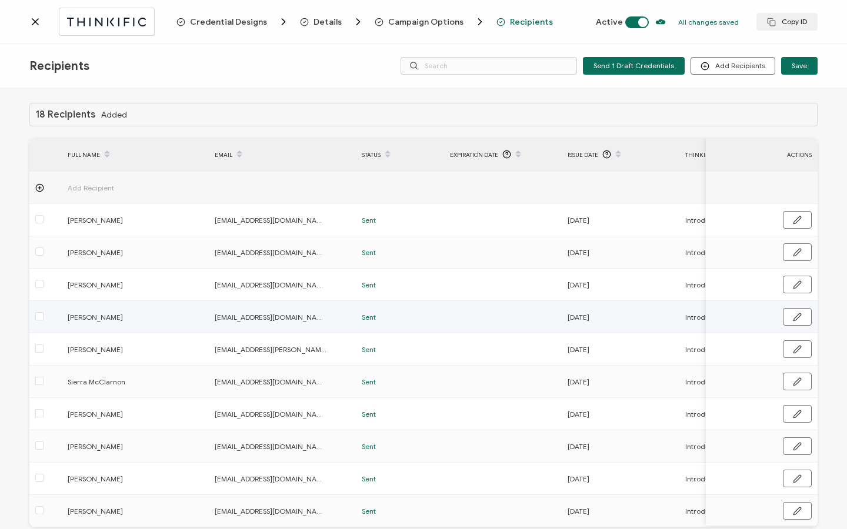
scroll to position [59, 0]
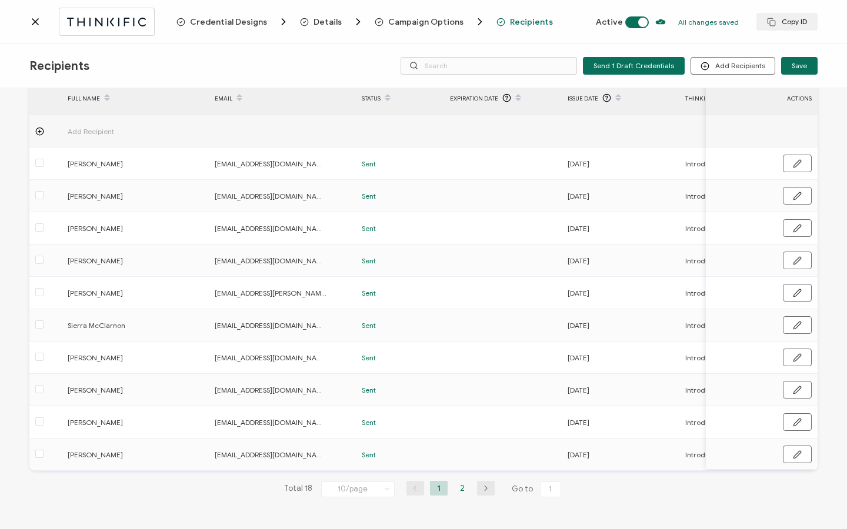
click at [459, 487] on li "2" at bounding box center [462, 488] width 18 height 15
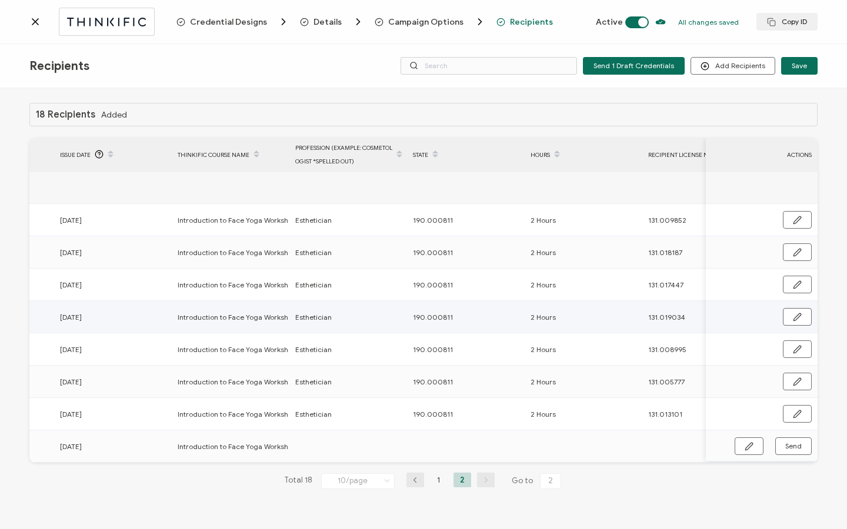
scroll to position [0, 546]
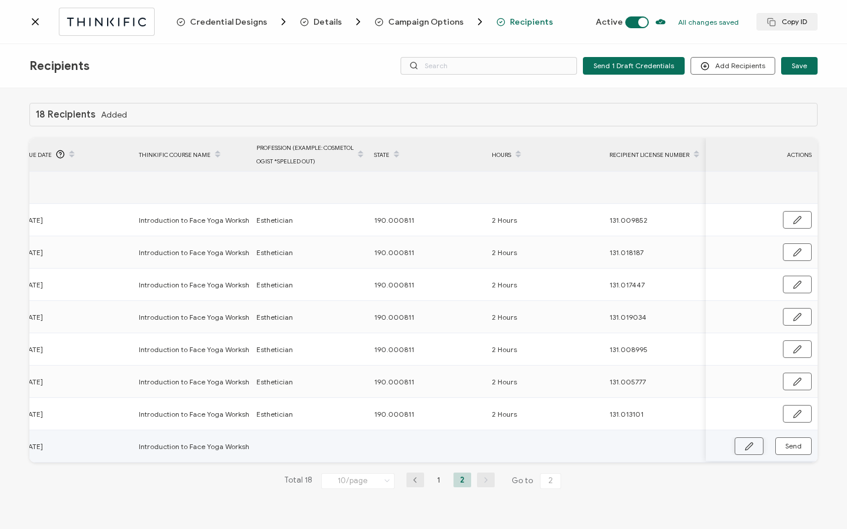
click at [744, 449] on button "button" at bounding box center [748, 446] width 29 height 18
click at [303, 448] on input "text" at bounding box center [307, 446] width 103 height 19
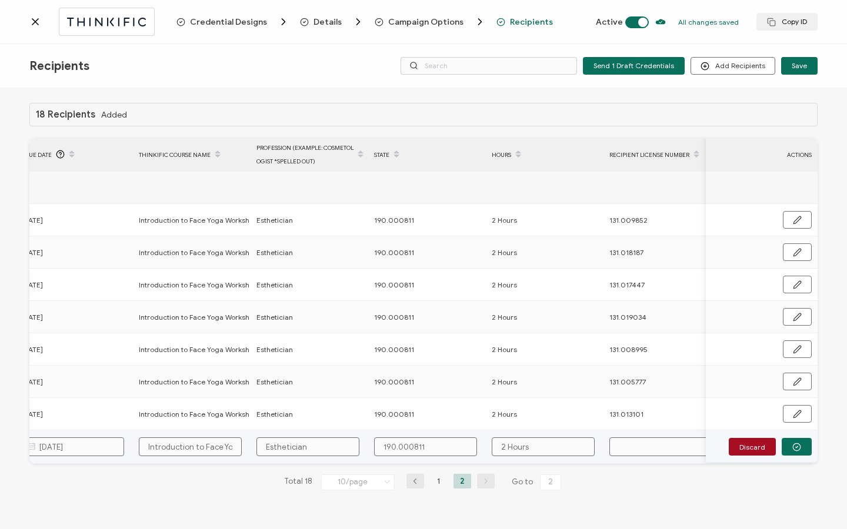
paste input "131.010291"
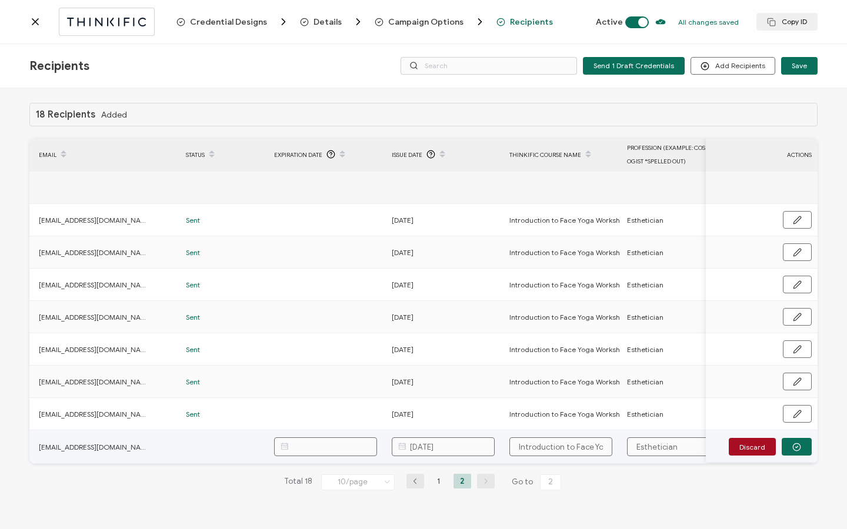
scroll to position [0, 0]
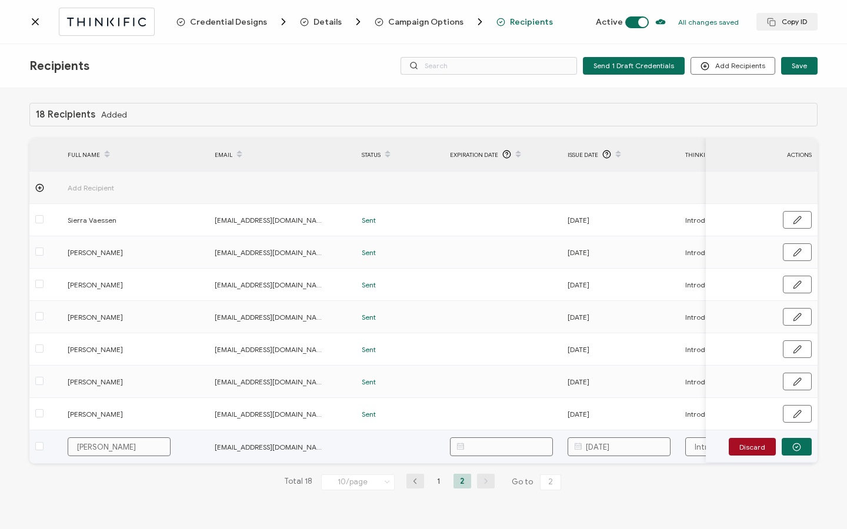
click at [107, 447] on input "[PERSON_NAME]" at bounding box center [119, 446] width 103 height 19
click at [803, 440] on button "button" at bounding box center [796, 447] width 30 height 18
click at [800, 445] on span "Send" at bounding box center [793, 446] width 16 height 7
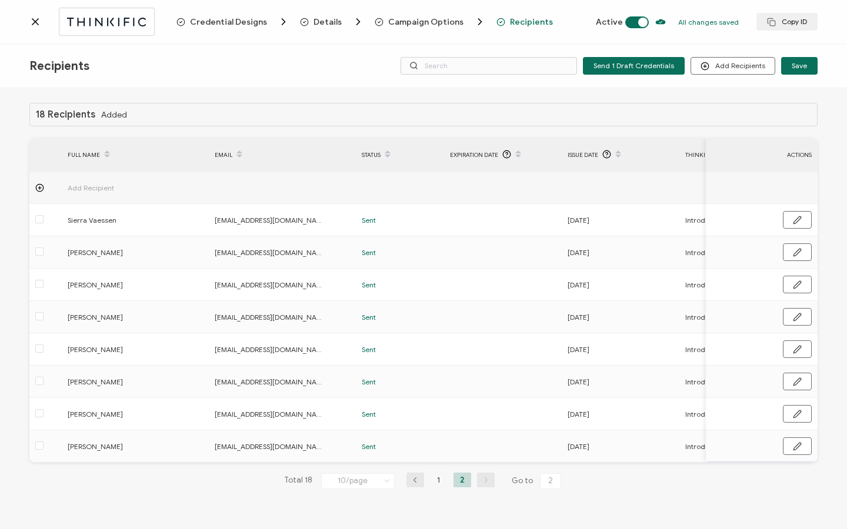
click at [32, 28] on div at bounding box center [102, 22] width 147 height 28
click at [37, 23] on icon at bounding box center [35, 22] width 12 height 12
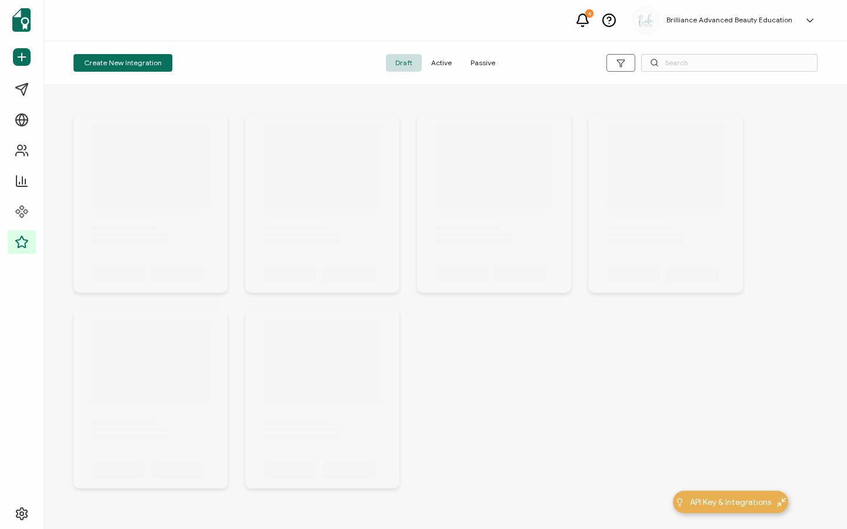
click at [439, 66] on span "Active" at bounding box center [441, 63] width 39 height 18
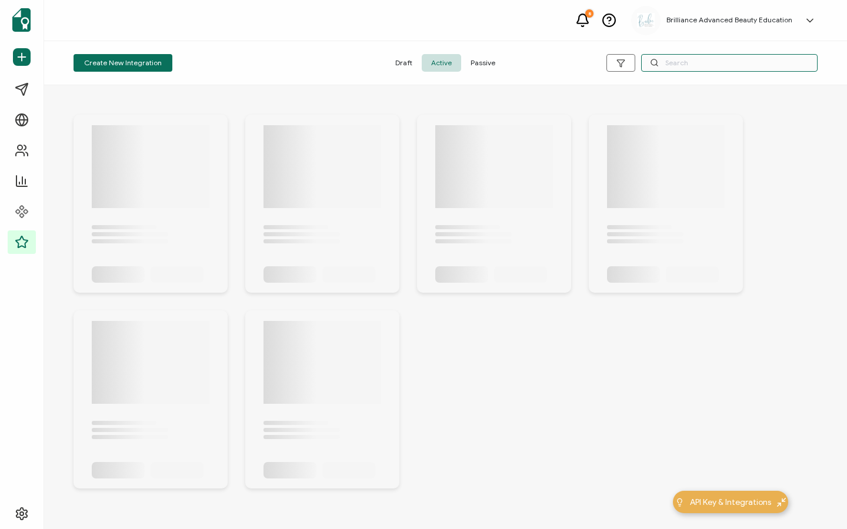
click at [695, 66] on input "text" at bounding box center [729, 63] width 176 height 18
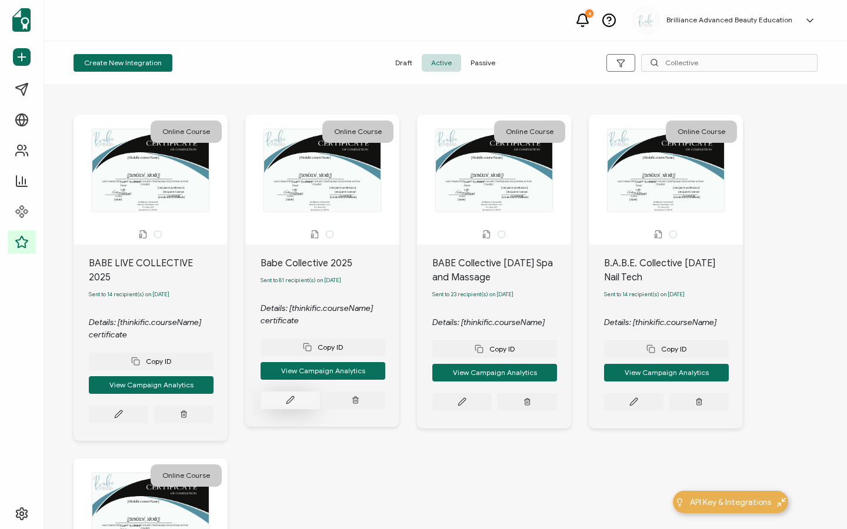
click at [293, 399] on icon at bounding box center [290, 400] width 9 height 9
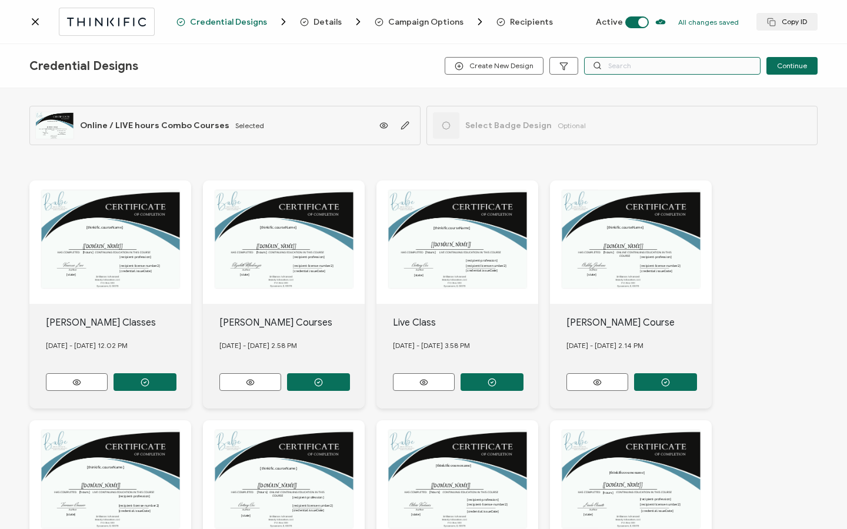
click at [614, 68] on input "text" at bounding box center [672, 66] width 176 height 18
click at [536, 25] on span "Recipients" at bounding box center [531, 22] width 43 height 9
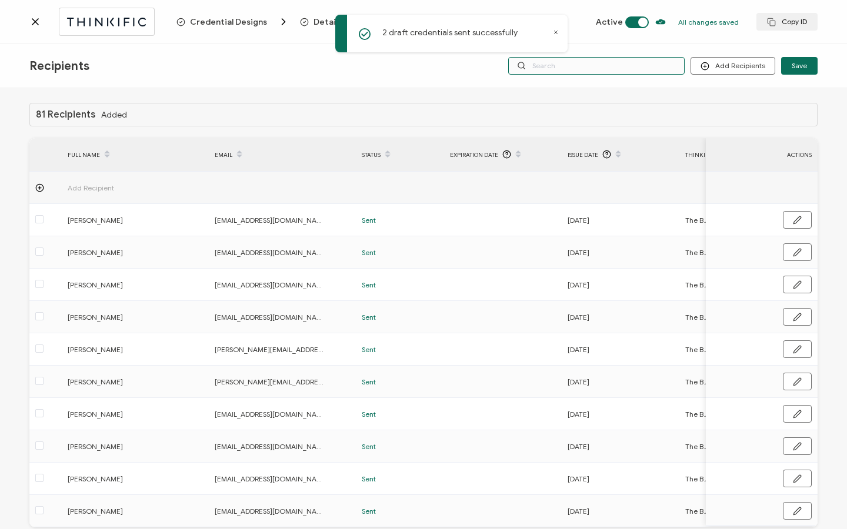
click at [559, 67] on input "text" at bounding box center [596, 66] width 176 height 18
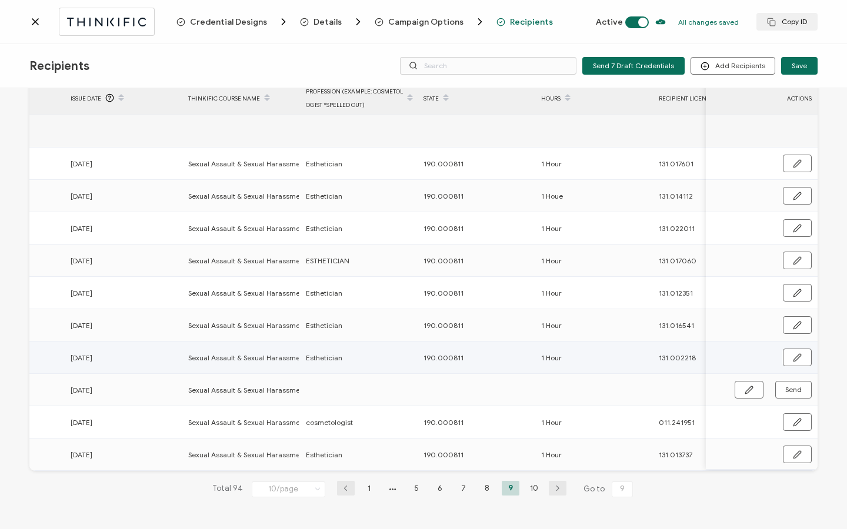
scroll to position [0, 566]
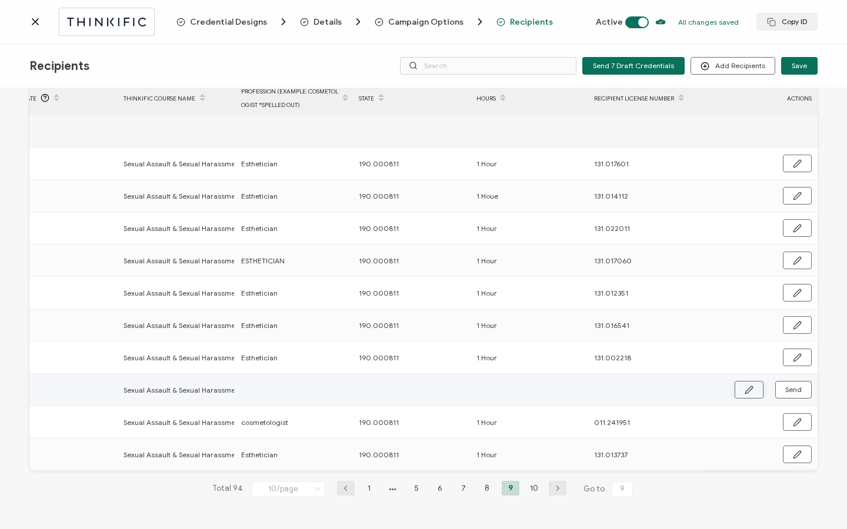
click at [745, 387] on icon "button" at bounding box center [748, 390] width 9 height 9
click at [296, 392] on input "text" at bounding box center [292, 389] width 103 height 19
type input "E"
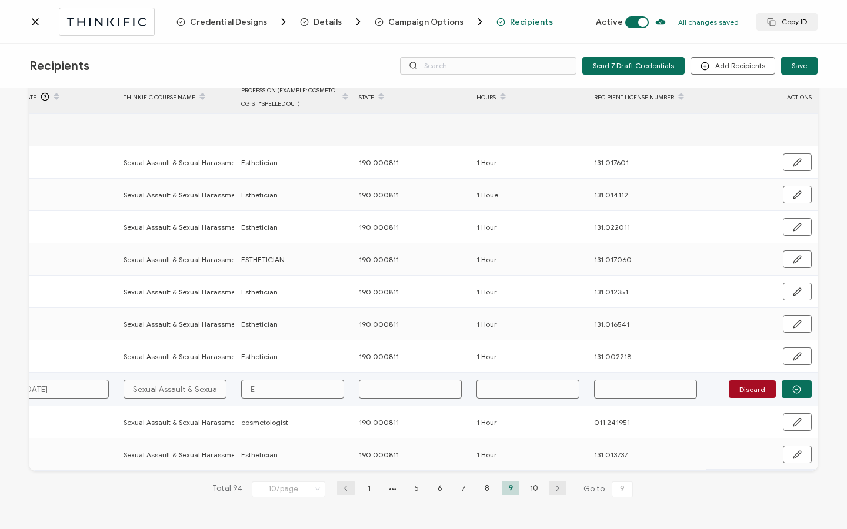
type input "Es"
type input "Est"
type input "Esth"
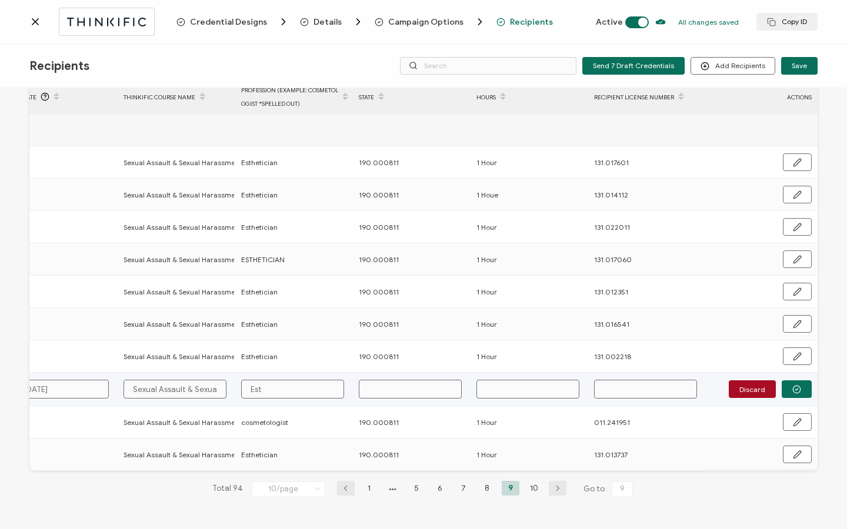
type input "Esth"
type input "Esthe"
type input "Esthet"
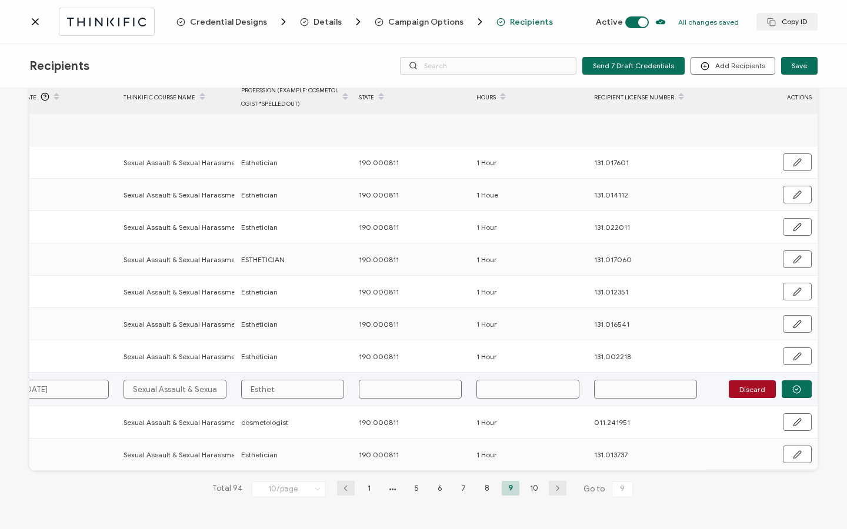
type input "Estheti"
type input "Esthetic"
type input "Esthetici"
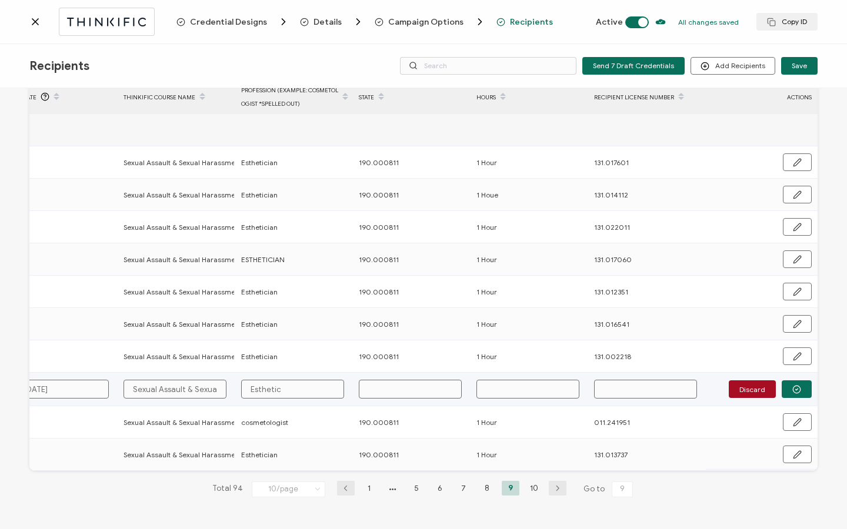
type input "Esthetici"
type input "Estheticia"
type input "Esthetician"
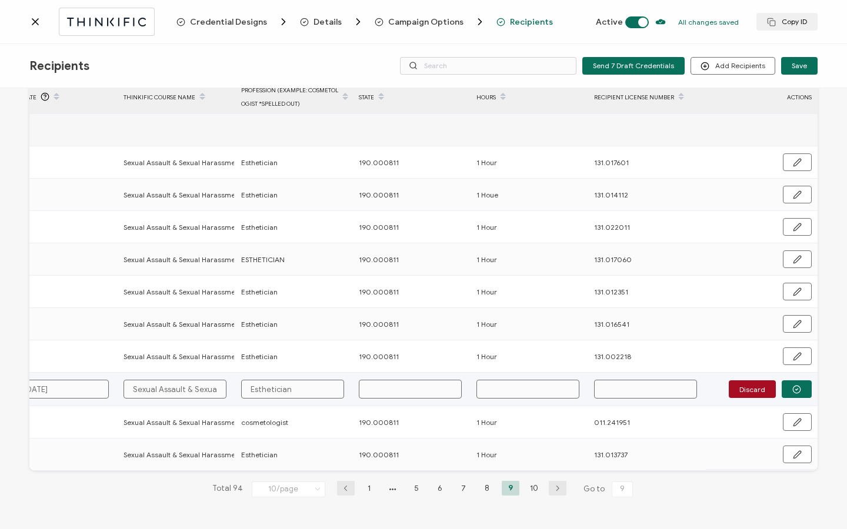
type input "Esthetician"
type input "1"
type input "19"
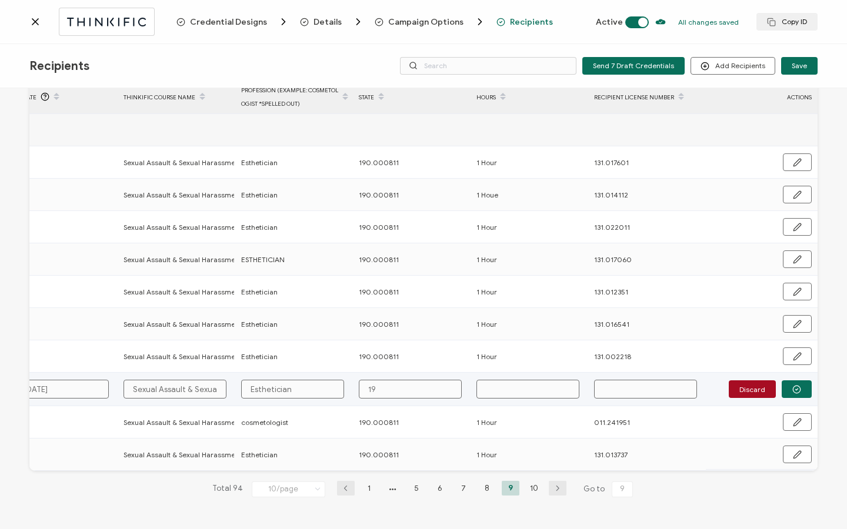
type input "190"
type input "190."
type input "190.0"
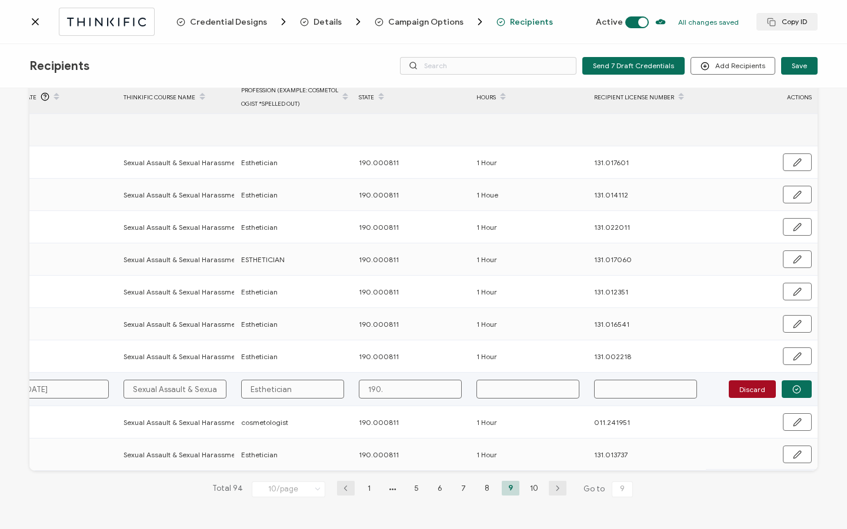
type input "190.0"
type input "190.00"
type input "190.000"
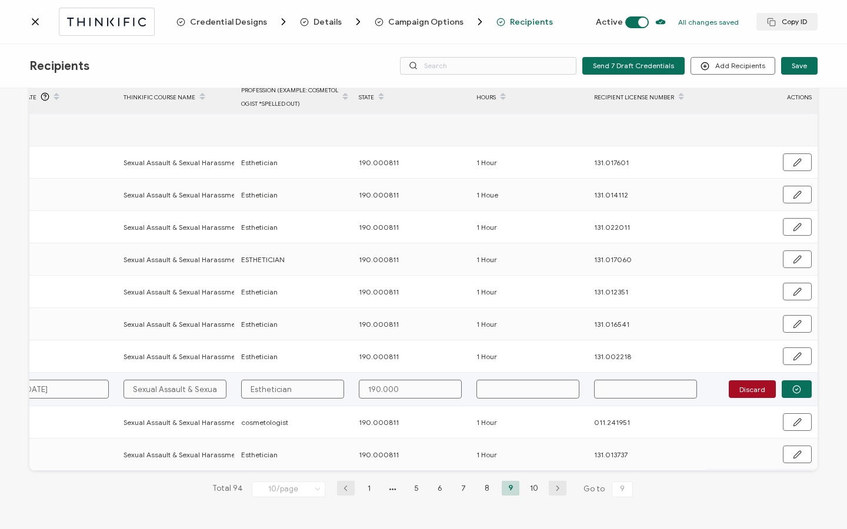
type input "190.0008"
type input "190.00081"
type input "190.000811"
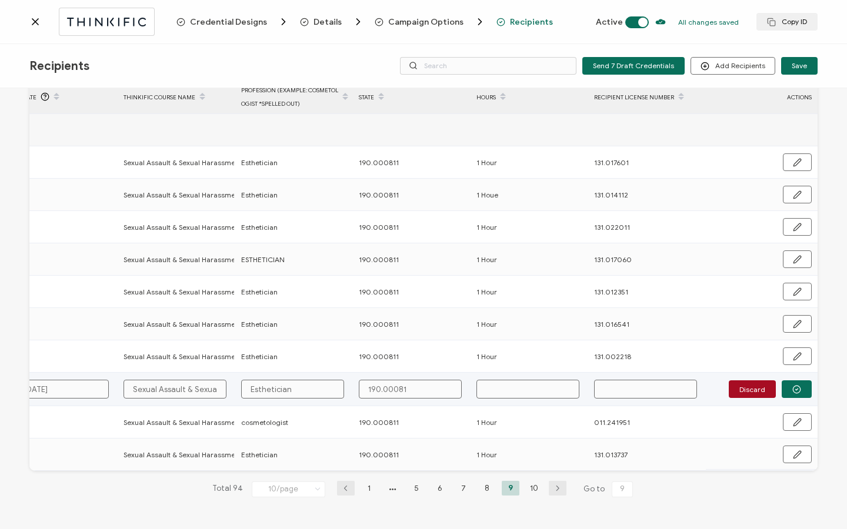
type input "190.000811"
type input "1"
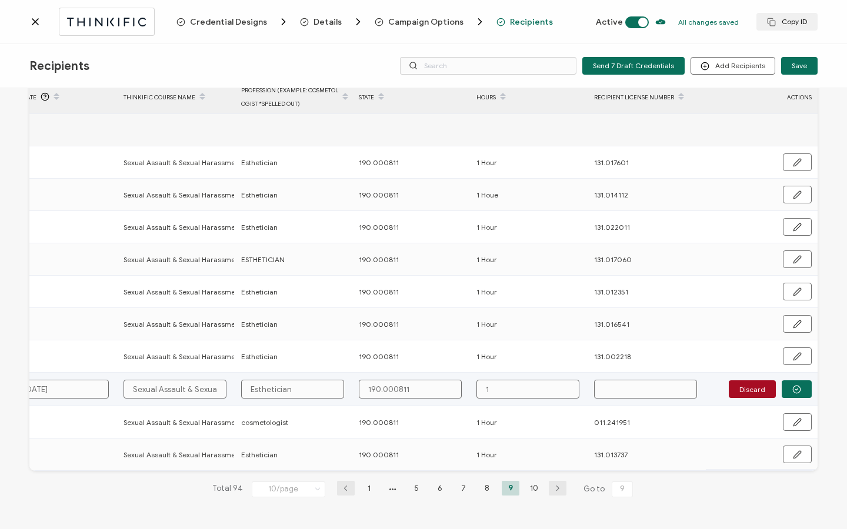
type input "1"
type input "1 H"
type input "1 Ho"
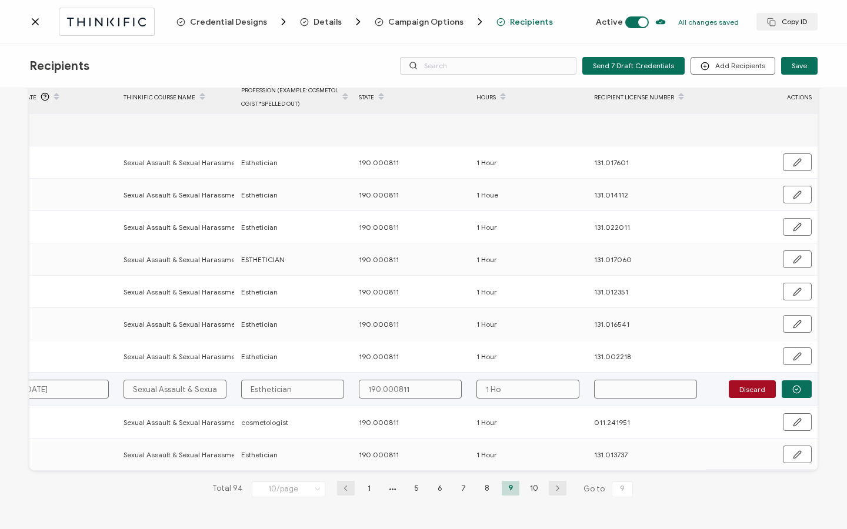
type input "1 Hou"
type input "1 Hour"
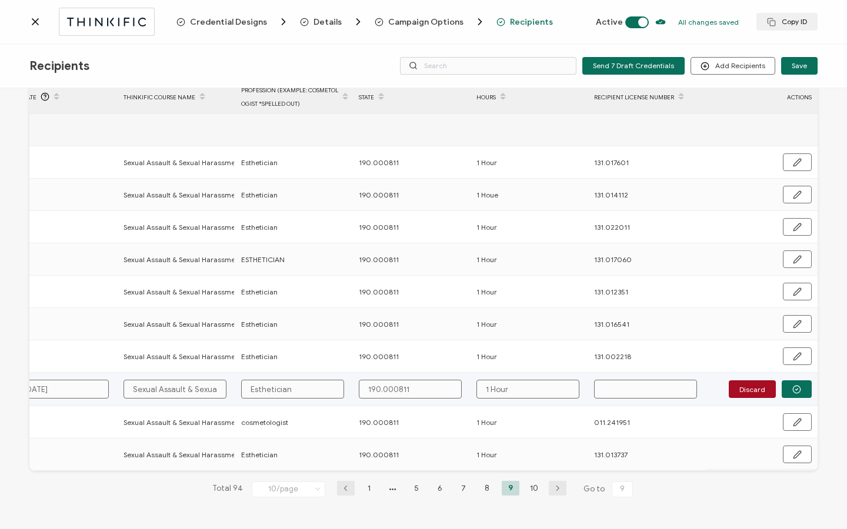
paste input "131.012400"
type input "131.012400"
click at [799, 385] on button "button" at bounding box center [796, 389] width 30 height 18
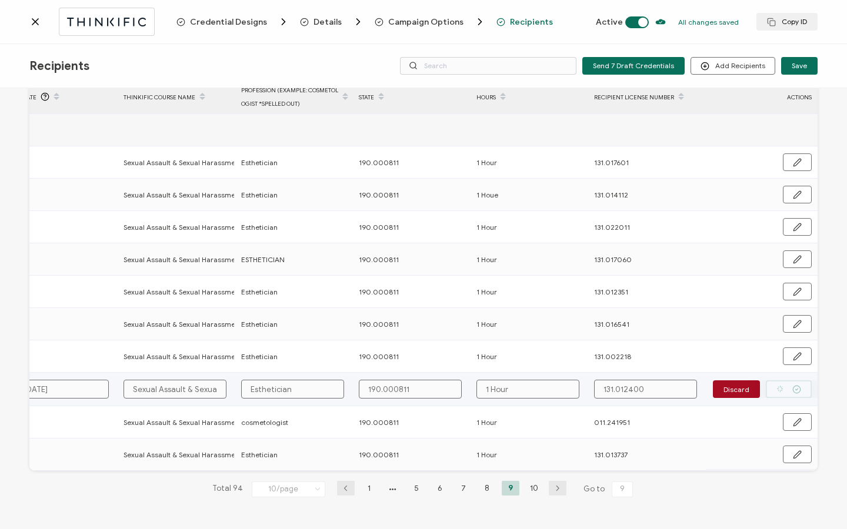
scroll to position [59, 0]
click at [799, 386] on button "Send" at bounding box center [793, 390] width 36 height 18
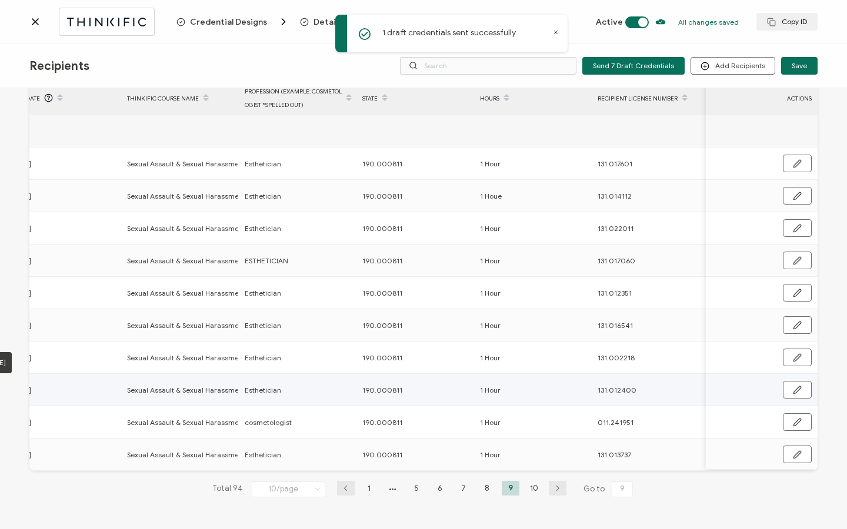
scroll to position [0, 566]
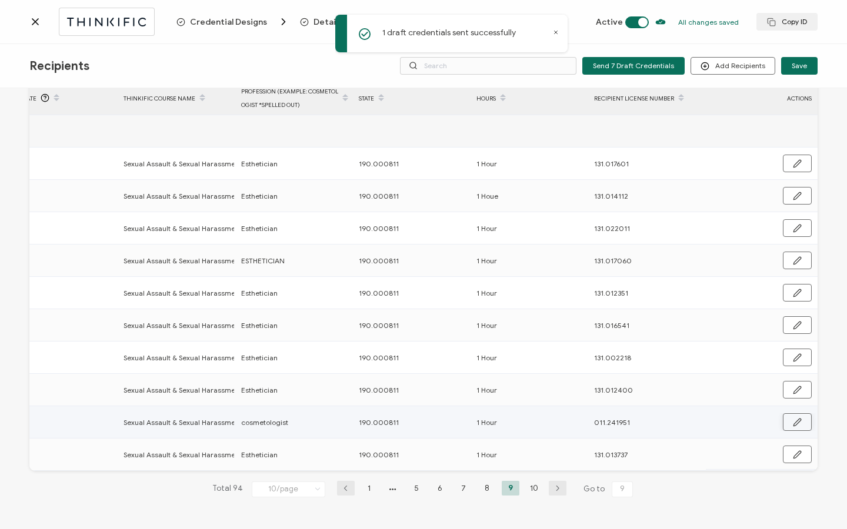
click at [804, 420] on button "button" at bounding box center [797, 422] width 29 height 18
click at [250, 418] on input "cosmetologist" at bounding box center [292, 421] width 103 height 19
type input "osmetologist"
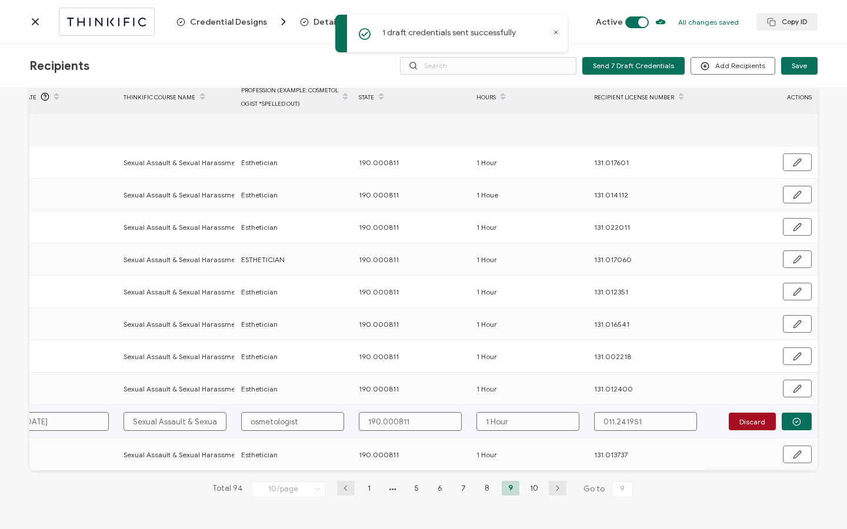
type input "Cosmetologist"
click at [795, 421] on circle "button" at bounding box center [797, 422] width 8 height 8
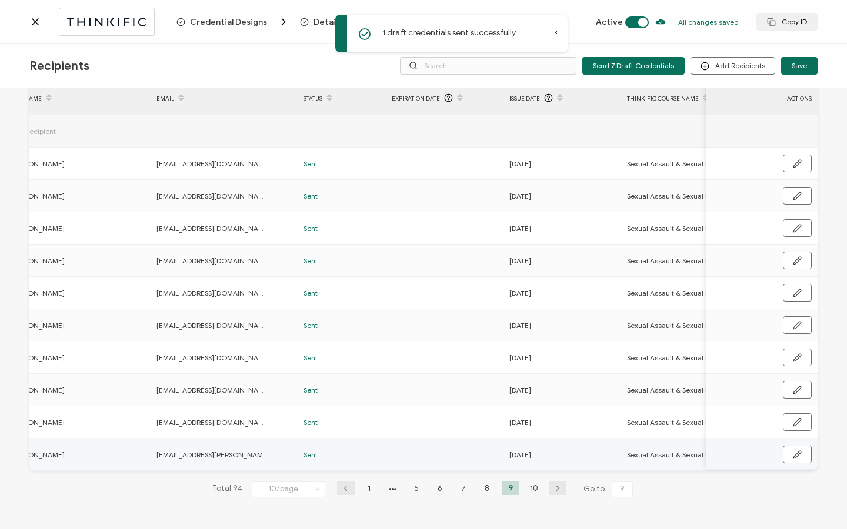
scroll to position [0, 0]
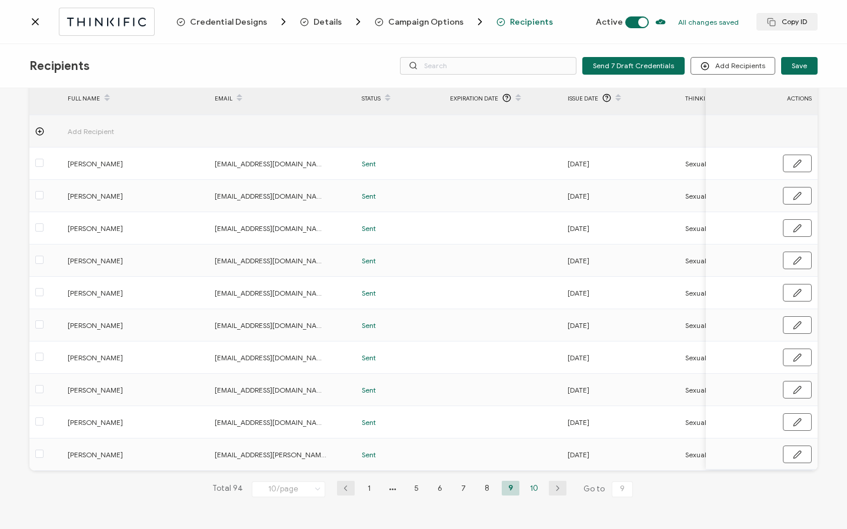
click at [530, 489] on li "10" at bounding box center [534, 488] width 18 height 15
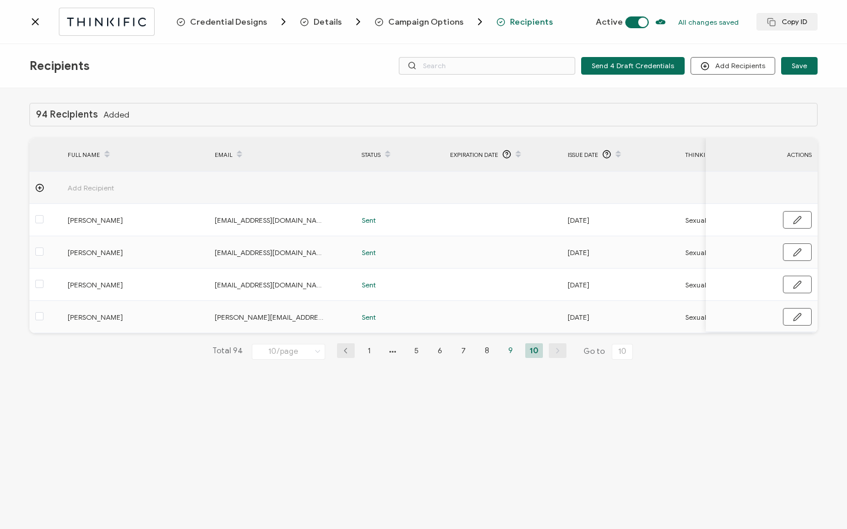
click at [504, 355] on li "9" at bounding box center [511, 350] width 18 height 15
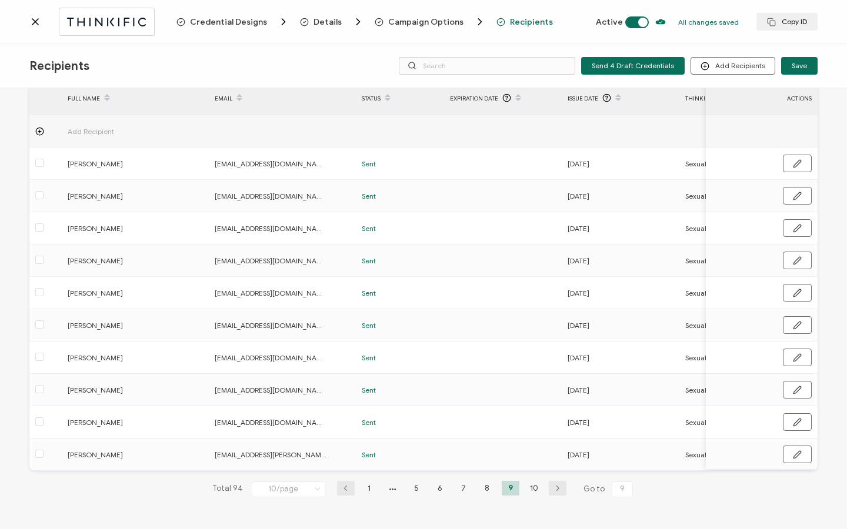
click at [26, 24] on div "Credential Designs Details Campaign Options Recipients Active All changes saved…" at bounding box center [423, 22] width 847 height 44
click at [41, 21] on icon at bounding box center [35, 22] width 12 height 12
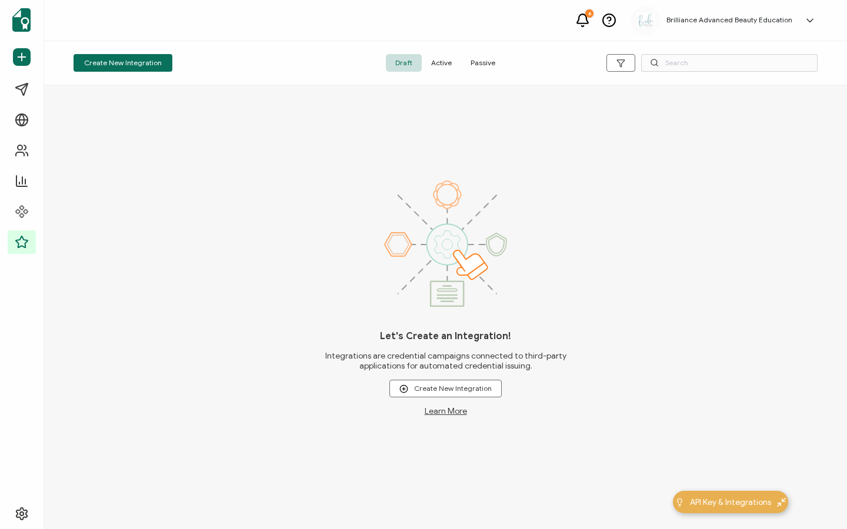
click at [445, 58] on span "Active" at bounding box center [441, 63] width 39 height 18
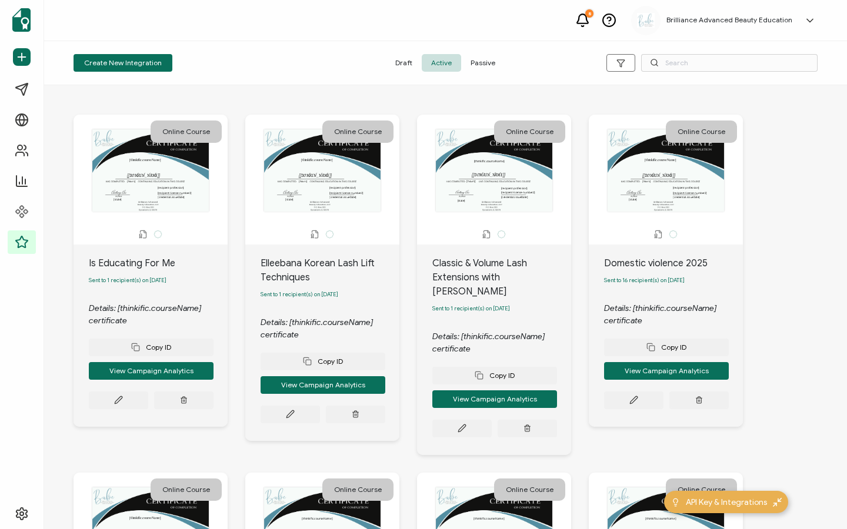
click at [483, 62] on span "Passive" at bounding box center [483, 63] width 44 height 18
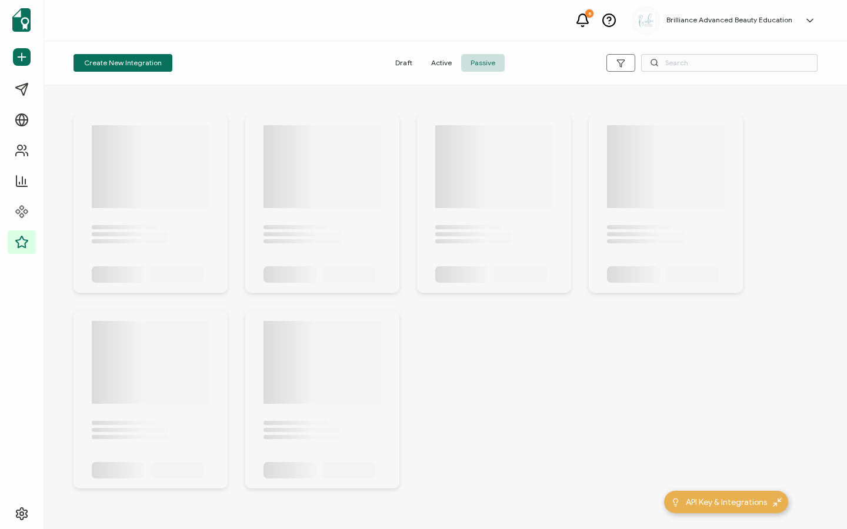
click at [455, 64] on span "Active" at bounding box center [441, 63] width 39 height 18
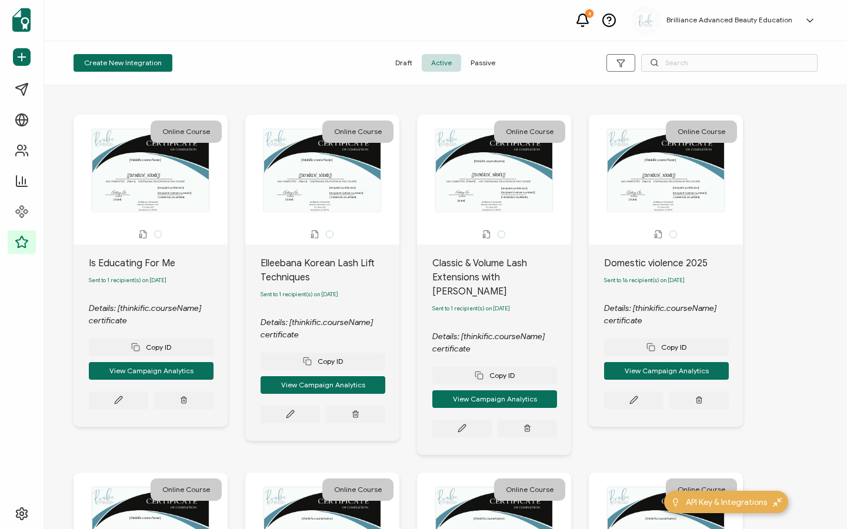
click at [704, 54] on div "Create New Integration Draft Active Passive" at bounding box center [445, 63] width 803 height 44
click at [691, 76] on div "Create New Integration Draft Active Passive" at bounding box center [445, 63] width 803 height 44
click at [691, 67] on input "text" at bounding box center [729, 63] width 176 height 18
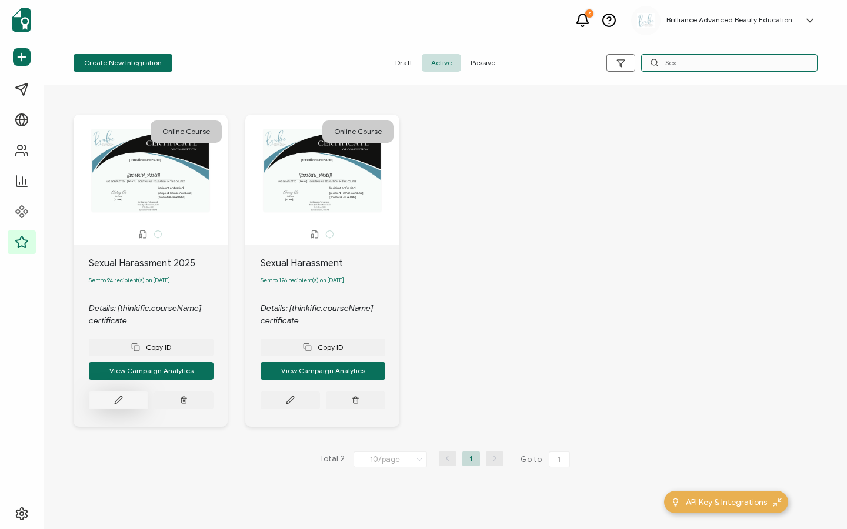
type input "Sex"
click at [122, 408] on button at bounding box center [118, 401] width 59 height 18
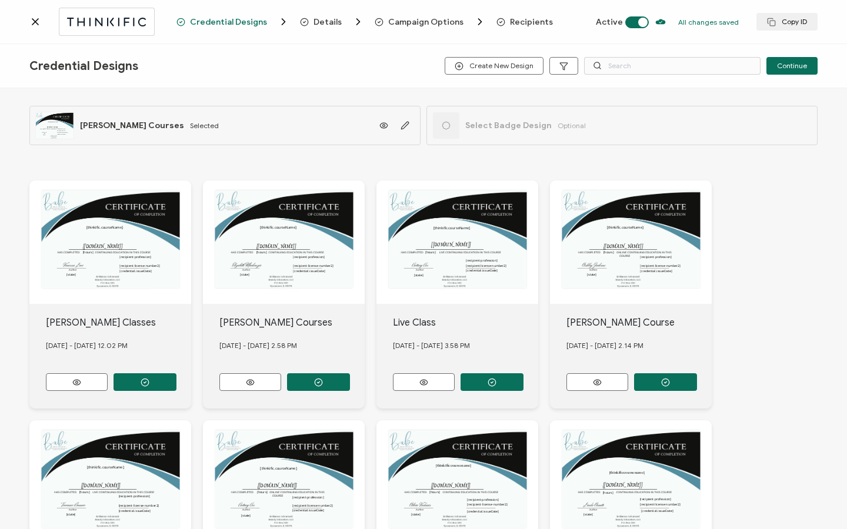
click at [523, 26] on span "Recipients" at bounding box center [531, 22] width 43 height 9
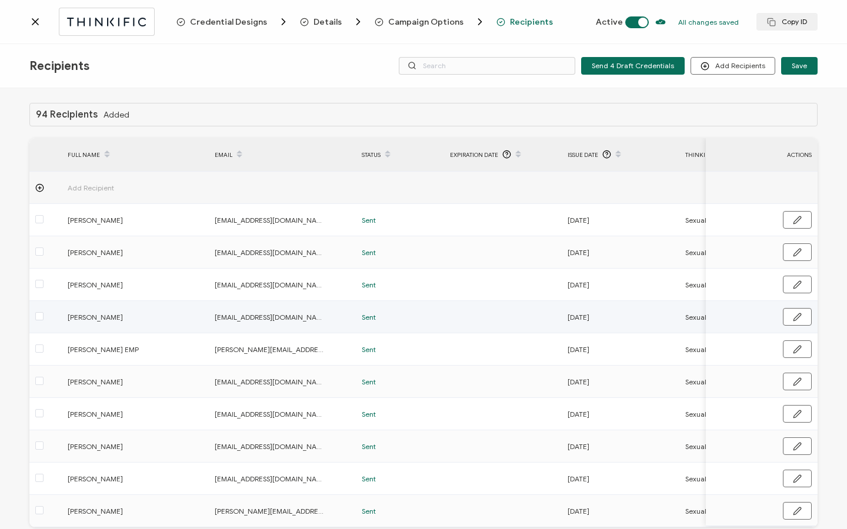
scroll to position [59, 0]
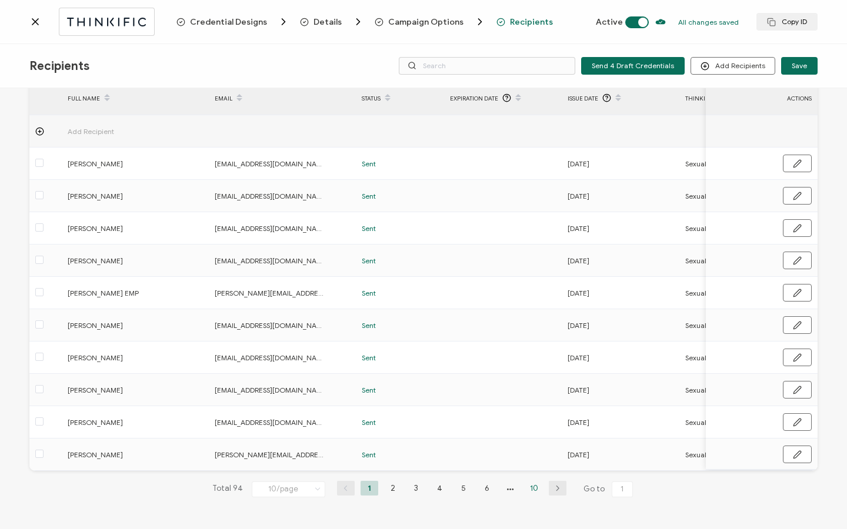
click at [526, 486] on li "10" at bounding box center [534, 488] width 18 height 15
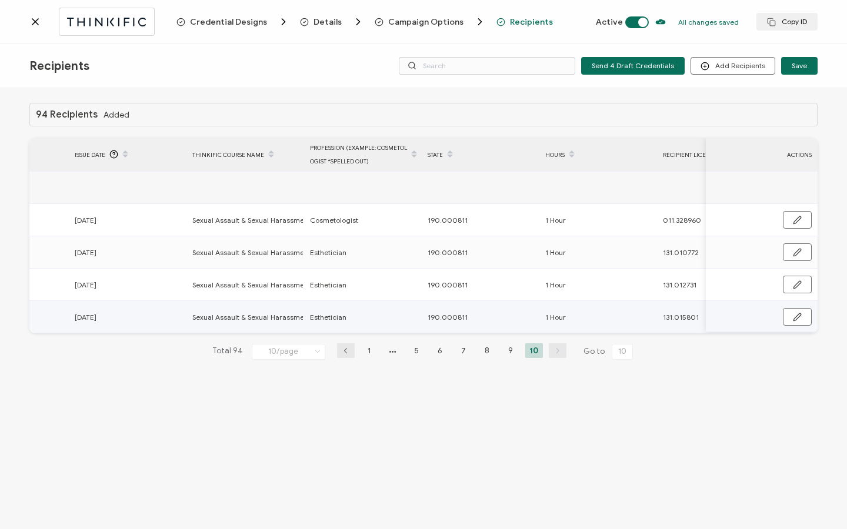
scroll to position [0, 562]
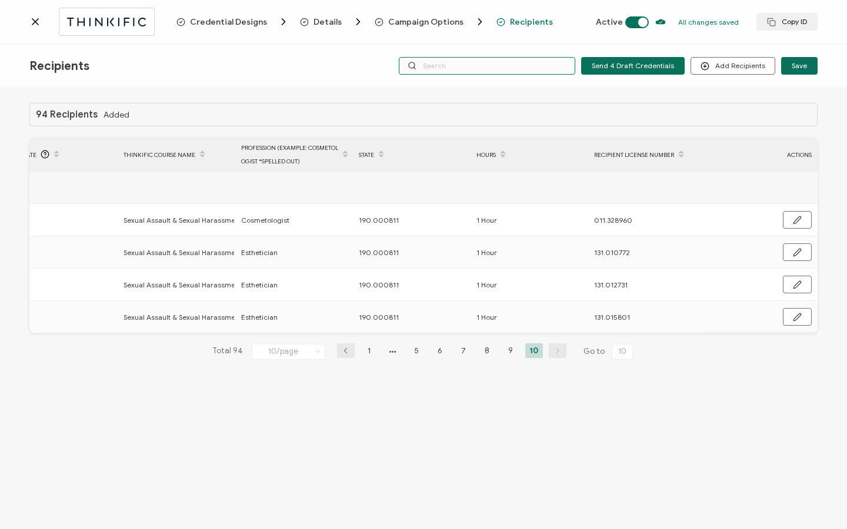
click at [489, 65] on input "text" at bounding box center [487, 66] width 176 height 18
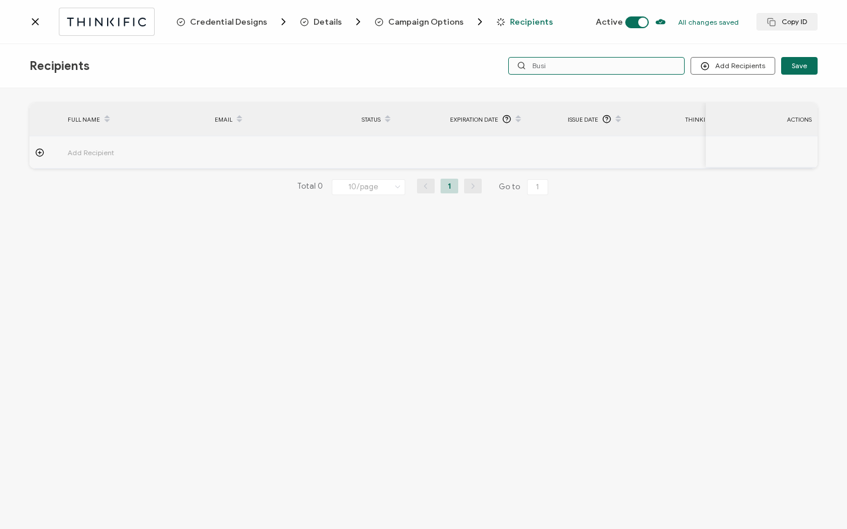
type input "Busi"
click at [36, 21] on icon at bounding box center [35, 22] width 12 height 12
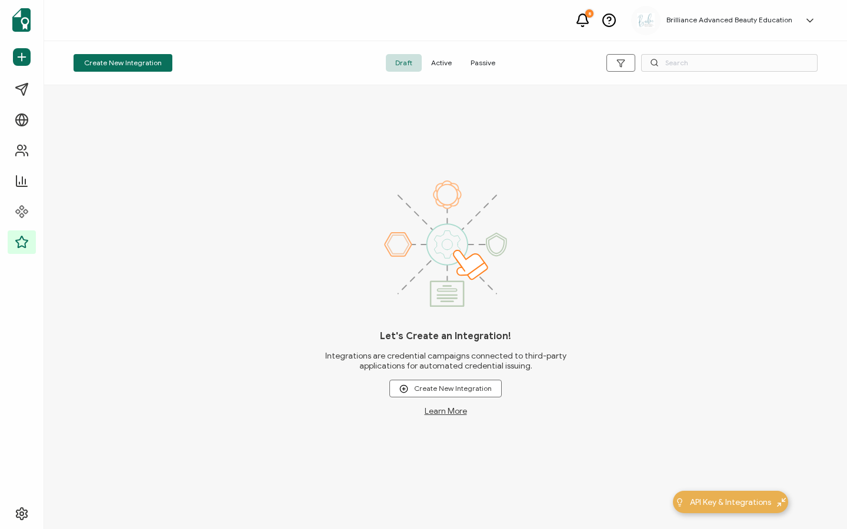
click at [442, 61] on span "Active" at bounding box center [441, 63] width 39 height 18
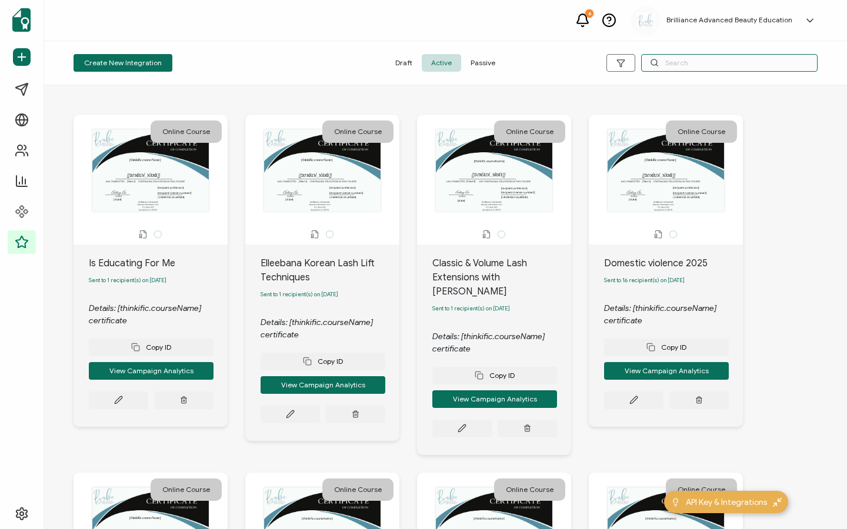
click at [696, 63] on input "text" at bounding box center [729, 63] width 176 height 18
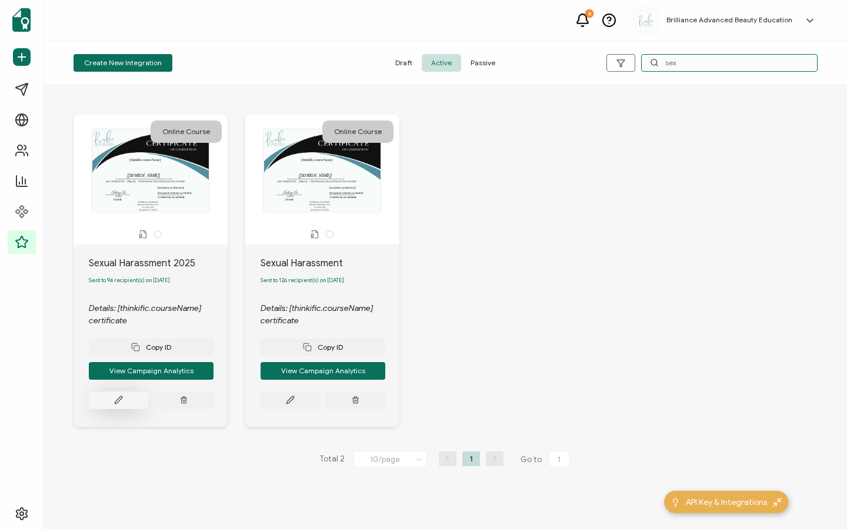
type input "sex"
click at [125, 405] on button at bounding box center [118, 401] width 59 height 18
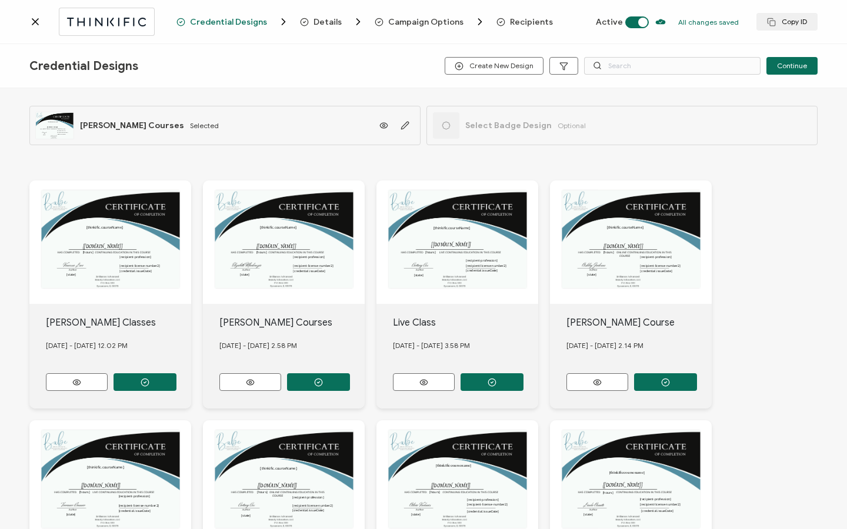
click at [516, 21] on span "Recipients" at bounding box center [531, 22] width 43 height 9
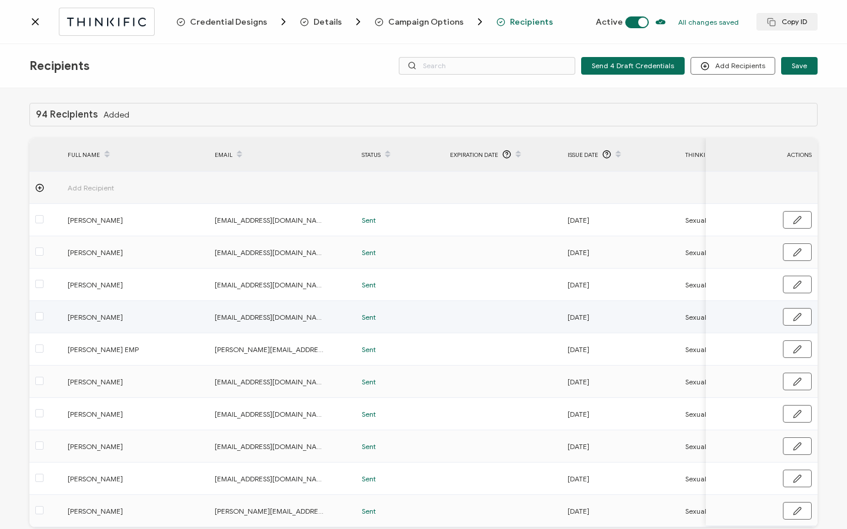
scroll to position [59, 0]
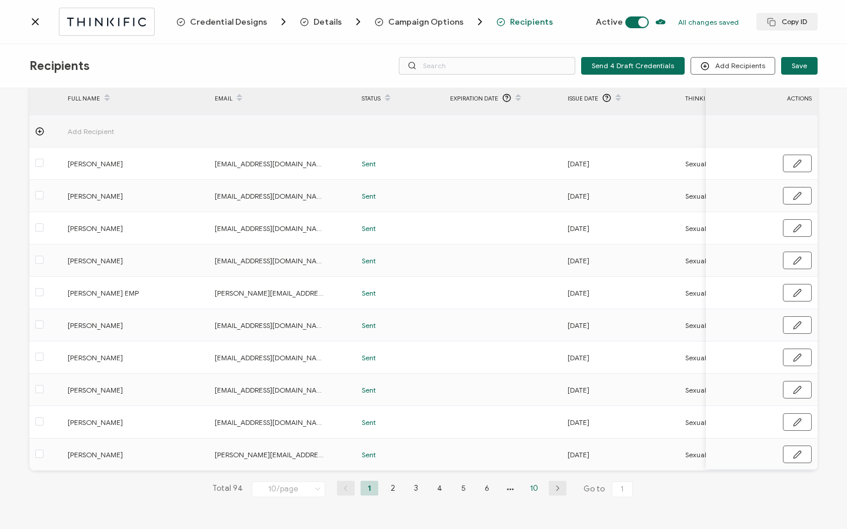
click at [527, 489] on li "10" at bounding box center [534, 488] width 18 height 15
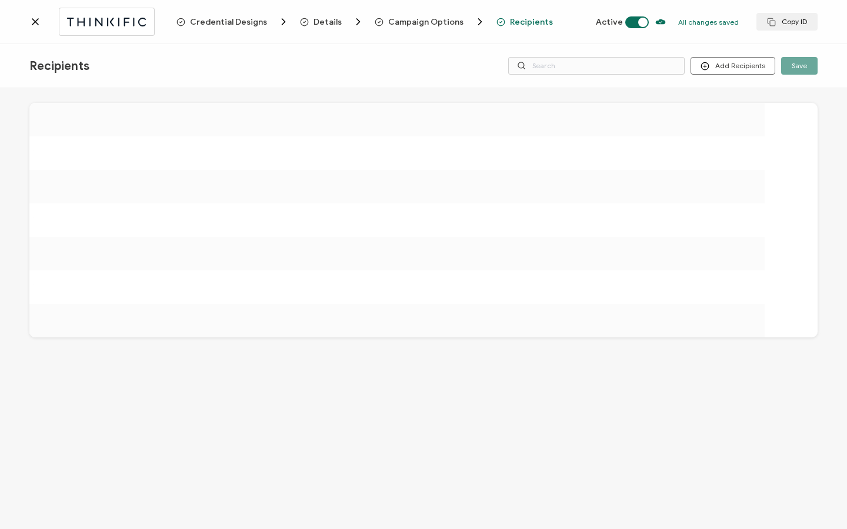
scroll to position [0, 0]
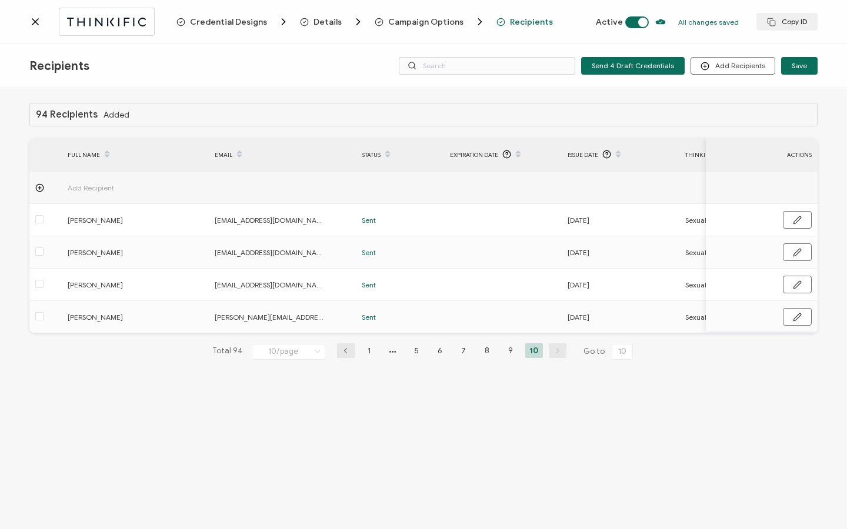
click at [36, 18] on icon at bounding box center [35, 22] width 12 height 12
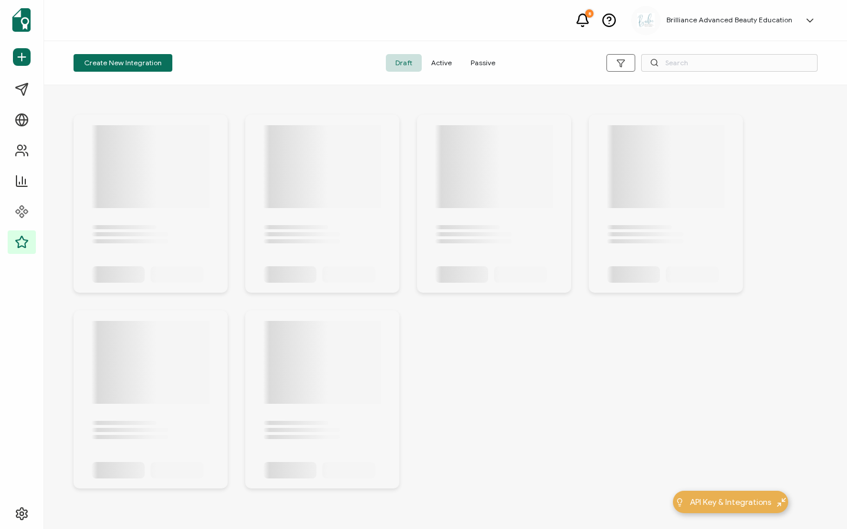
click at [445, 55] on span "Active" at bounding box center [441, 63] width 39 height 18
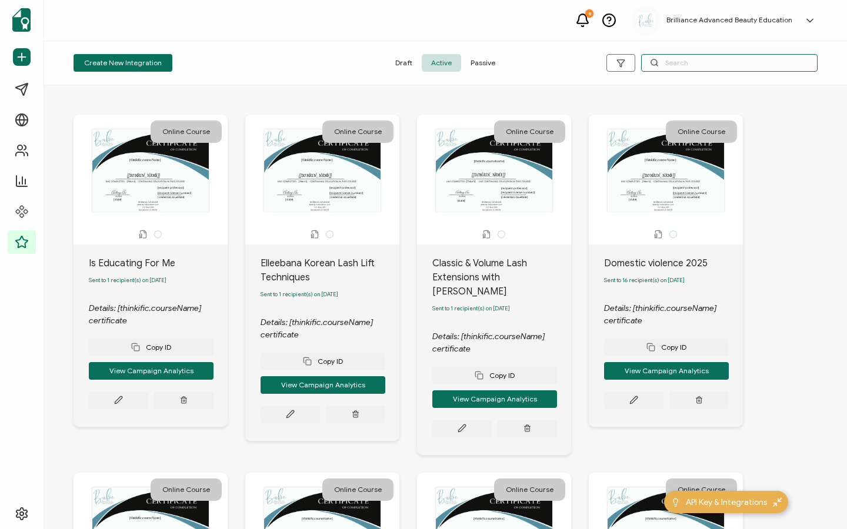
click at [670, 69] on input "text" at bounding box center [729, 63] width 176 height 18
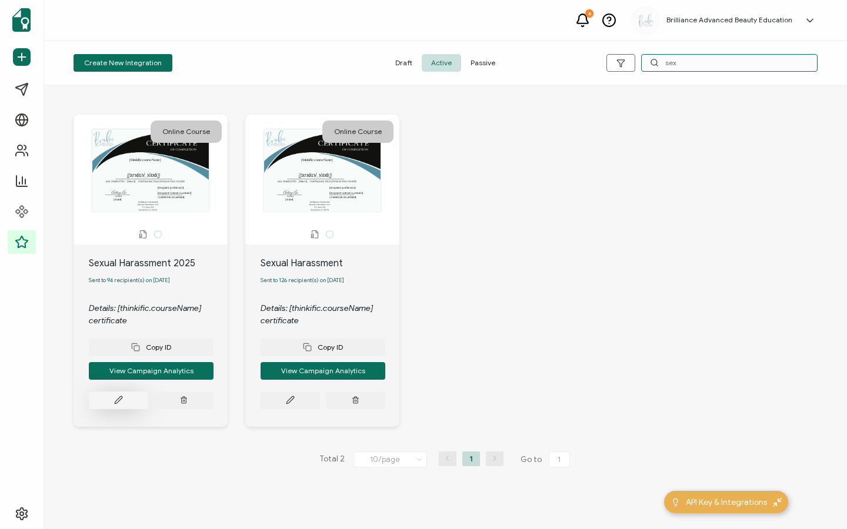
type input "sex"
click at [120, 403] on icon at bounding box center [118, 400] width 7 height 7
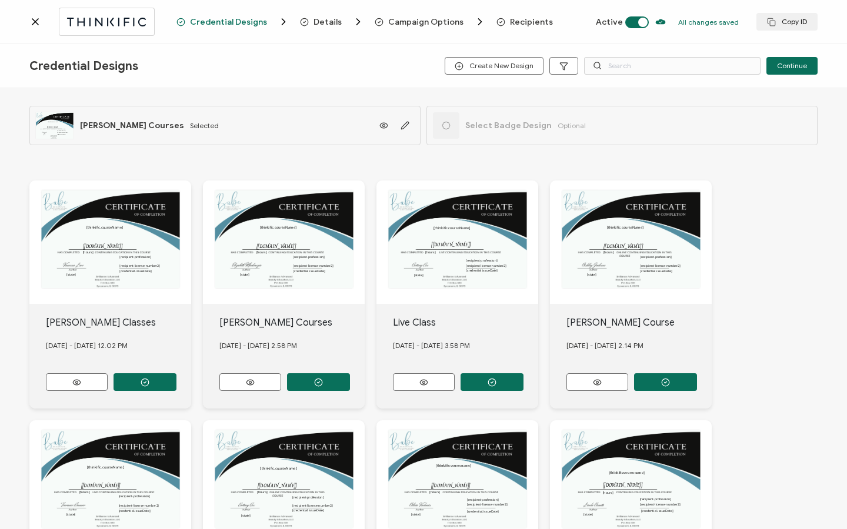
click at [510, 25] on span "Recipients" at bounding box center [531, 22] width 43 height 9
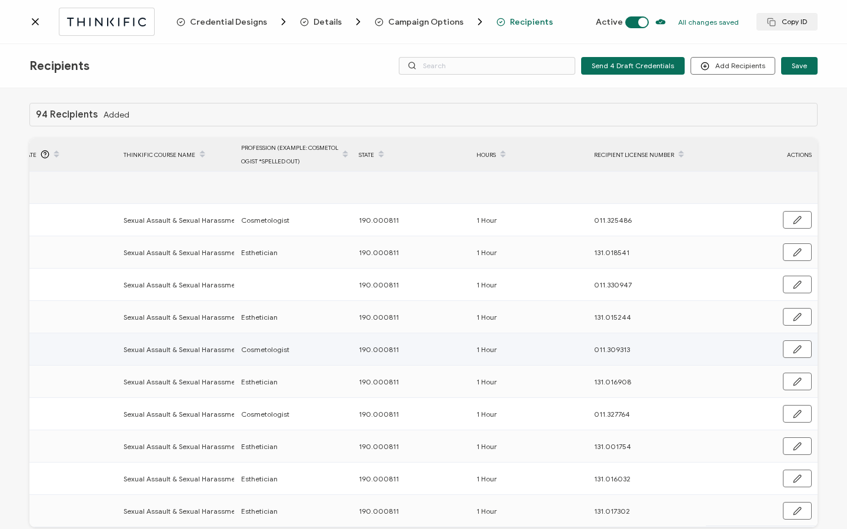
scroll to position [59, 0]
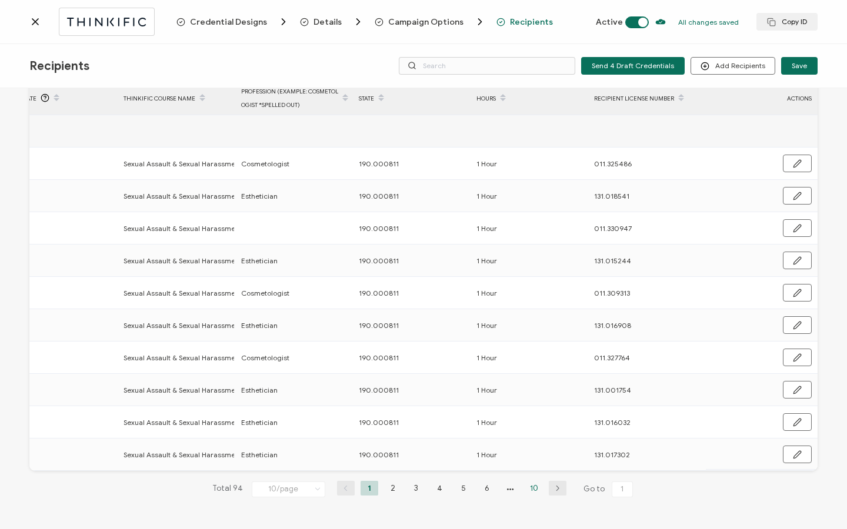
click at [534, 490] on li "10" at bounding box center [534, 488] width 18 height 15
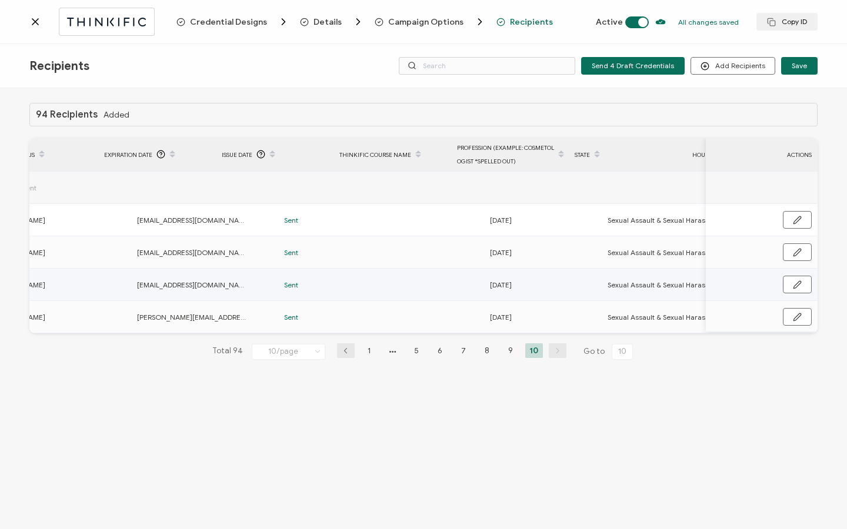
scroll to position [0, 562]
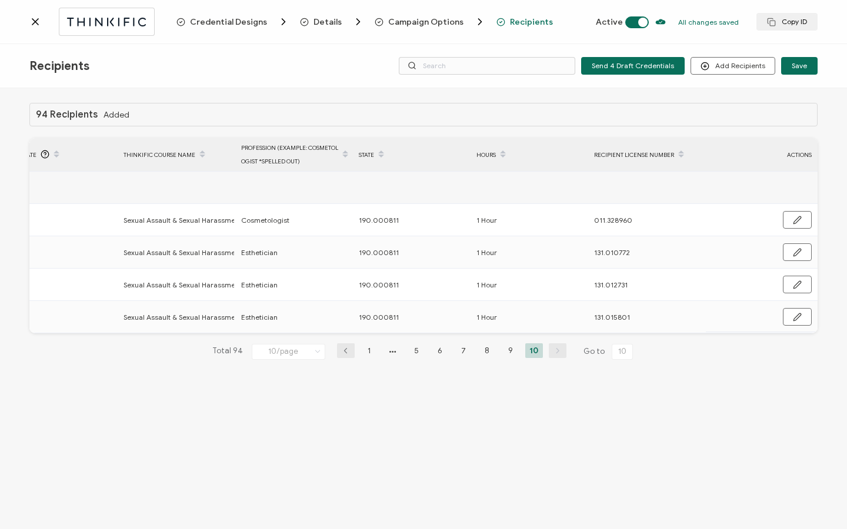
click at [25, 20] on div "Credential Designs Details Campaign Options Recipients Active All changes saved…" at bounding box center [423, 22] width 847 height 44
click at [42, 25] on div at bounding box center [102, 22] width 147 height 28
click at [38, 24] on icon at bounding box center [35, 22] width 6 height 6
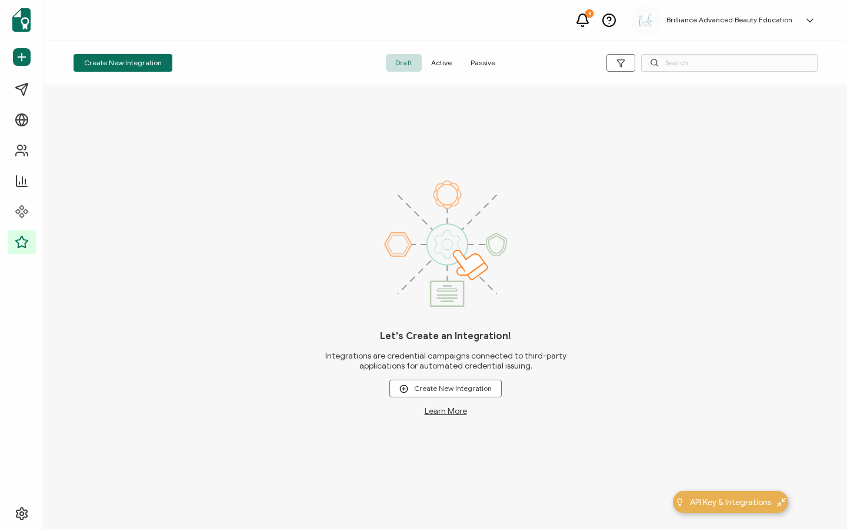
click at [440, 64] on span "Active" at bounding box center [441, 63] width 39 height 18
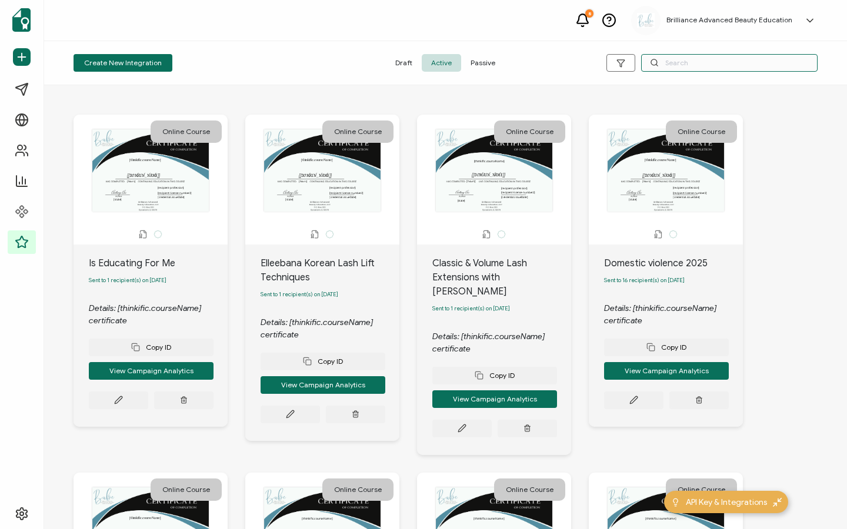
click at [716, 57] on input "text" at bounding box center [729, 63] width 176 height 18
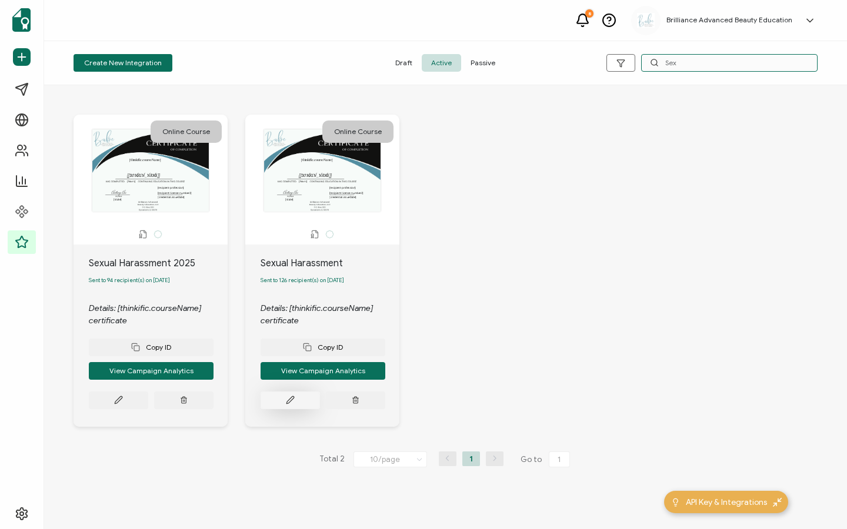
type input "Sex"
click at [305, 409] on button at bounding box center [289, 401] width 59 height 18
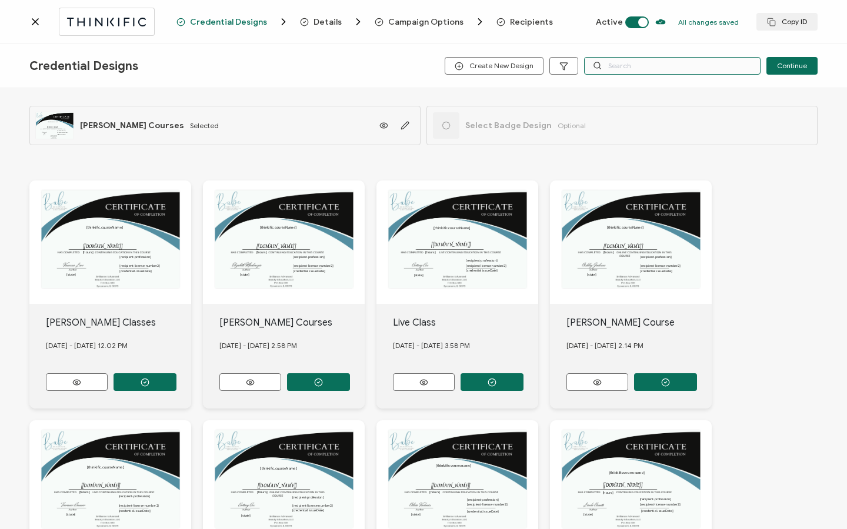
click at [621, 69] on input "text" at bounding box center [672, 66] width 176 height 18
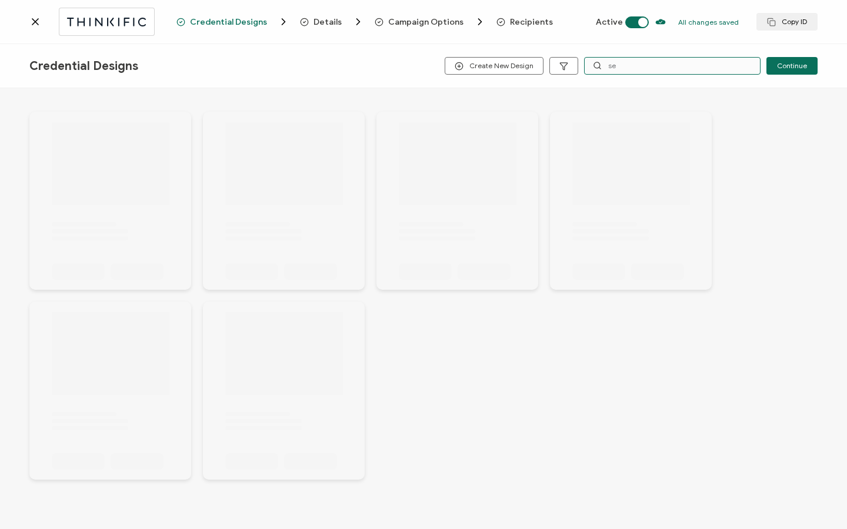
type input "s"
click at [522, 25] on span "Recipients" at bounding box center [531, 22] width 43 height 9
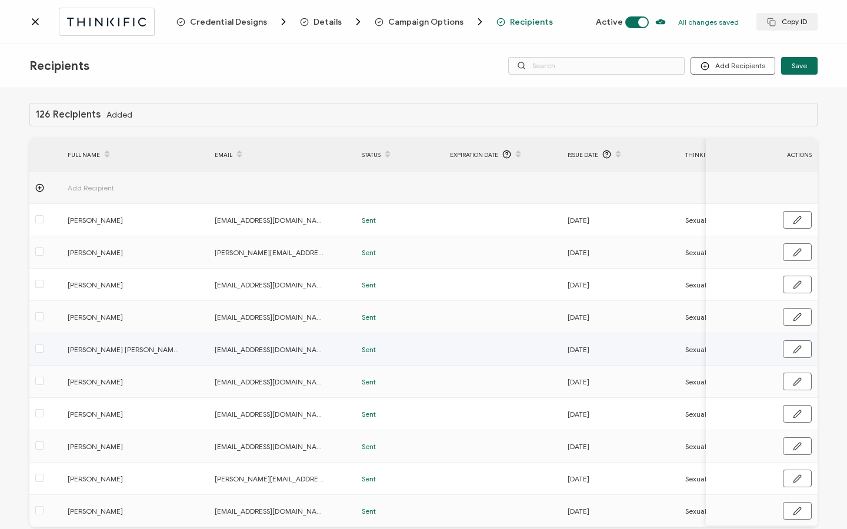
scroll to position [59, 0]
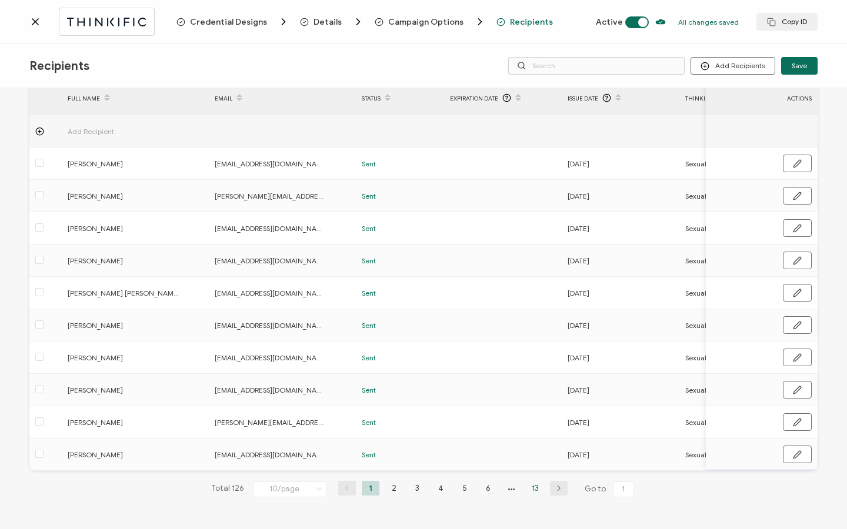
click at [531, 487] on li "13" at bounding box center [535, 488] width 18 height 15
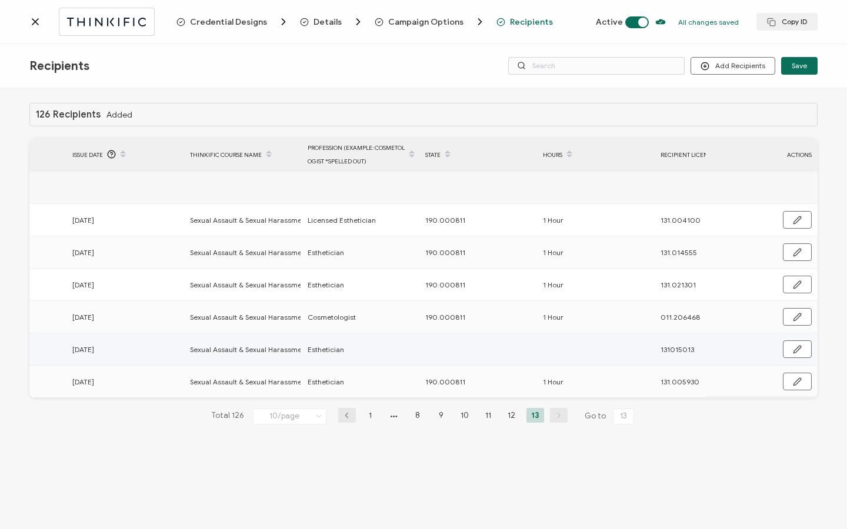
scroll to position [0, 562]
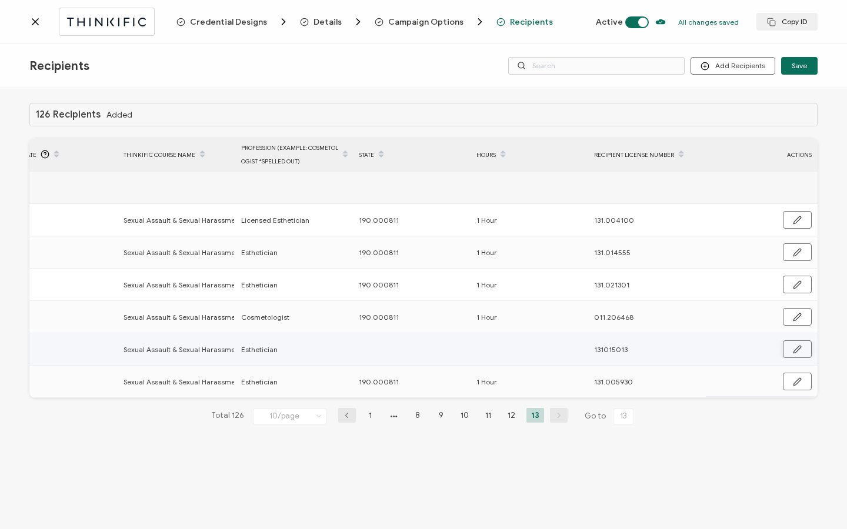
click at [796, 352] on icon "button" at bounding box center [796, 349] width 7 height 7
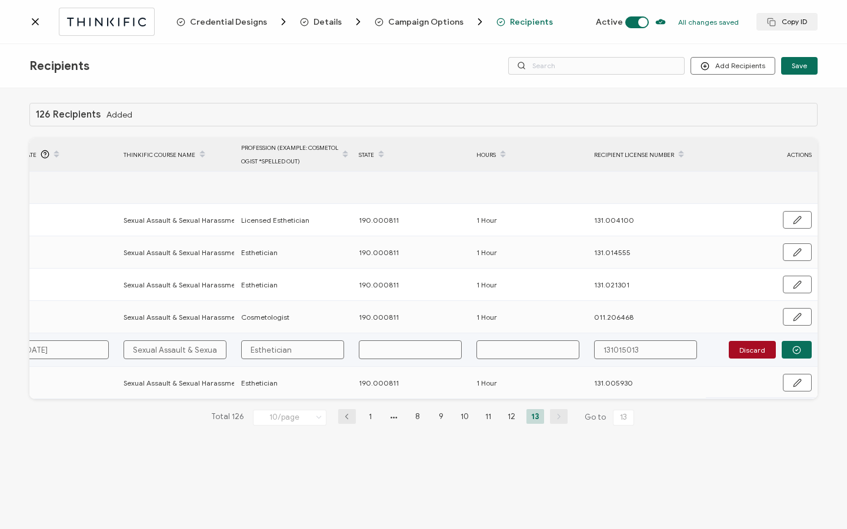
click at [379, 343] on input "text" at bounding box center [410, 349] width 103 height 19
type input "1"
type input "19"
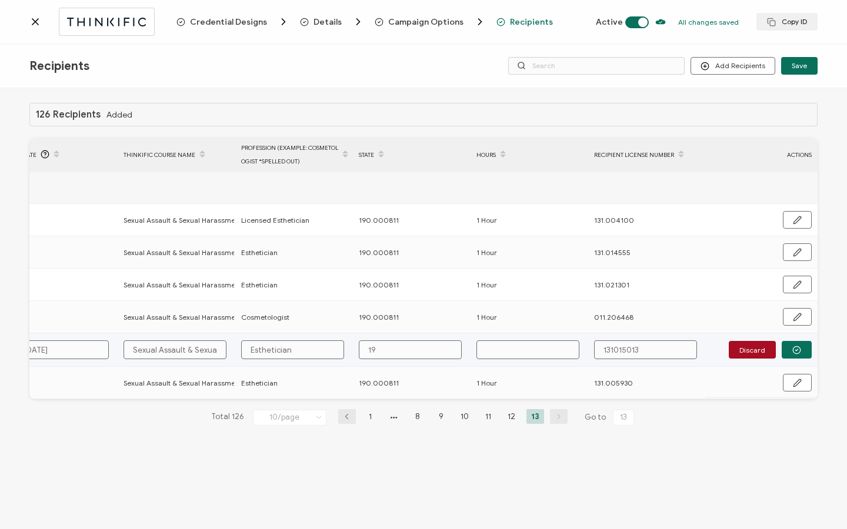
type input "190"
type input "190."
type input "190.0"
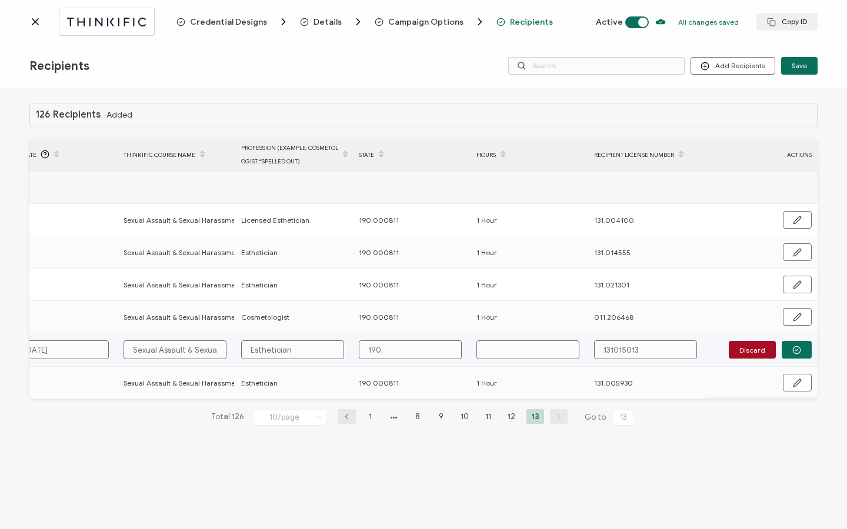
type input "190.0"
type input "190.00"
type input "190.000"
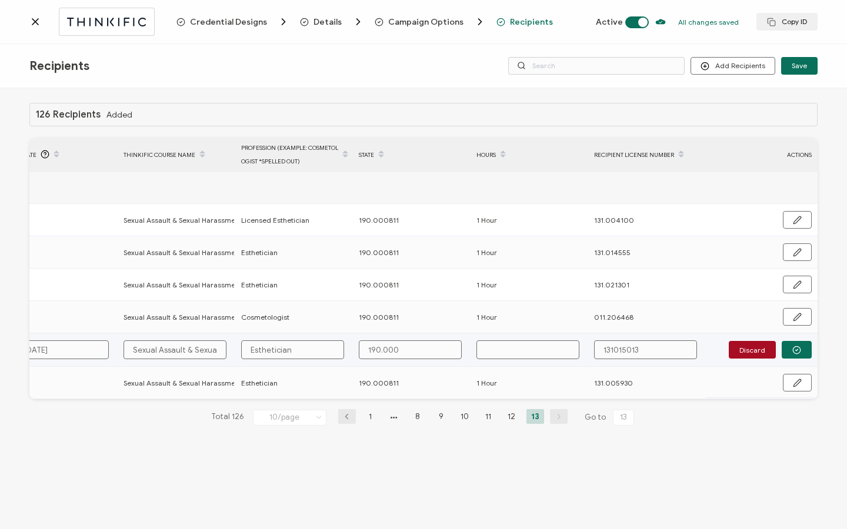
type input "190.0008"
type input "190.00081"
type input "190.000811"
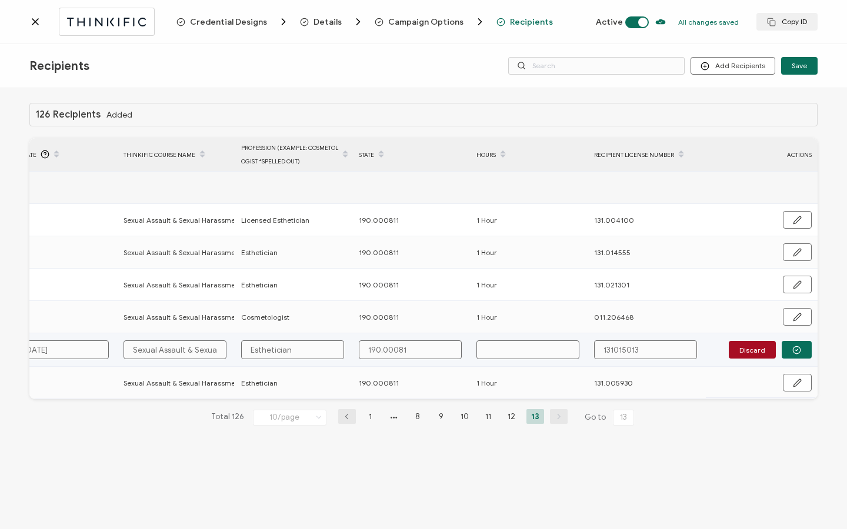
type input "190.000811"
type input "1"
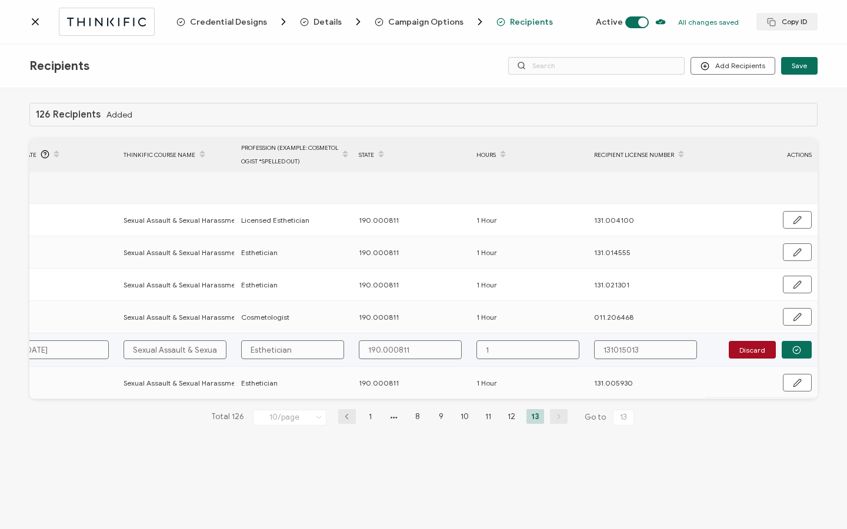
type input "1"
type input "1 H"
type input "1 Ho"
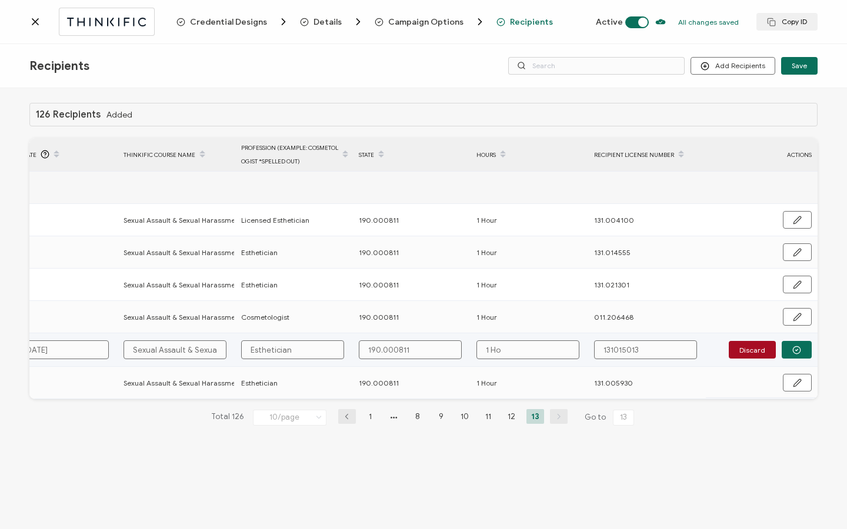
type input "1 Hou"
type input "1 Hour"
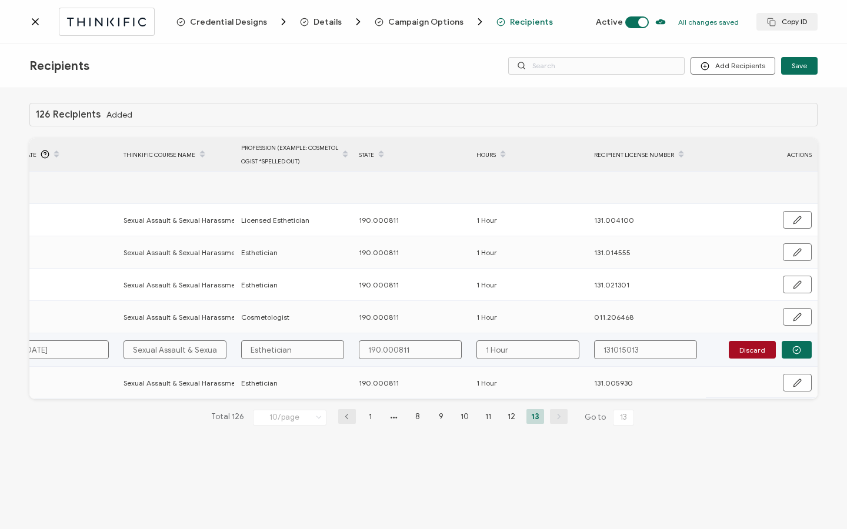
type input "131.015013"
click at [801, 350] on button "button" at bounding box center [796, 350] width 30 height 18
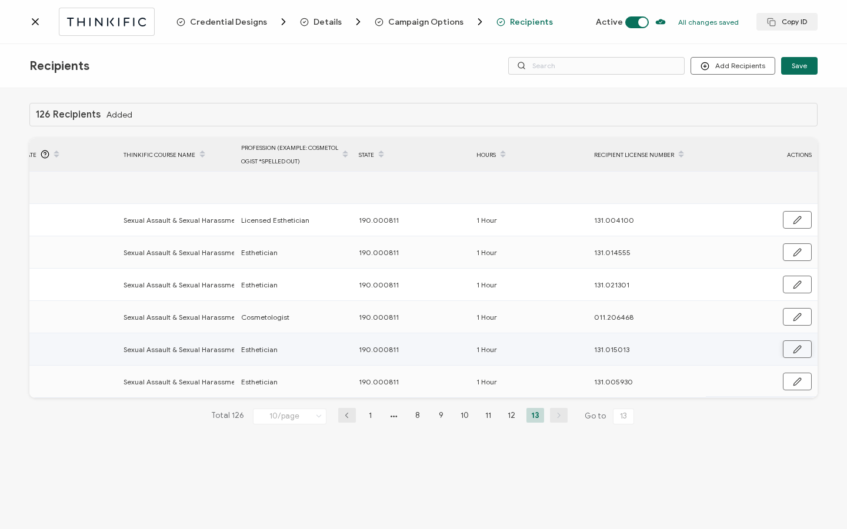
click at [801, 350] on button "button" at bounding box center [797, 349] width 29 height 18
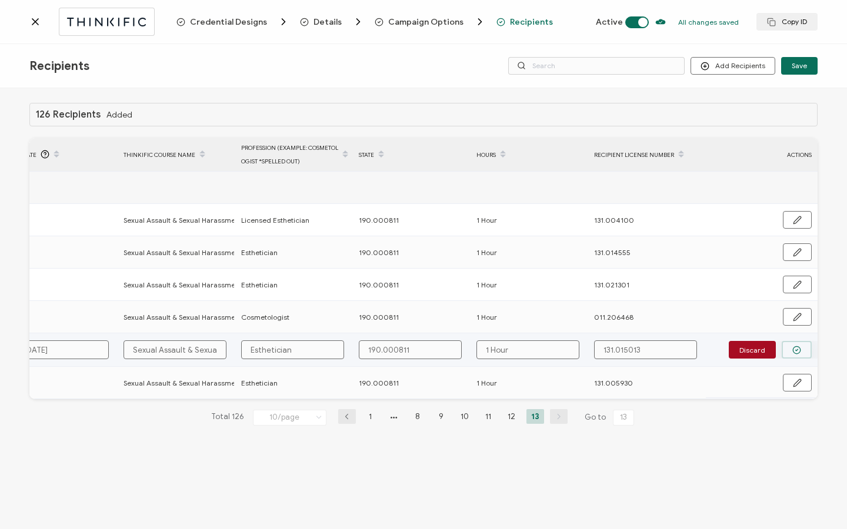
click at [797, 344] on button "button" at bounding box center [796, 350] width 30 height 18
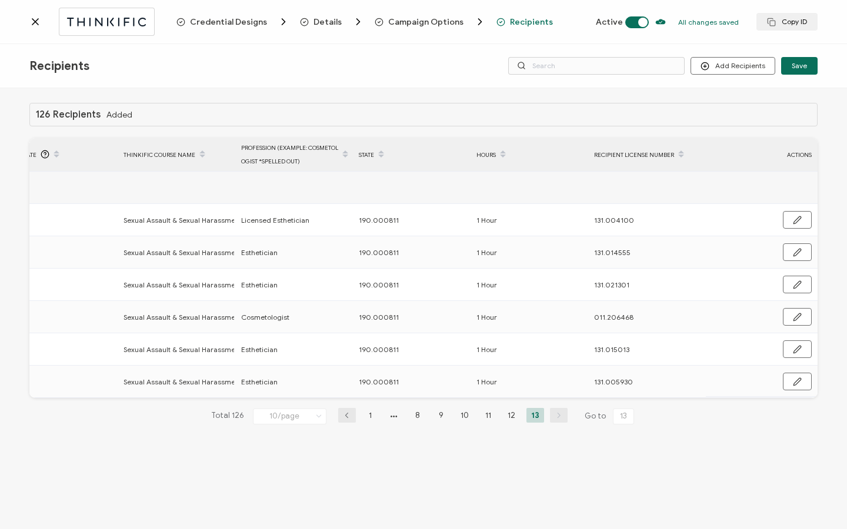
click at [28, 23] on div "Credential Designs Details Campaign Options Recipients Active All changes saved…" at bounding box center [423, 22] width 847 height 44
click at [34, 23] on icon at bounding box center [35, 22] width 6 height 6
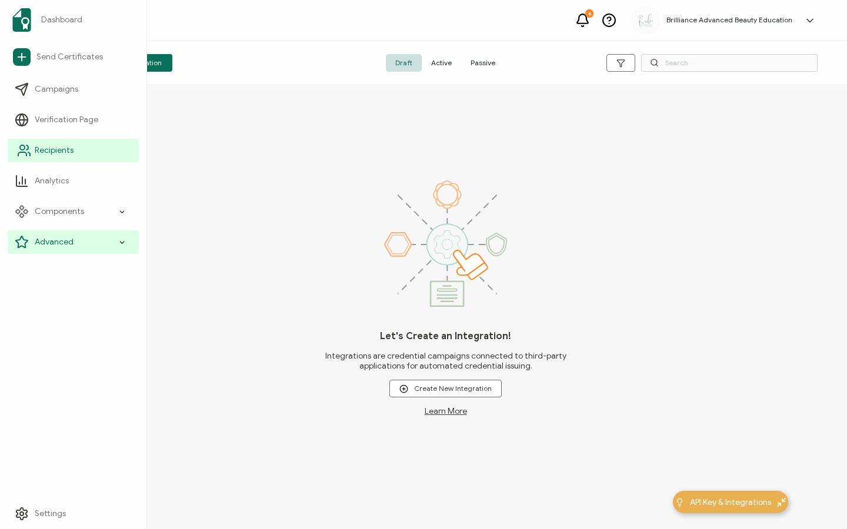
click at [56, 153] on span "Recipients" at bounding box center [54, 151] width 39 height 12
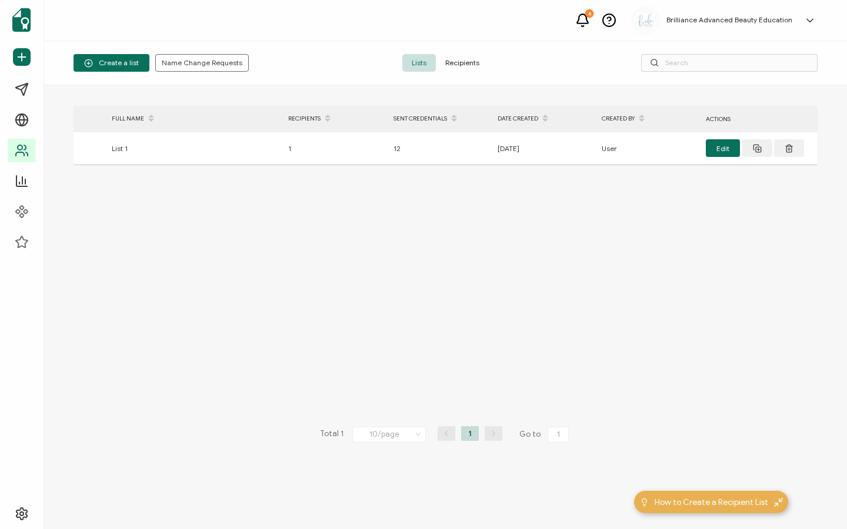
click at [457, 58] on span "Recipients" at bounding box center [462, 63] width 53 height 18
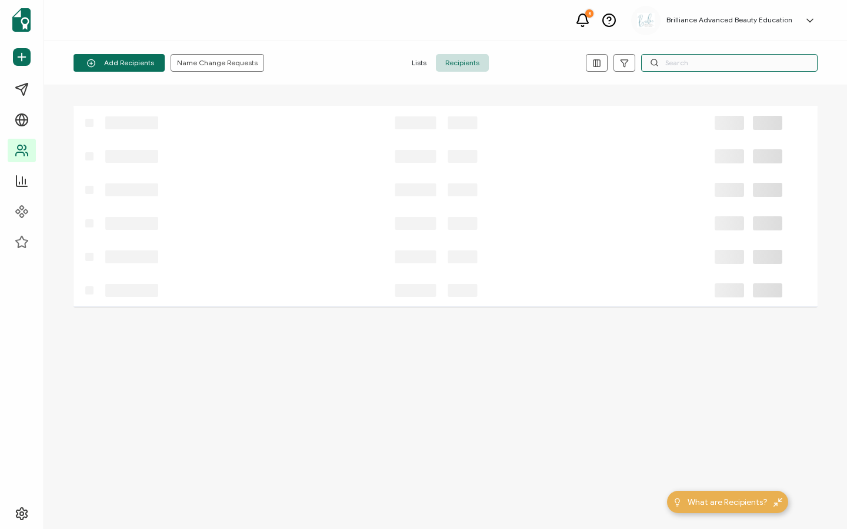
click at [686, 64] on input "text" at bounding box center [729, 63] width 176 height 18
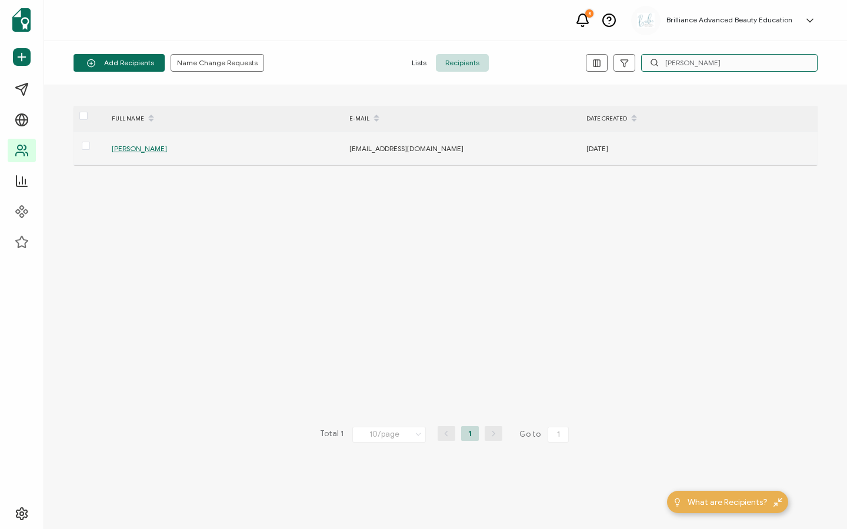
type input "[PERSON_NAME]"
click at [144, 151] on span "[PERSON_NAME]" at bounding box center [139, 148] width 55 height 9
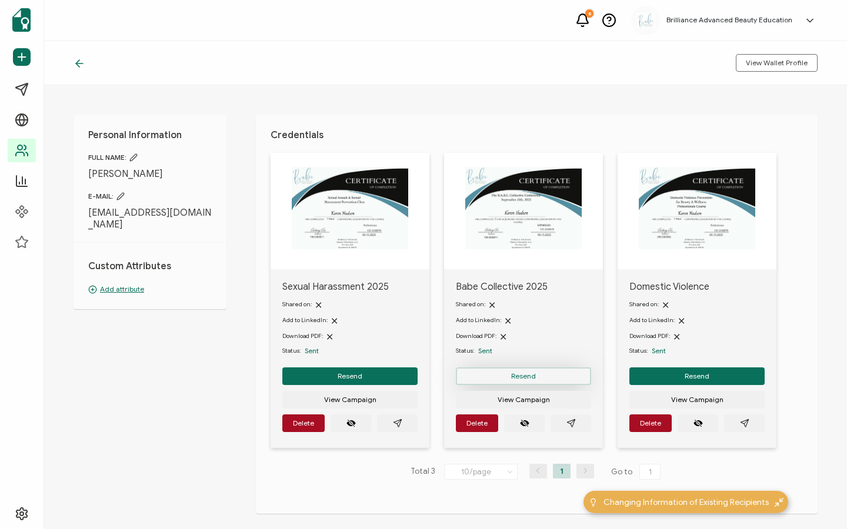
click at [522, 373] on span "Resend" at bounding box center [523, 376] width 25 height 7
click at [512, 377] on span "Resend" at bounding box center [523, 376] width 25 height 7
click at [79, 68] on icon at bounding box center [80, 64] width 12 height 12
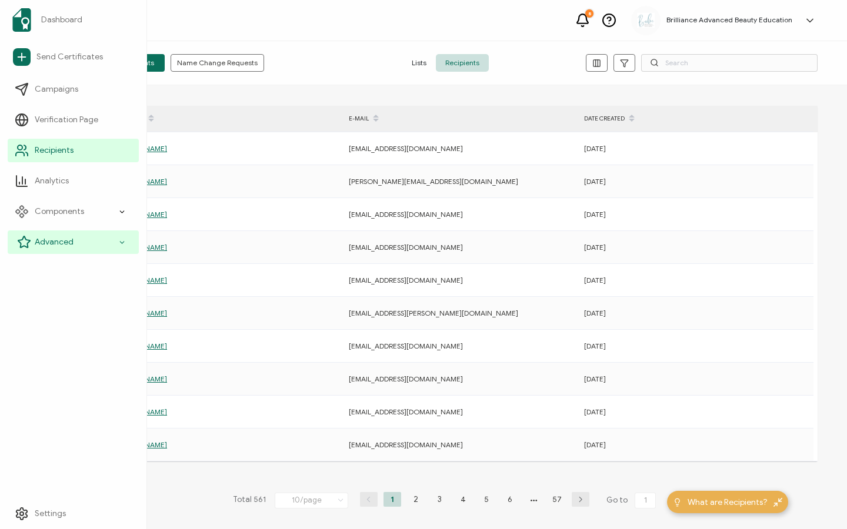
click at [29, 240] on icon at bounding box center [24, 241] width 12 height 11
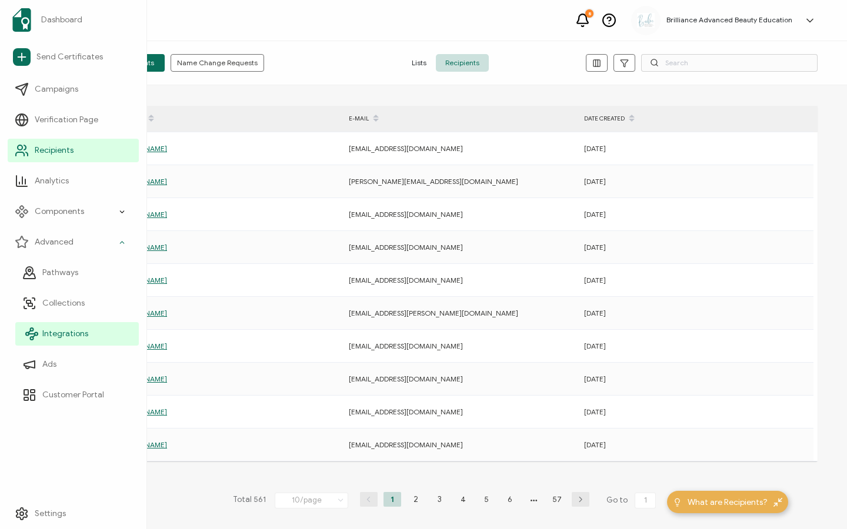
click at [50, 336] on span "Integrations" at bounding box center [65, 334] width 46 height 12
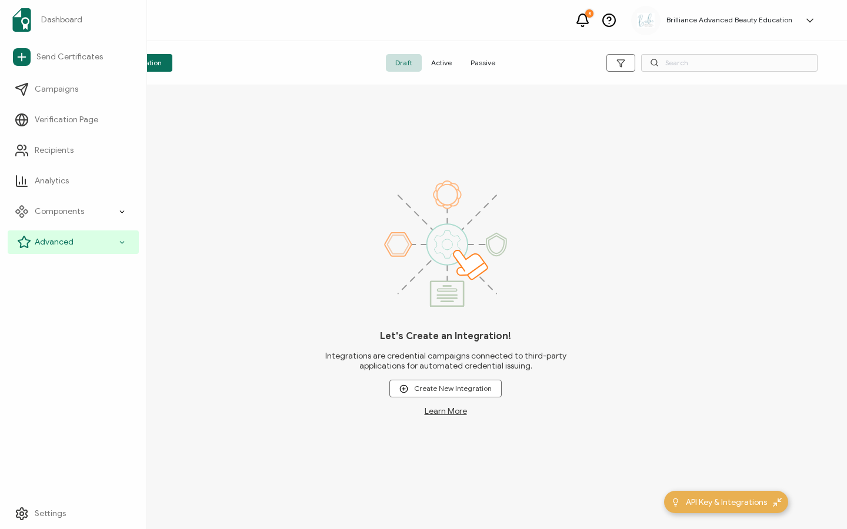
click at [65, 243] on span "Advanced" at bounding box center [54, 242] width 39 height 12
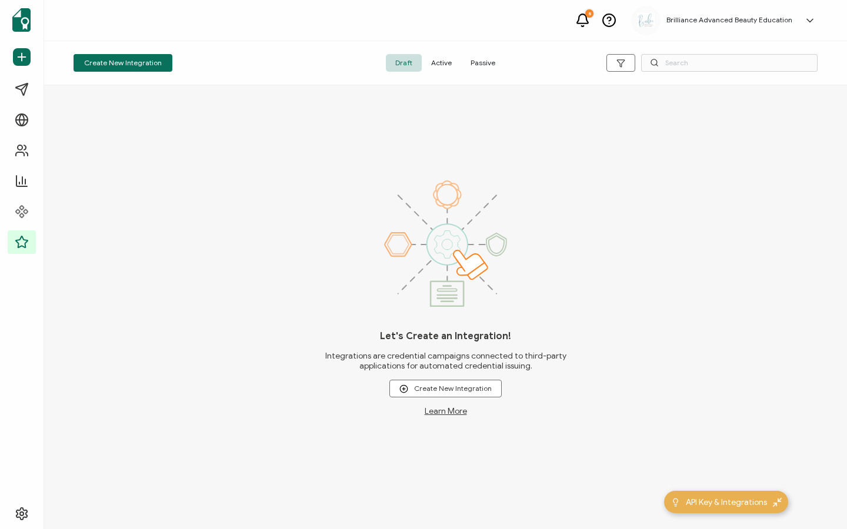
click at [444, 64] on span "Active" at bounding box center [441, 63] width 39 height 18
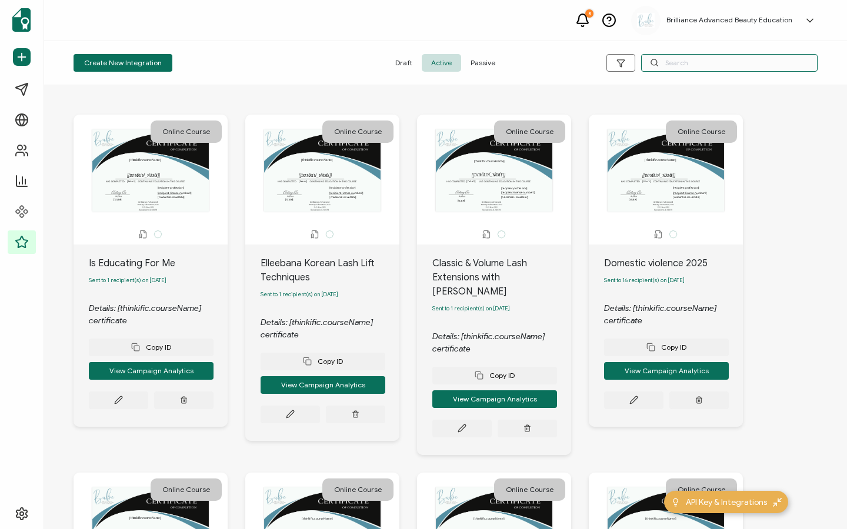
click at [679, 64] on input "text" at bounding box center [729, 63] width 176 height 18
type input "acne"
click at [490, 59] on span "Passive" at bounding box center [483, 63] width 44 height 18
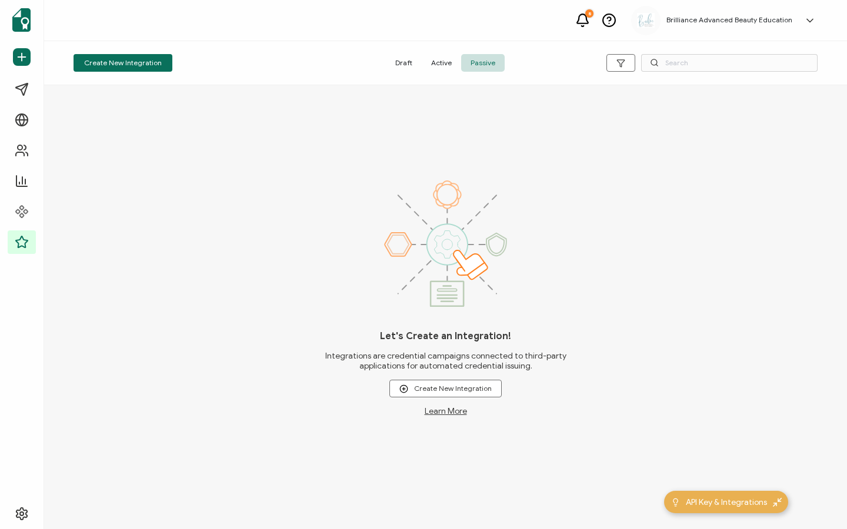
click at [439, 54] on span "Active" at bounding box center [441, 63] width 39 height 18
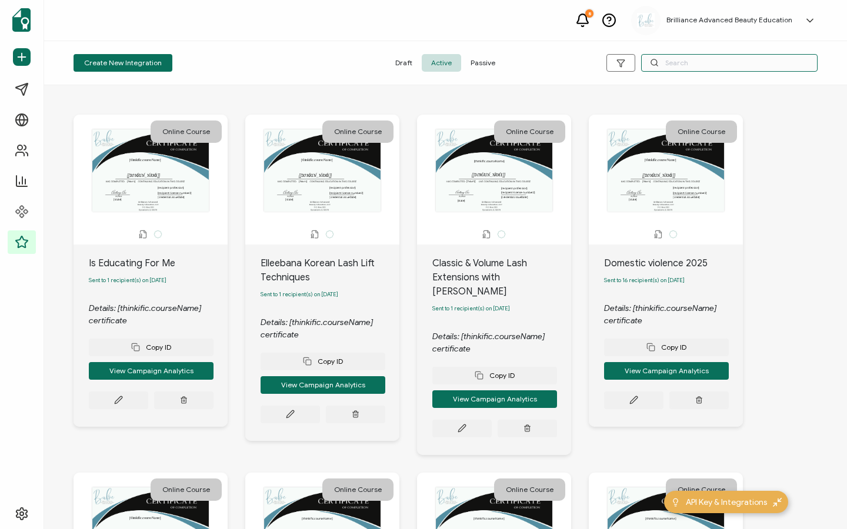
click at [673, 62] on input "text" at bounding box center [729, 63] width 176 height 18
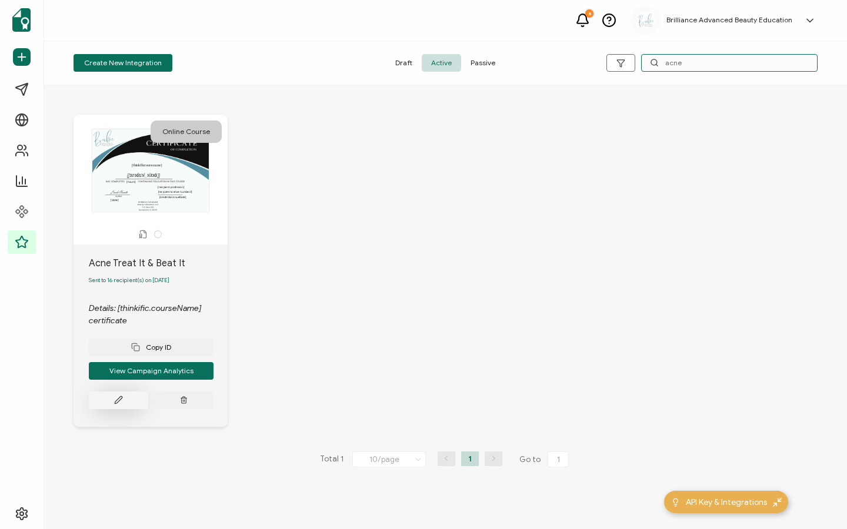
type input "acne"
click at [129, 407] on button at bounding box center [118, 401] width 59 height 18
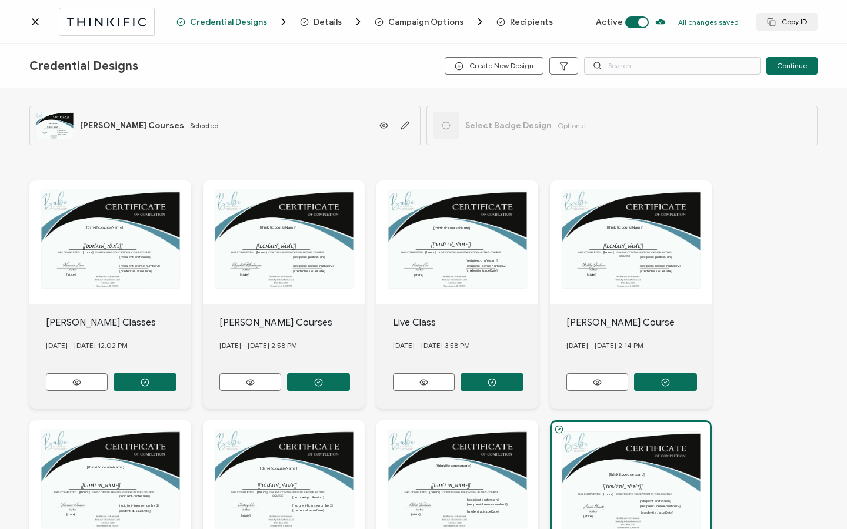
click at [513, 24] on span "Recipients" at bounding box center [531, 22] width 43 height 9
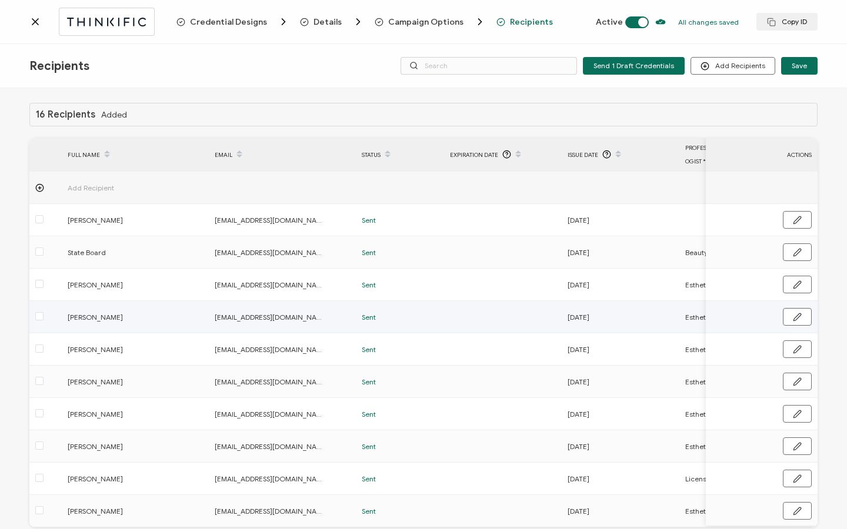
scroll to position [59, 0]
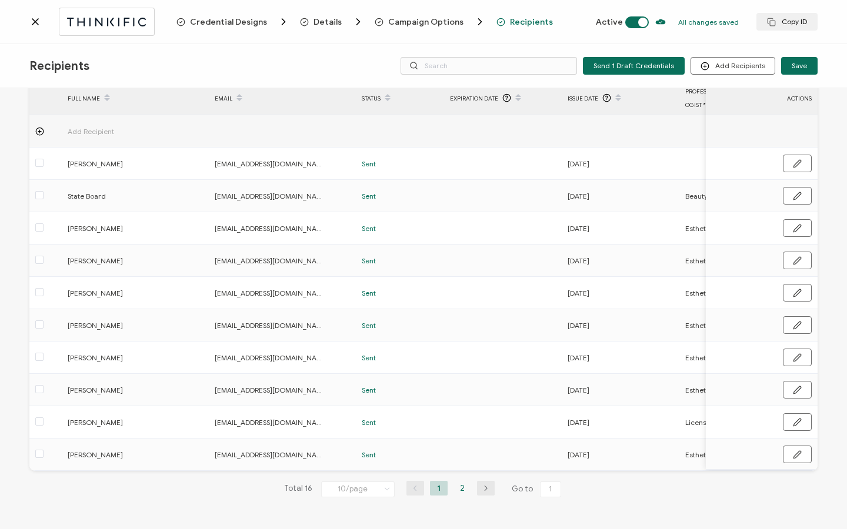
click at [455, 494] on li "2" at bounding box center [462, 488] width 18 height 15
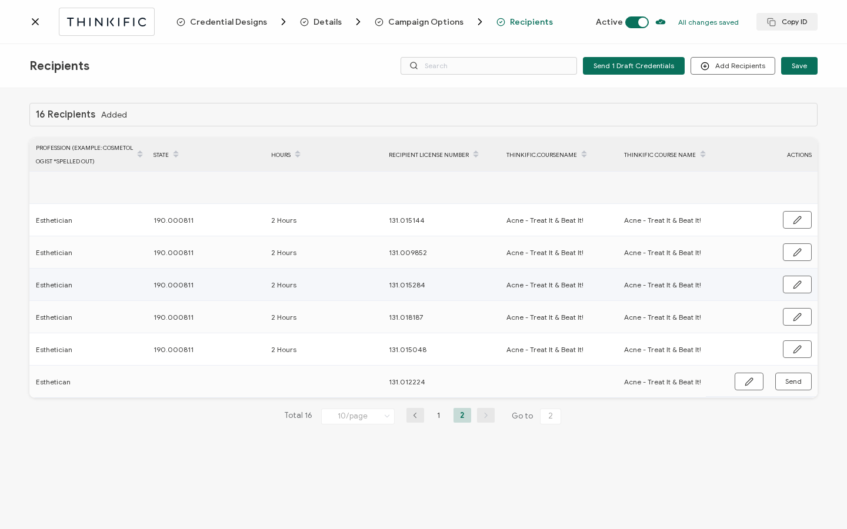
scroll to position [0, 679]
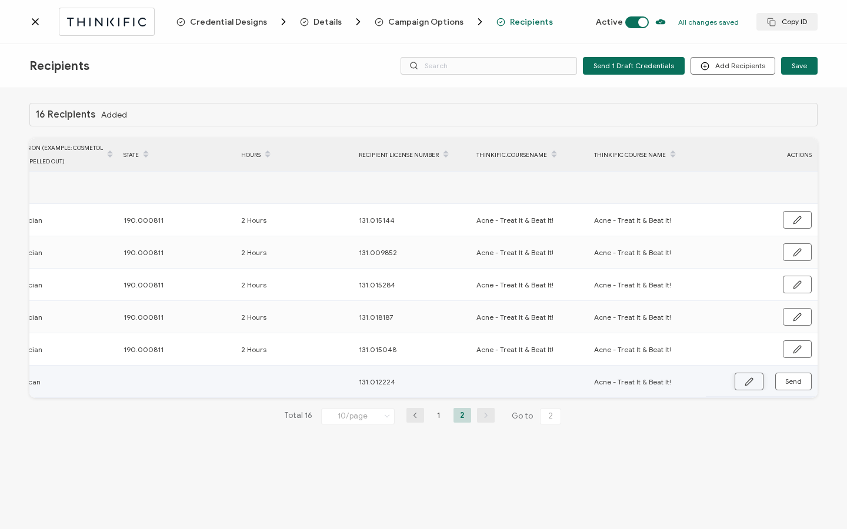
click at [744, 378] on button "button" at bounding box center [748, 382] width 29 height 18
drag, startPoint x: 602, startPoint y: 383, endPoint x: 726, endPoint y: 387, distance: 124.1
click at [726, 387] on div "FULL NAME EMAIL Status Expiration Date Issue Date Profession (Example: cosmetol…" at bounding box center [423, 268] width 788 height 261
click at [503, 377] on input "text" at bounding box center [527, 382] width 103 height 19
paste input "Acne - Treat It & Beat It!"
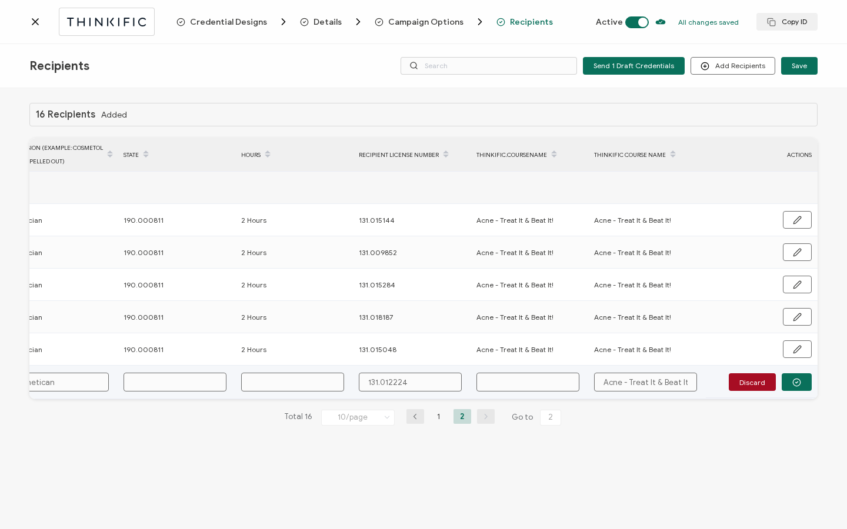
type input "Acne - Treat It & Beat It!"
click at [183, 387] on input "text" at bounding box center [174, 382] width 103 height 19
type input "1"
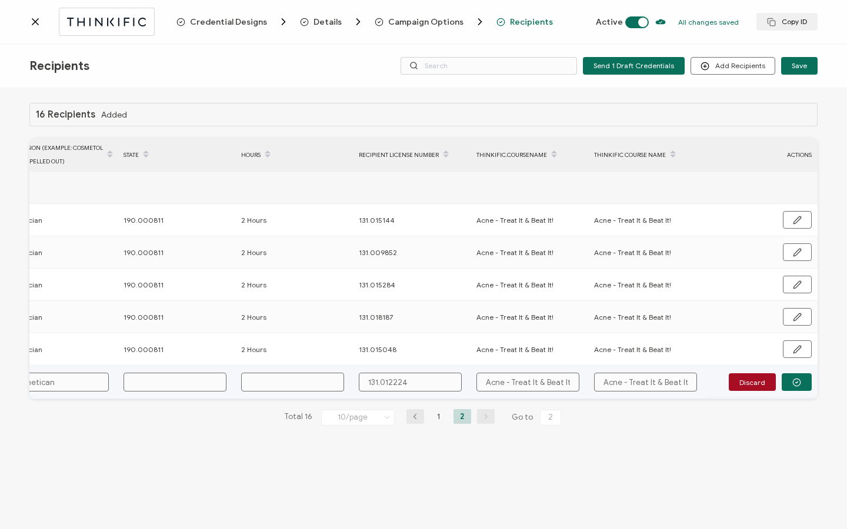
type input "1"
type input "19"
type input "190"
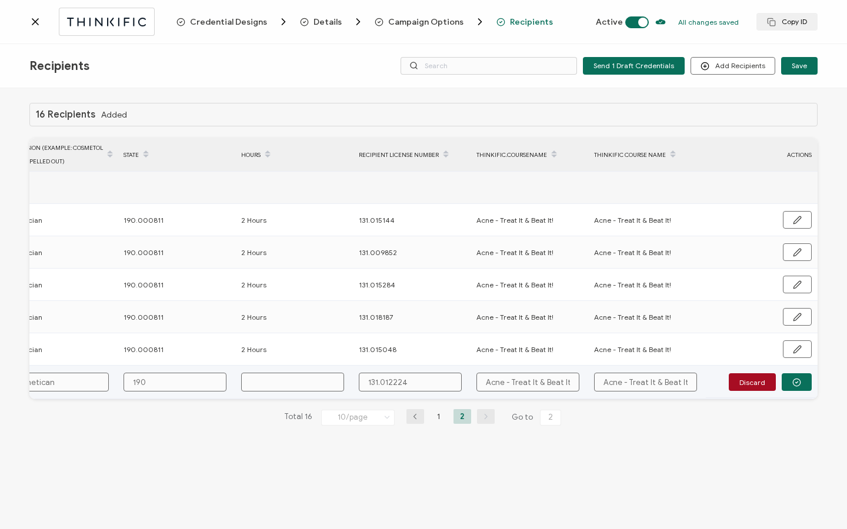
type input "190."
type input "190.0"
type input "190.00"
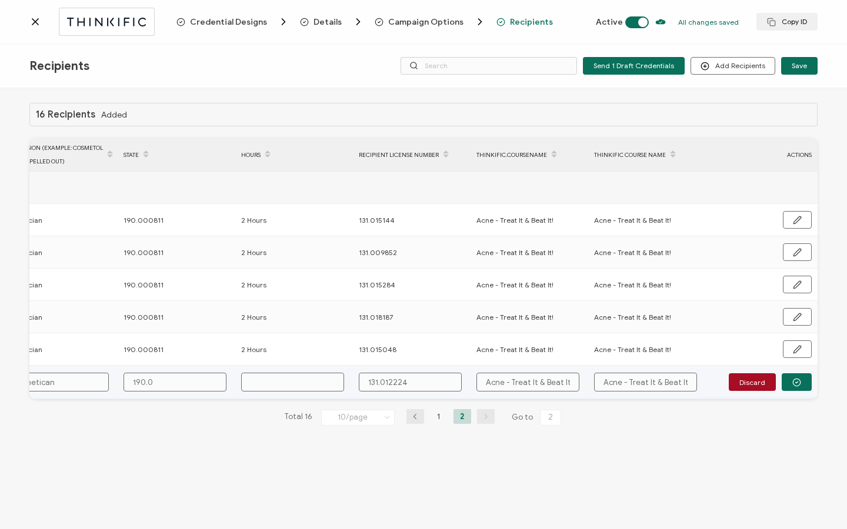
type input "190.00"
type input "190.000"
type input "190.0008"
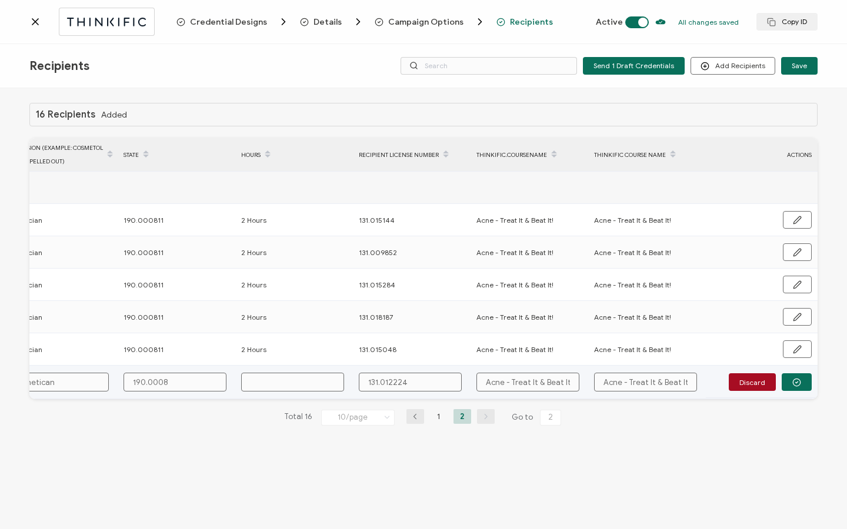
type input "190.00081"
type input "190.000811"
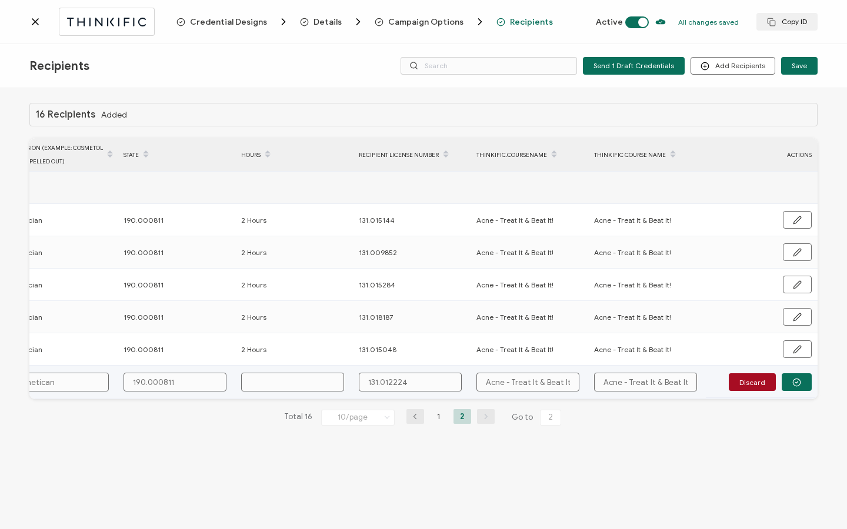
type input "2"
type input "2 H"
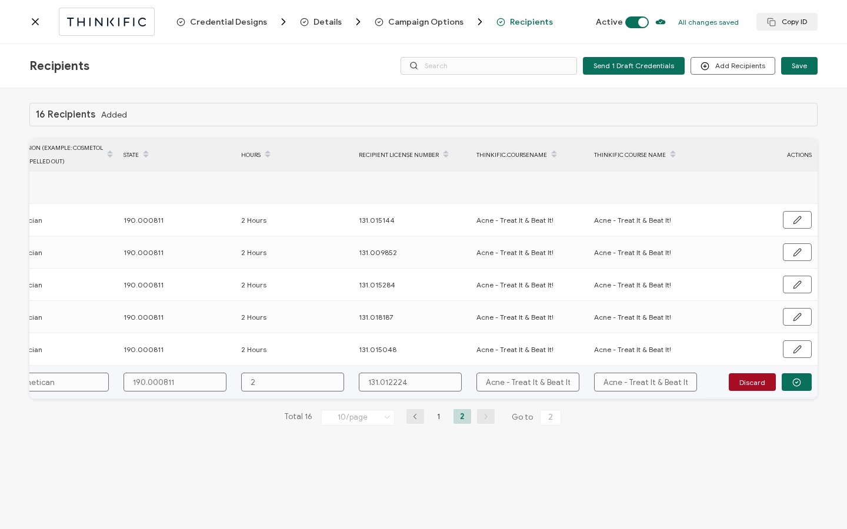
type input "2 H"
type input "2 Ho"
type input "2 Hou"
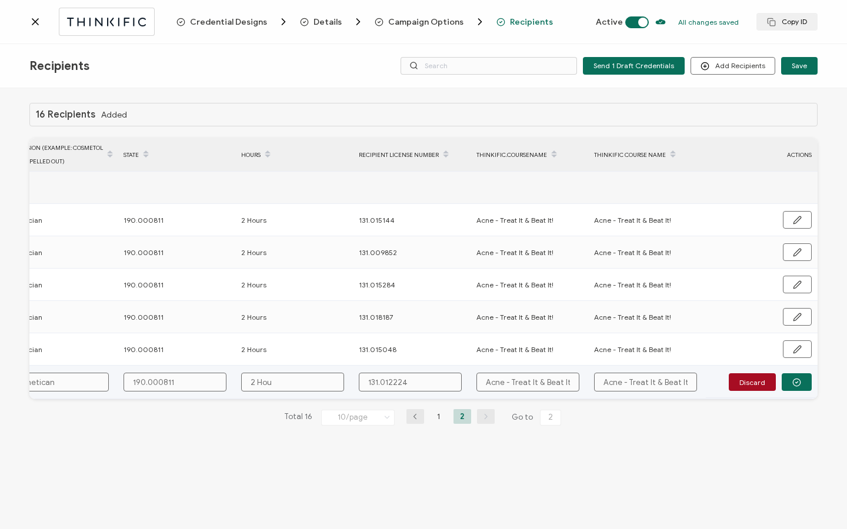
type input "2 Hour"
type input "2 Hours"
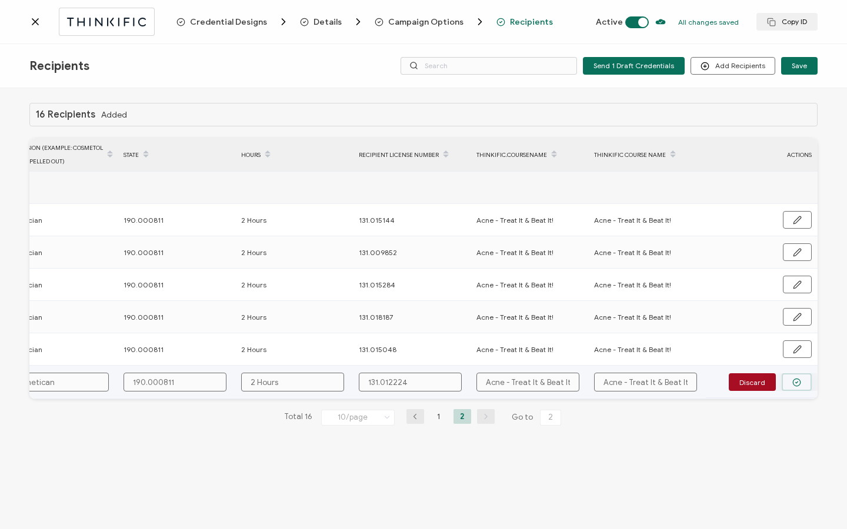
click at [791, 375] on button "button" at bounding box center [796, 382] width 30 height 18
click at [797, 385] on span "Send" at bounding box center [793, 381] width 16 height 7
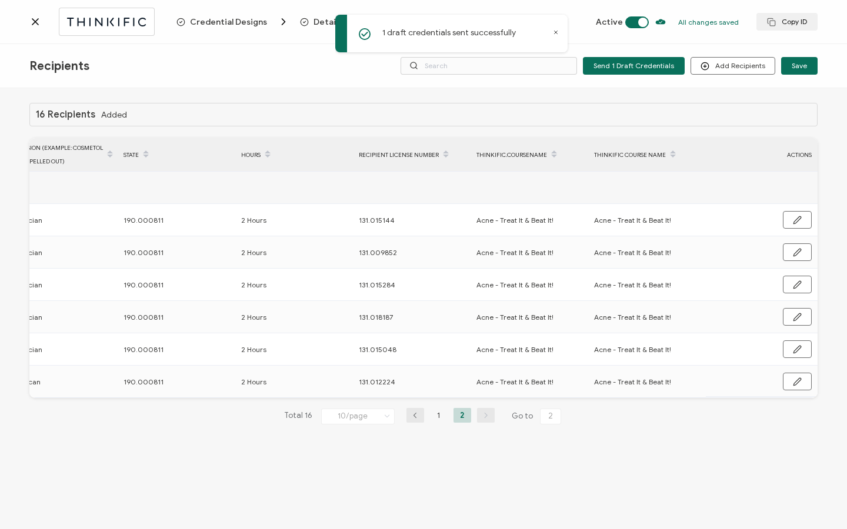
click at [35, 21] on icon at bounding box center [35, 22] width 6 height 6
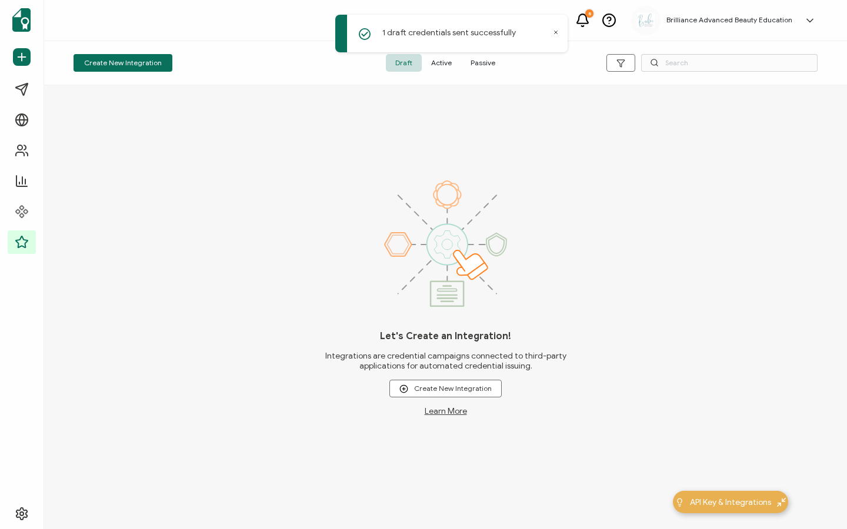
click at [442, 59] on span "Active" at bounding box center [441, 63] width 39 height 18
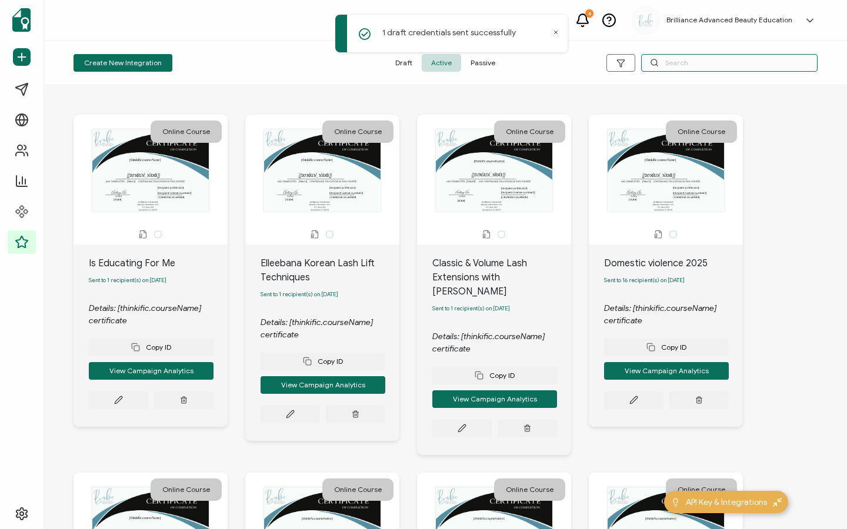
click at [699, 65] on input "text" at bounding box center [729, 63] width 176 height 18
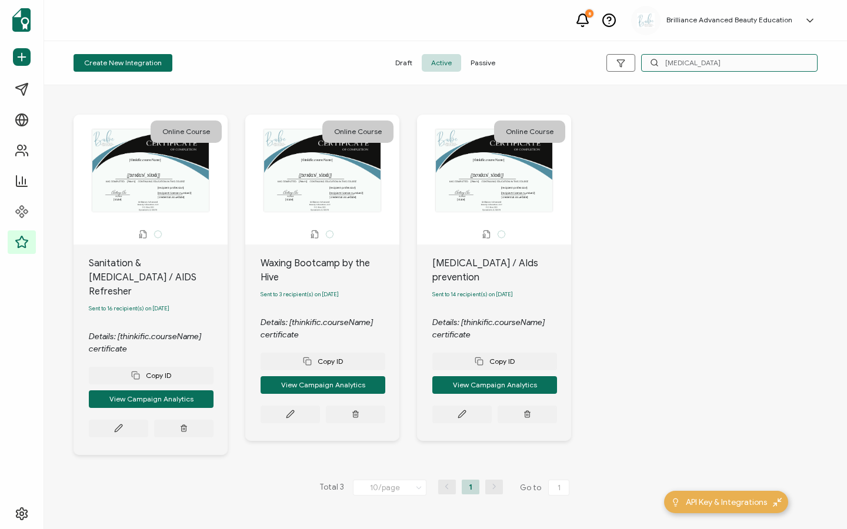
type input "HIV"
click at [463, 410] on icon at bounding box center [461, 414] width 9 height 9
